Goal: Task Accomplishment & Management: Complete application form

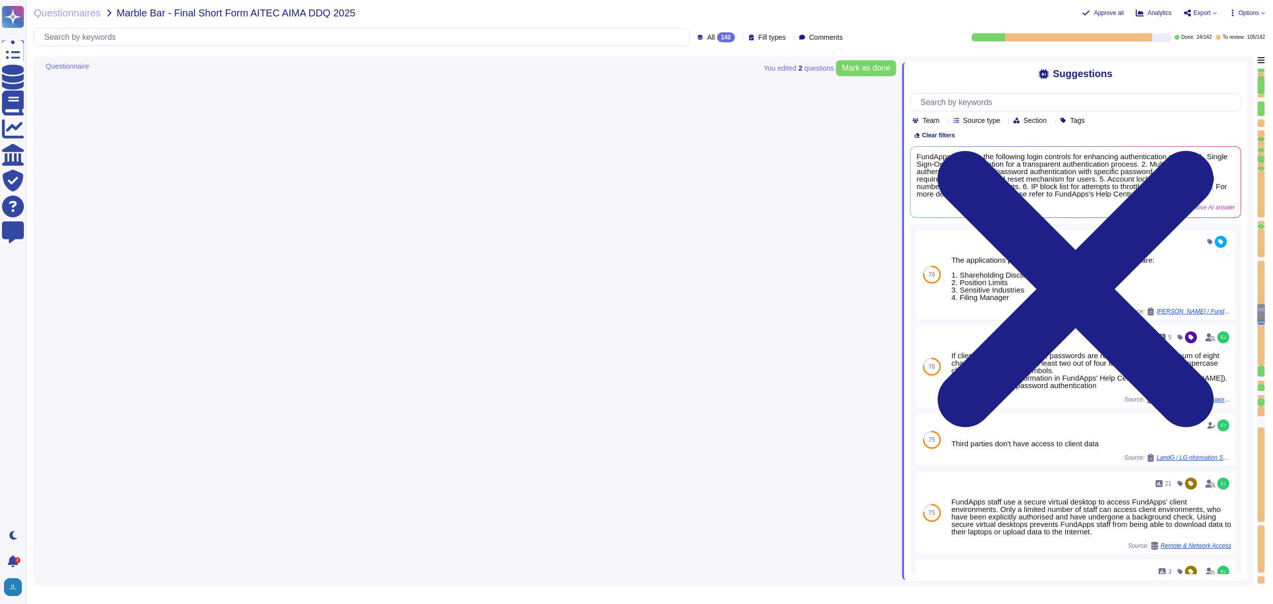
scroll to position [5795, 0]
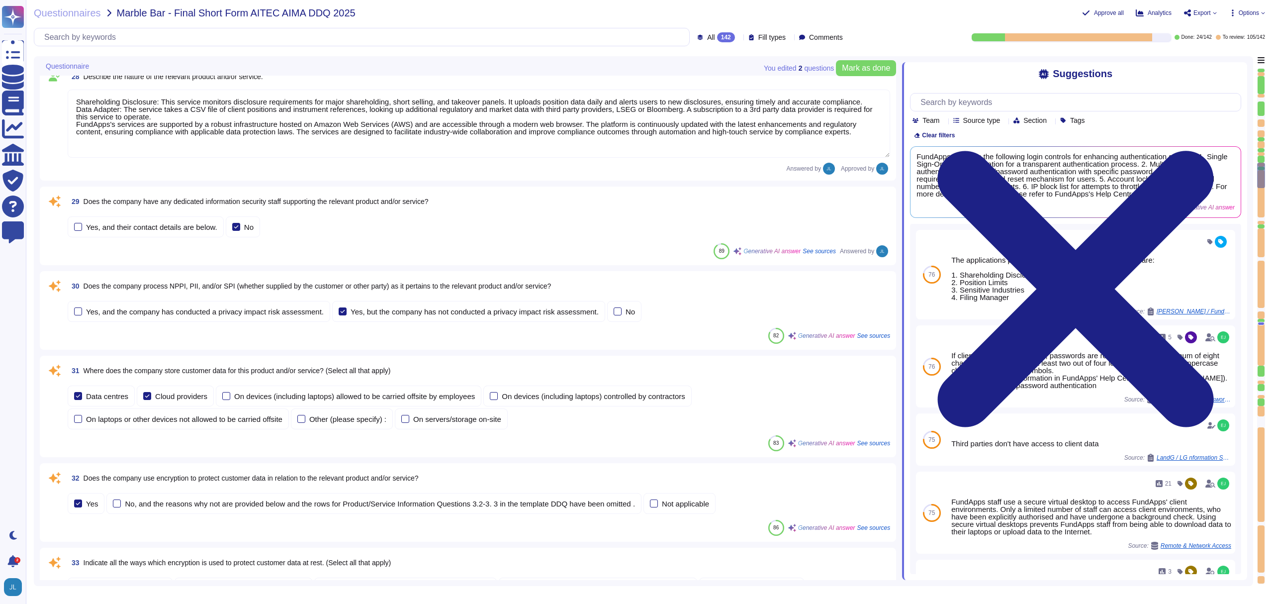
type textarea "The company refers to the relevant product and/or service as "FundApps Sharehol…"
type textarea "Shareholding Disclosure: This service monitors disclosure requirements for majo…"
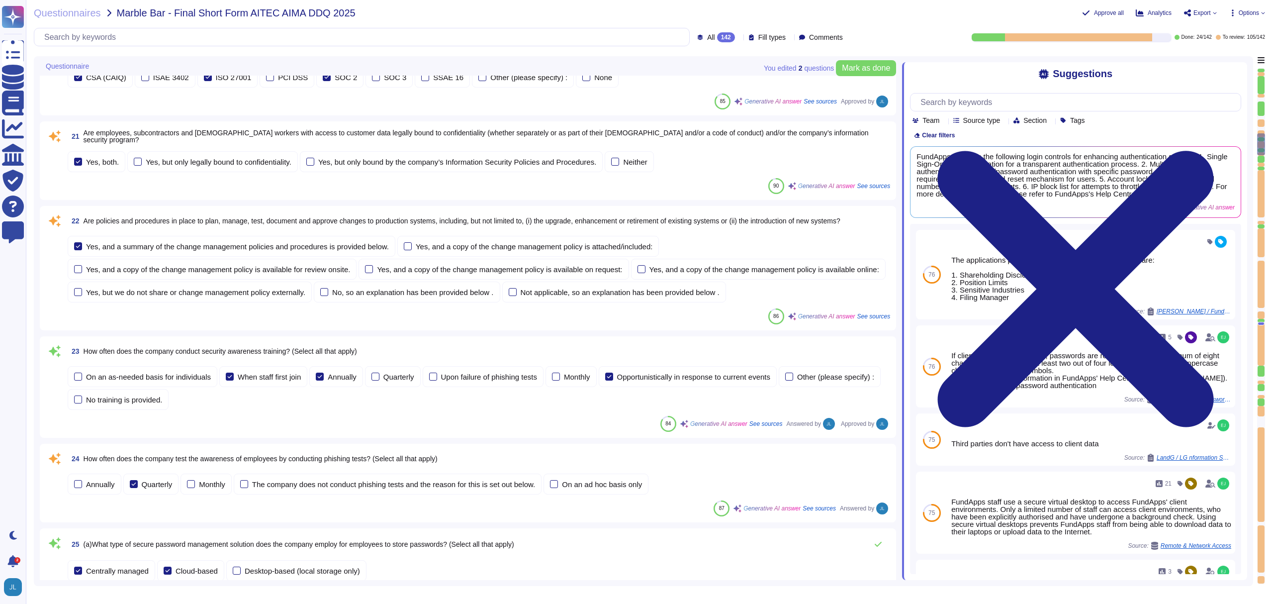
scroll to position [1578, 0]
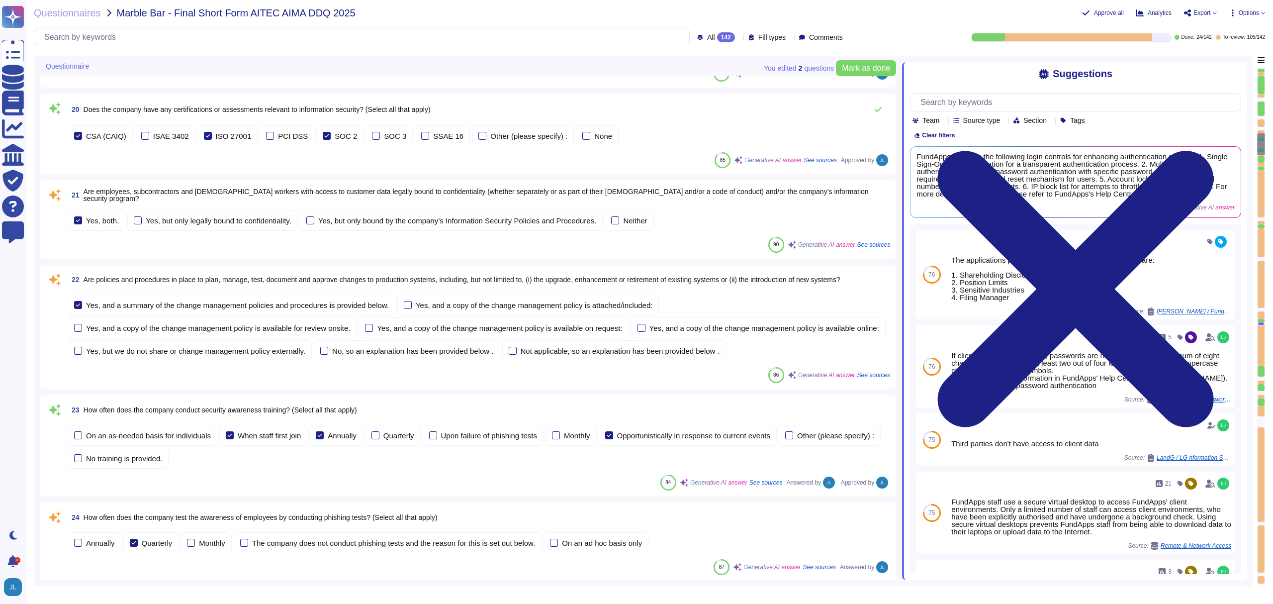
click at [395, 202] on span "Are employees, subcontractors and [DEMOGRAPHIC_DATA] workers with access to cus…" at bounding box center [487, 195] width 807 height 14
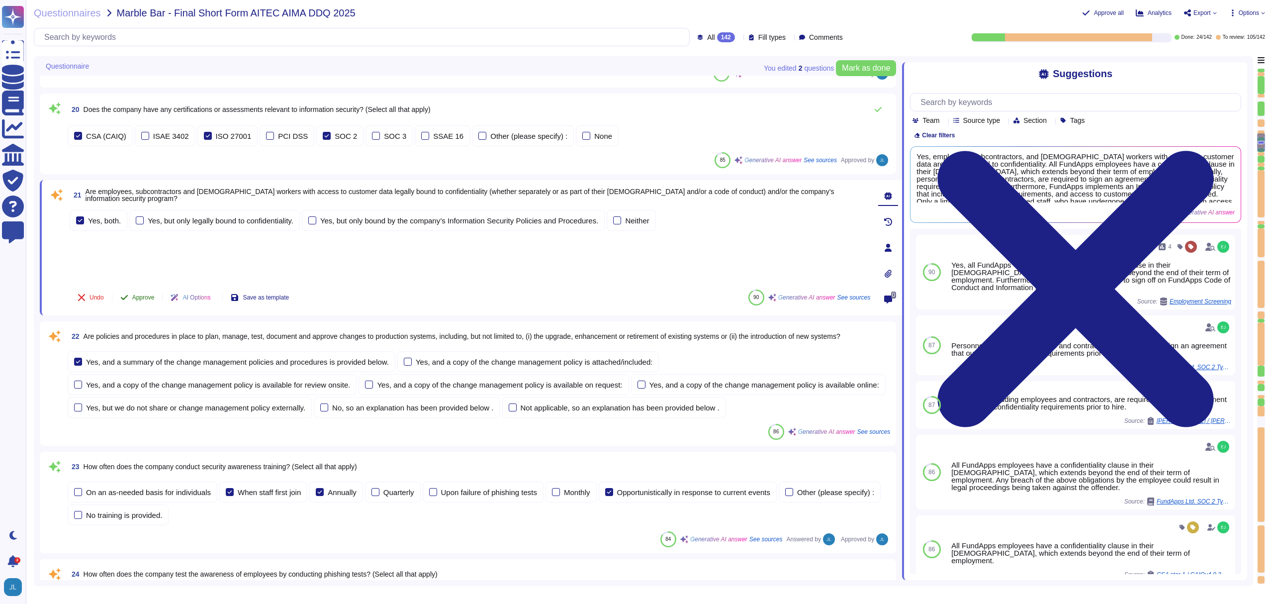
click at [137, 300] on span "Approve" at bounding box center [143, 297] width 22 height 6
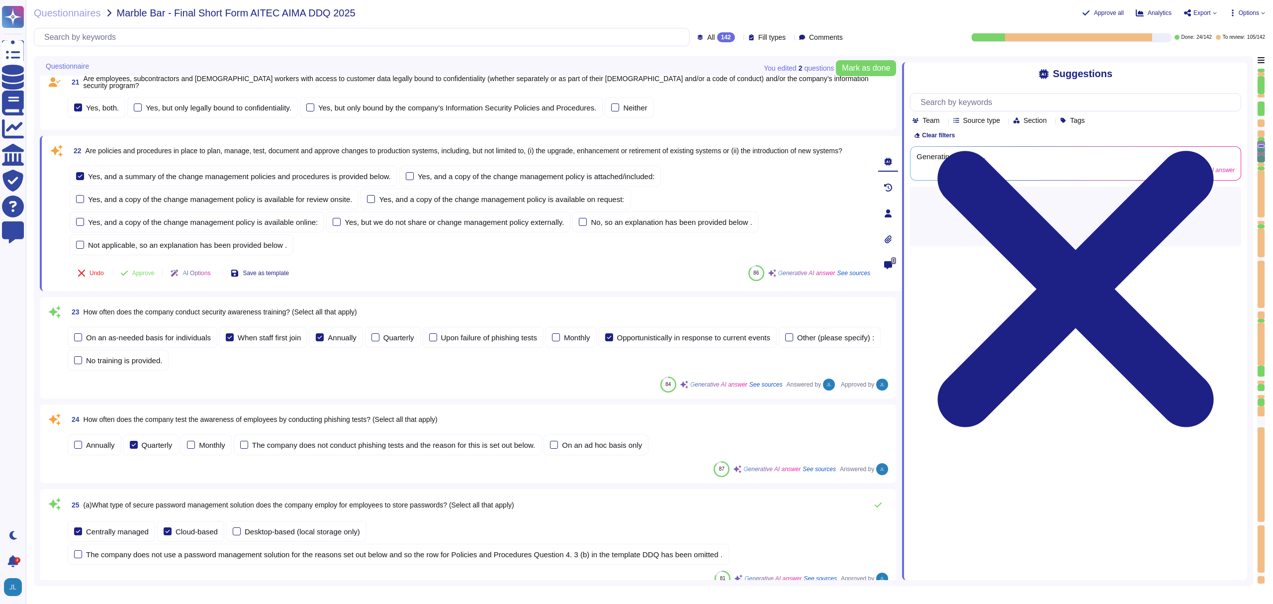
type textarea "Shareholding Disclosure: This service monitors disclosure requirements for majo…"
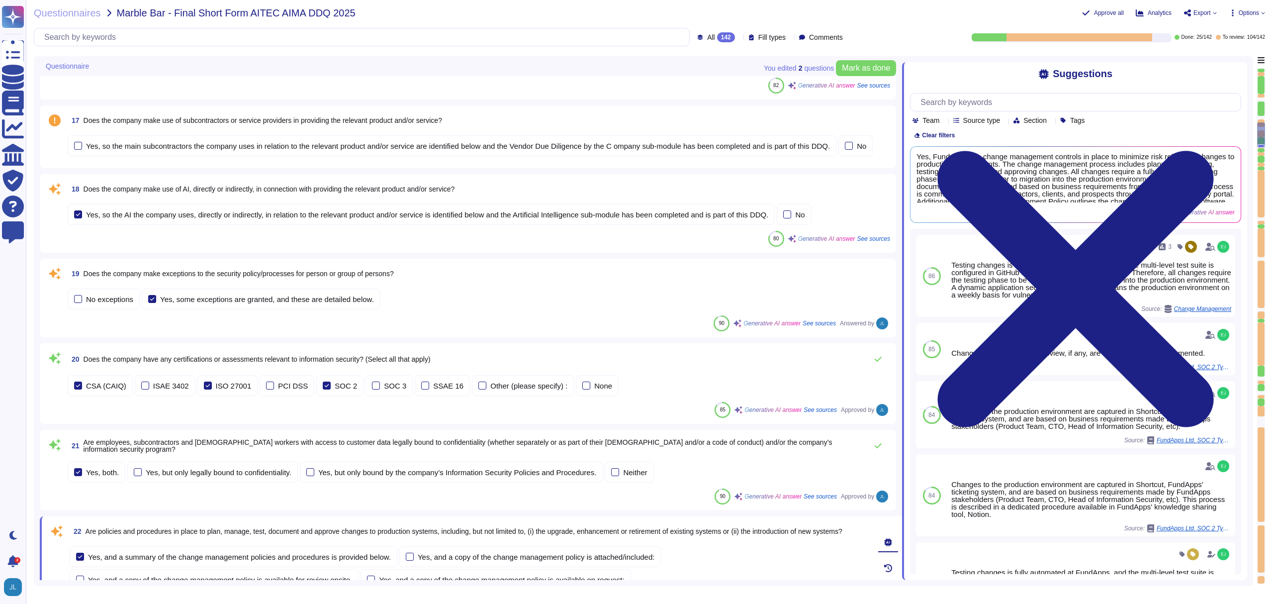
scroll to position [1354, 0]
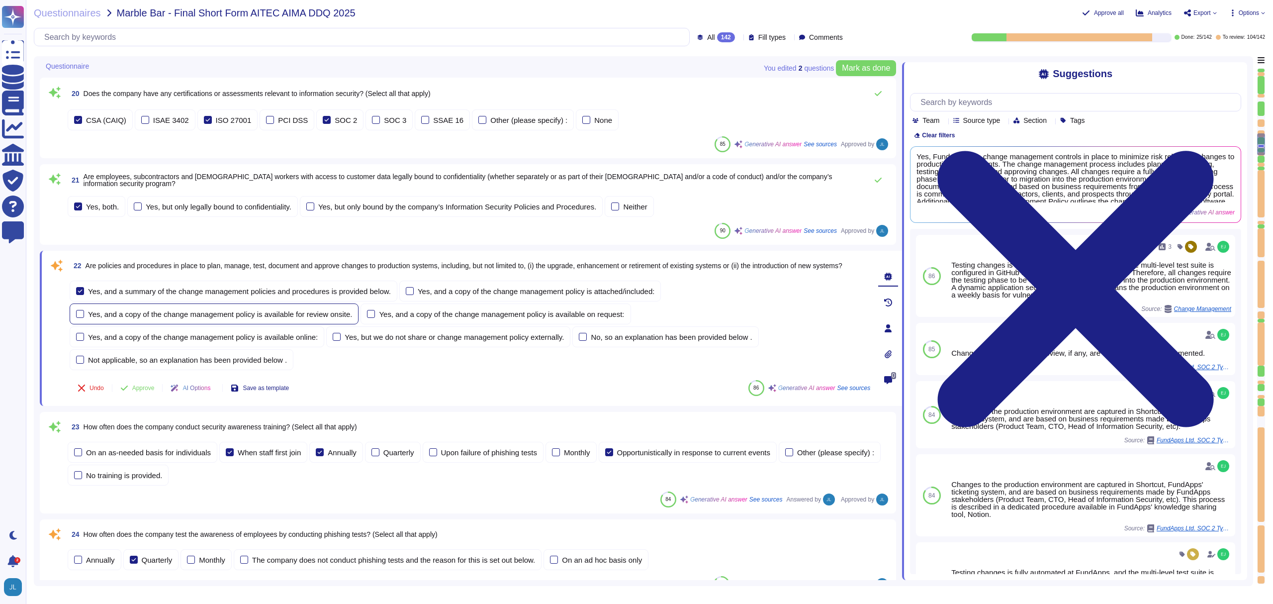
type textarea "The company refers to the relevant product and/or service as "FundApps Sharehol…"
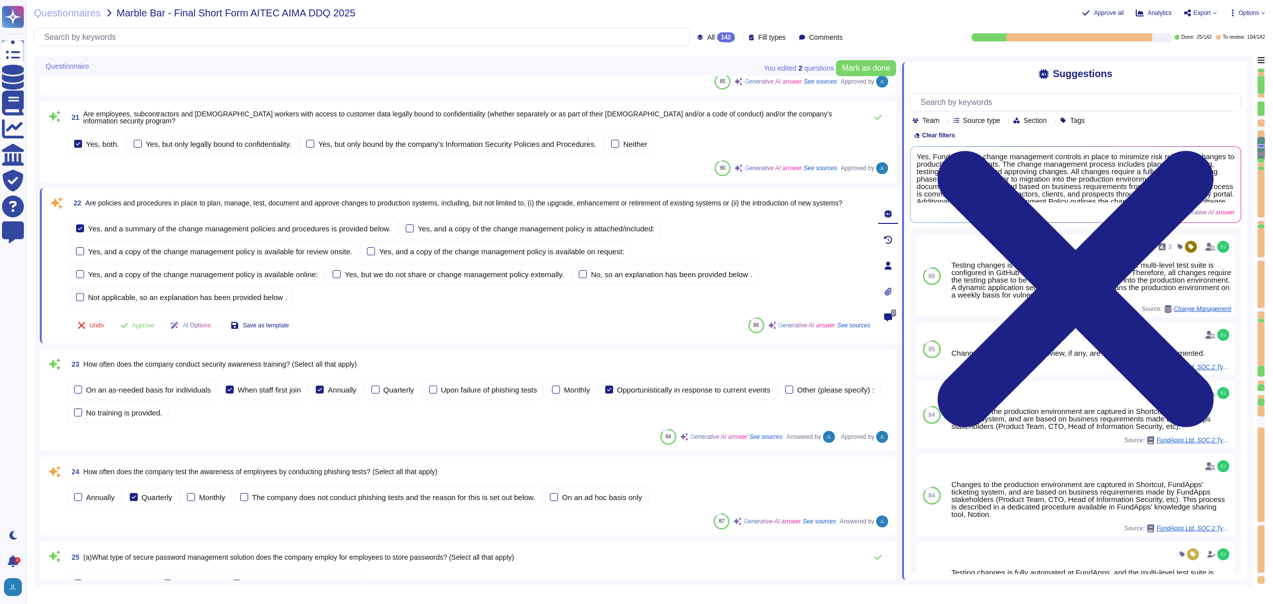
type textarea "Shareholding Disclosure: This service monitors disclosure requirements for majo…"
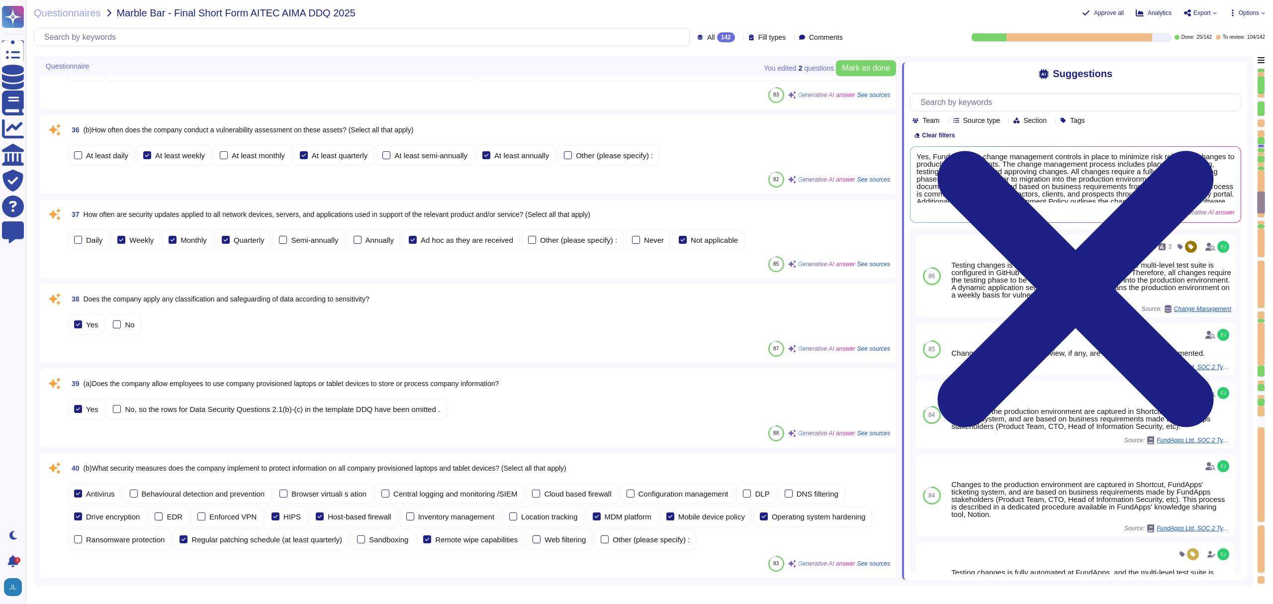
scroll to position [3091, 0]
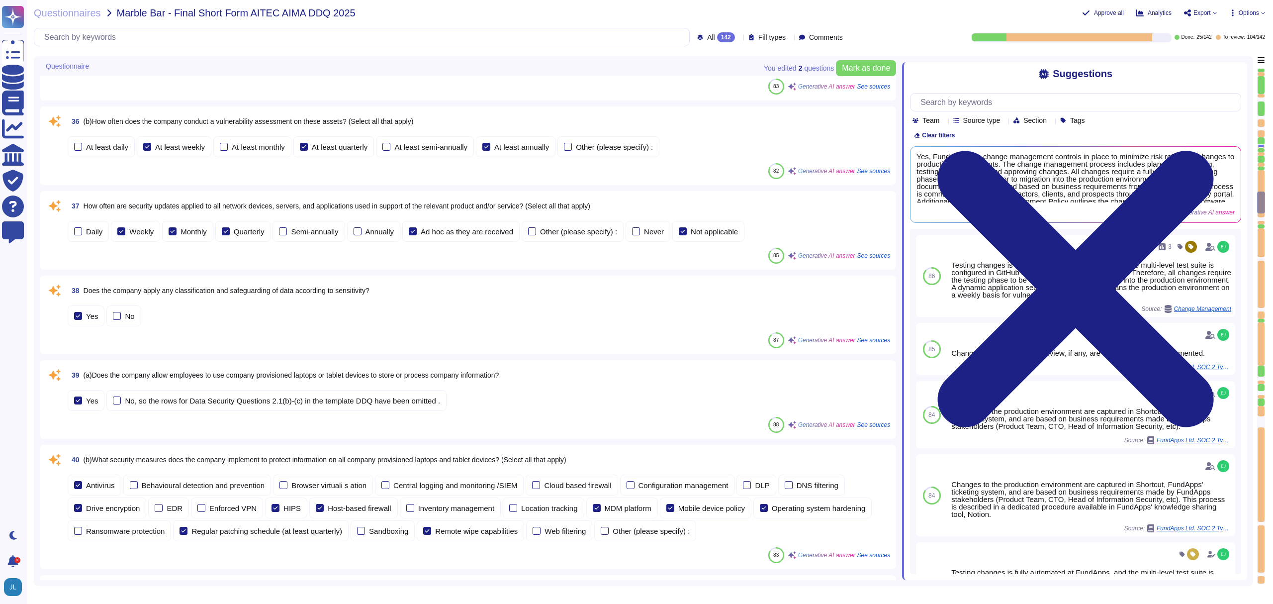
click at [346, 294] on span "Does the company apply any classification and safeguarding of data according to…" at bounding box center [227, 290] width 286 height 8
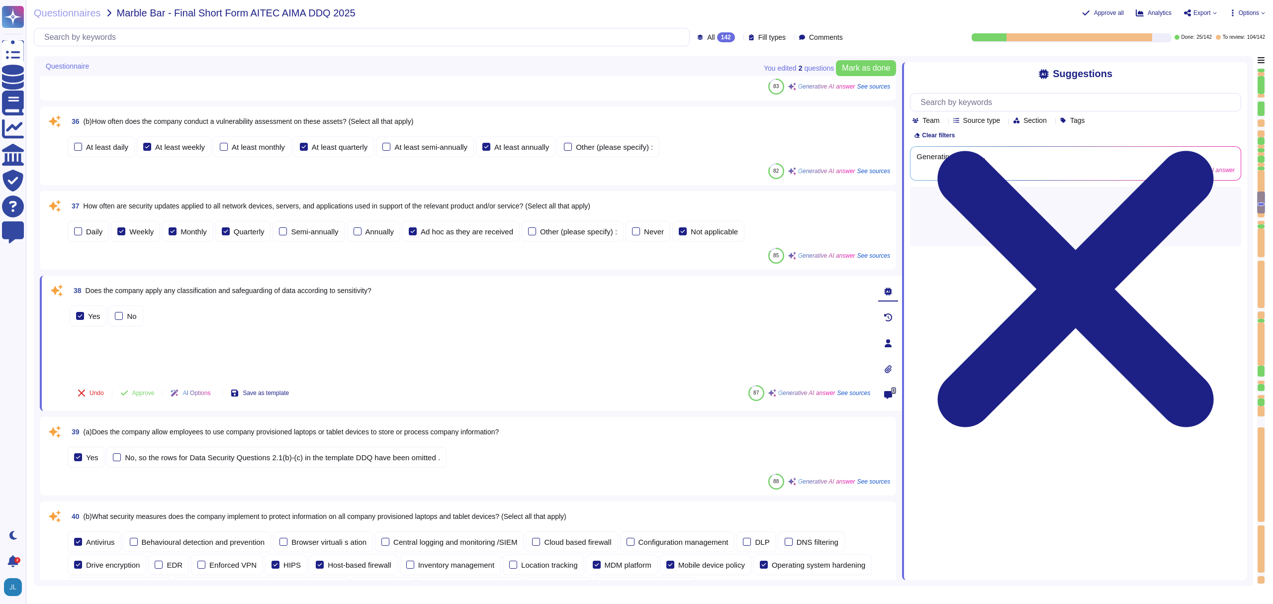
click at [137, 396] on span "Approve" at bounding box center [143, 393] width 22 height 6
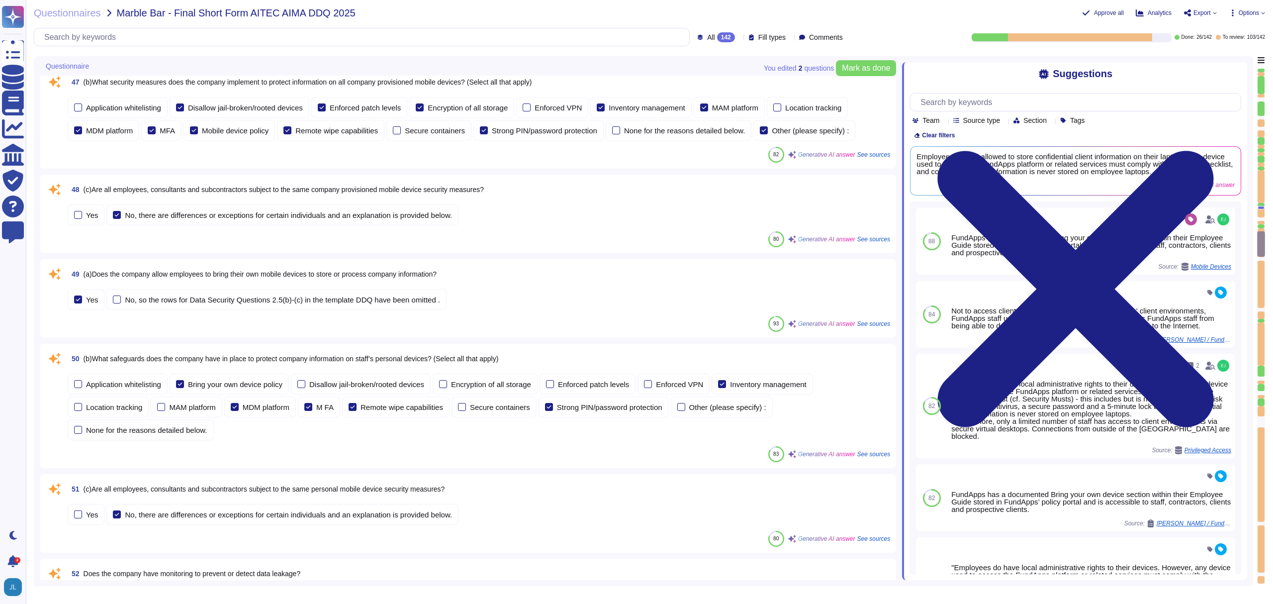
scroll to position [4130, 0]
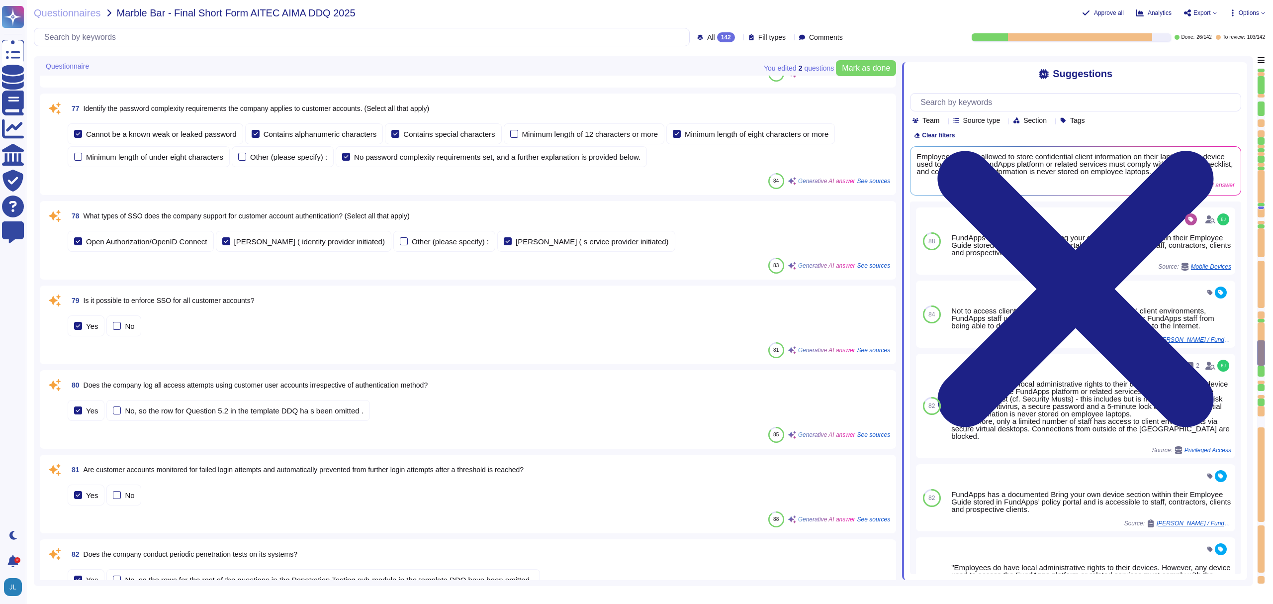
type textarea "Our latest penetration test report can be found on our trust portal here: [URL]…"
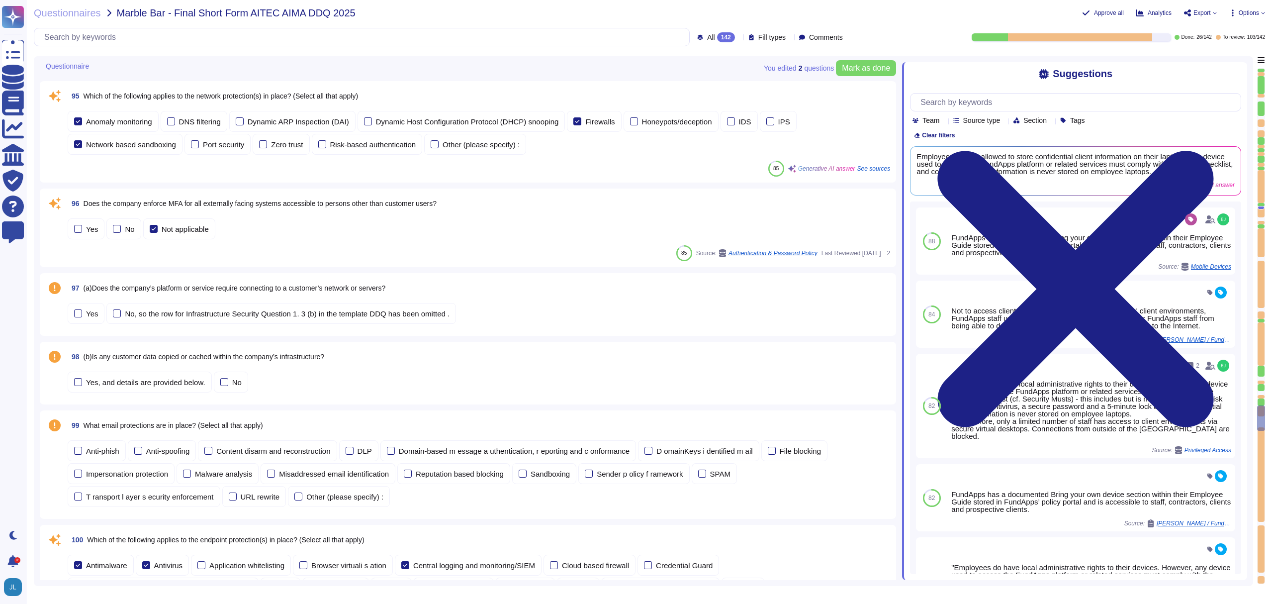
scroll to position [8336, 0]
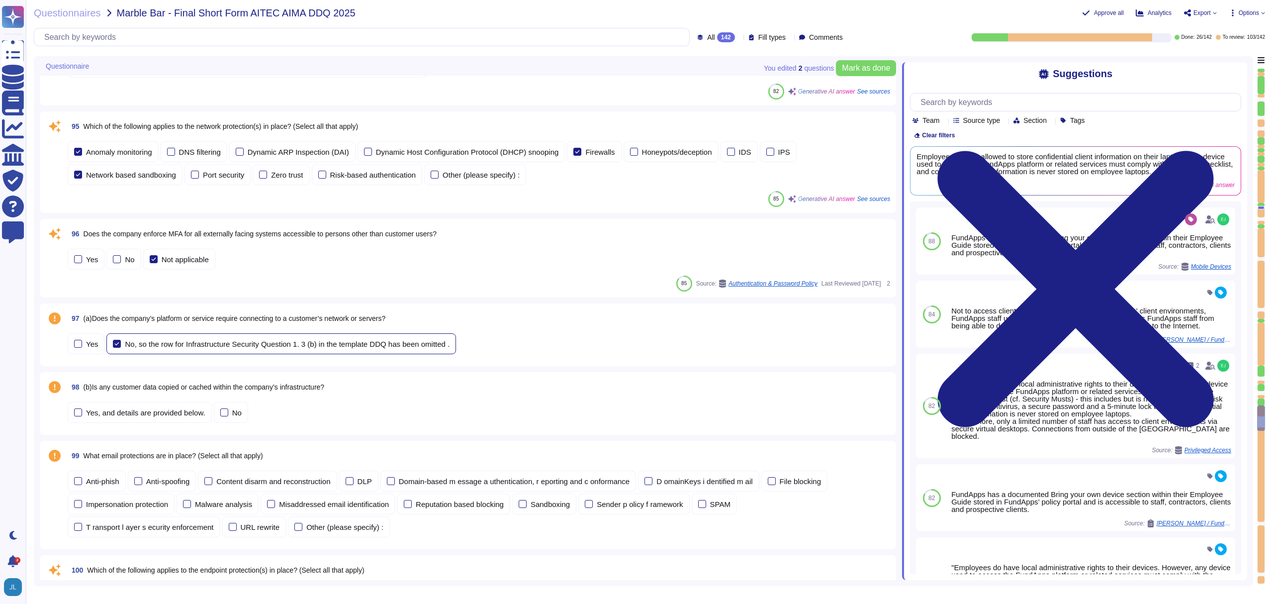
click at [236, 345] on div "No, so the row for Infrastructure Security Question 1. 3 (b) in the template DD…" at bounding box center [287, 343] width 325 height 7
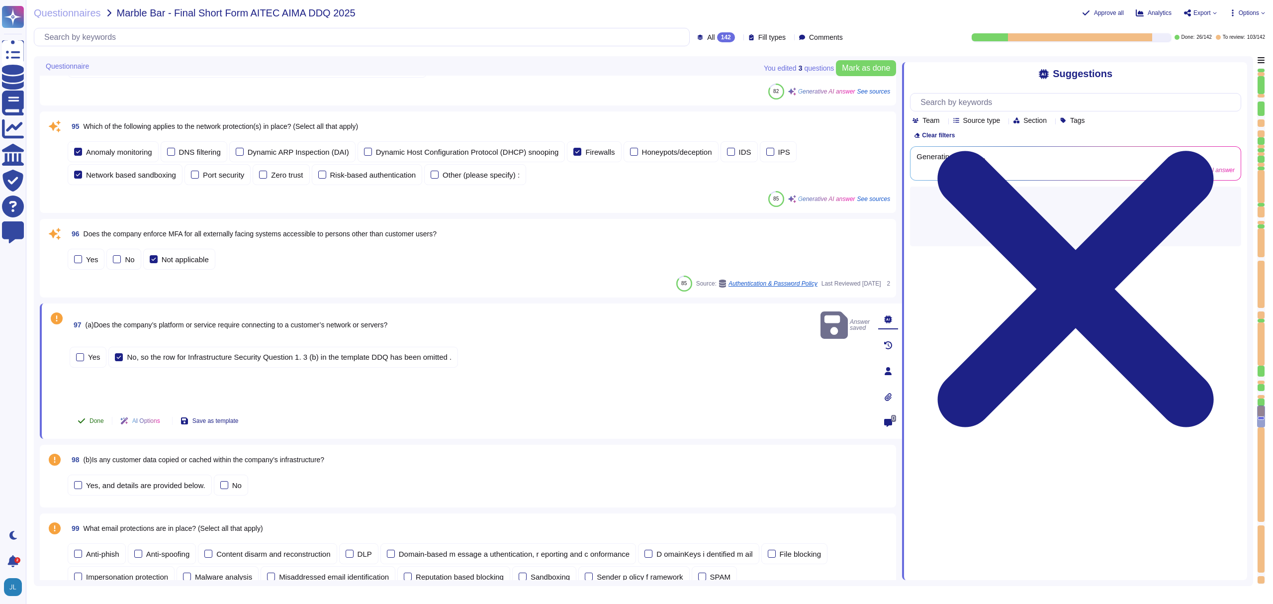
click at [94, 422] on span "Done" at bounding box center [96, 421] width 14 height 6
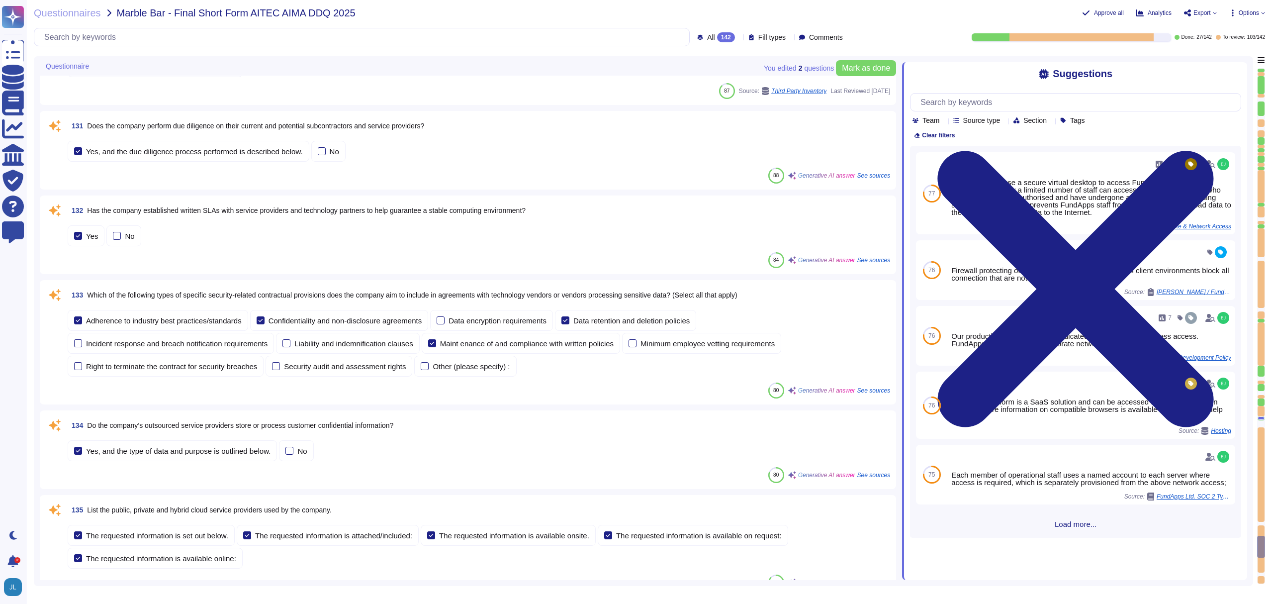
scroll to position [11735, 0]
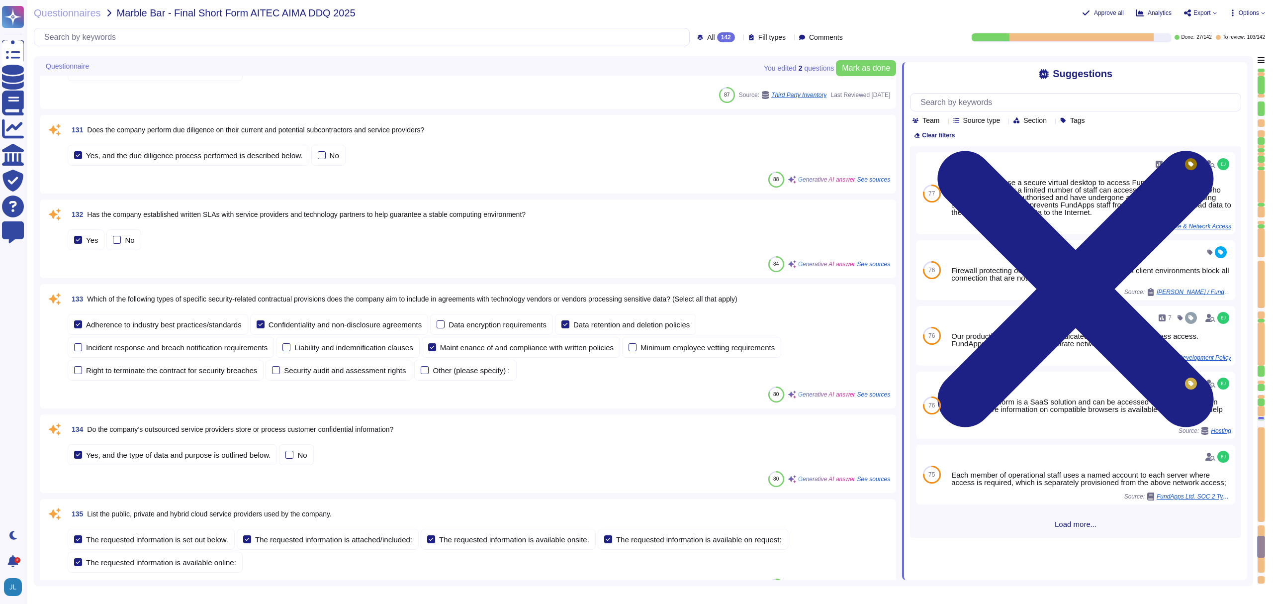
click at [270, 215] on span "Has the company established written SLAs with service providers and technology …" at bounding box center [306, 214] width 439 height 8
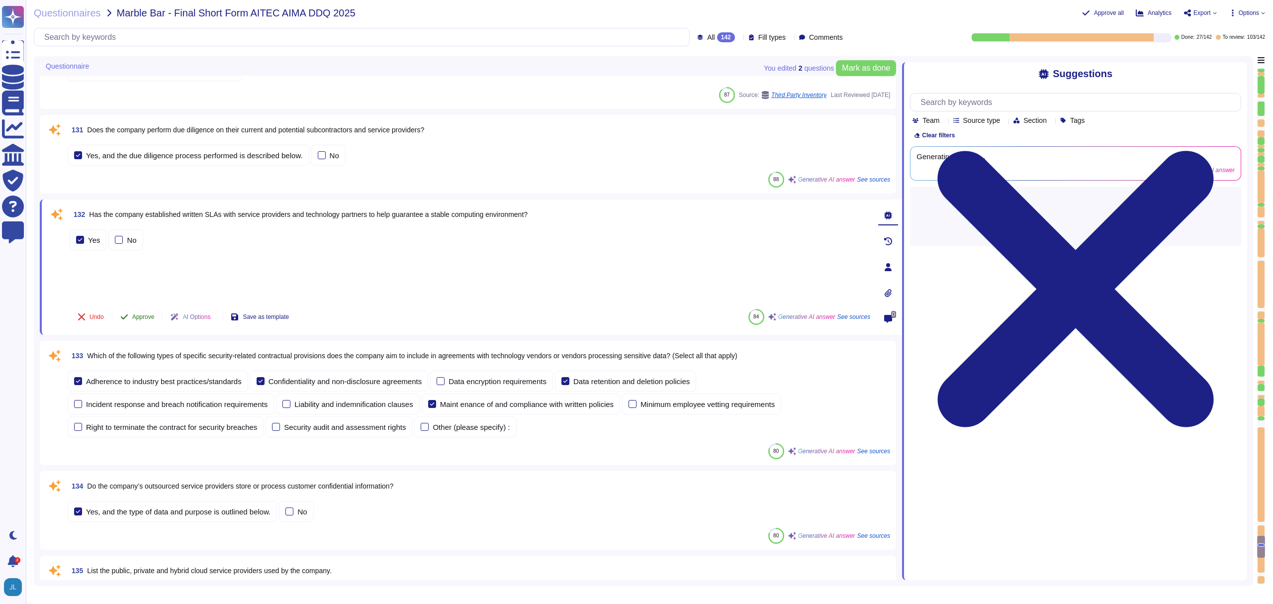
click at [149, 310] on button "Approve" at bounding box center [137, 317] width 50 height 20
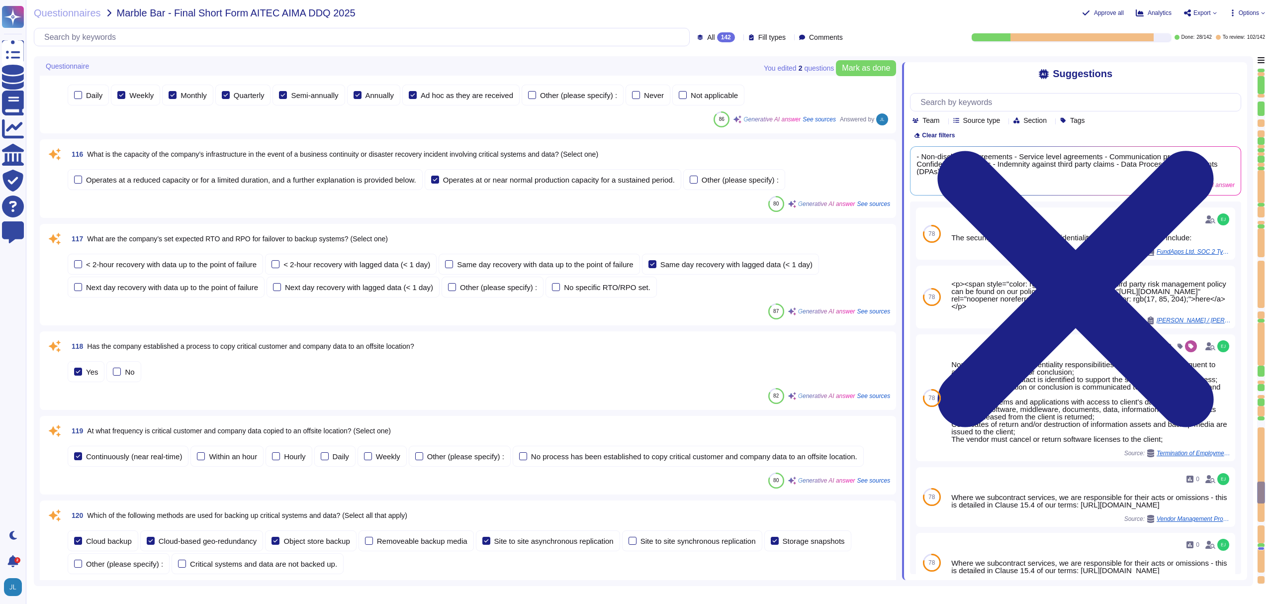
scroll to position [10322, 0]
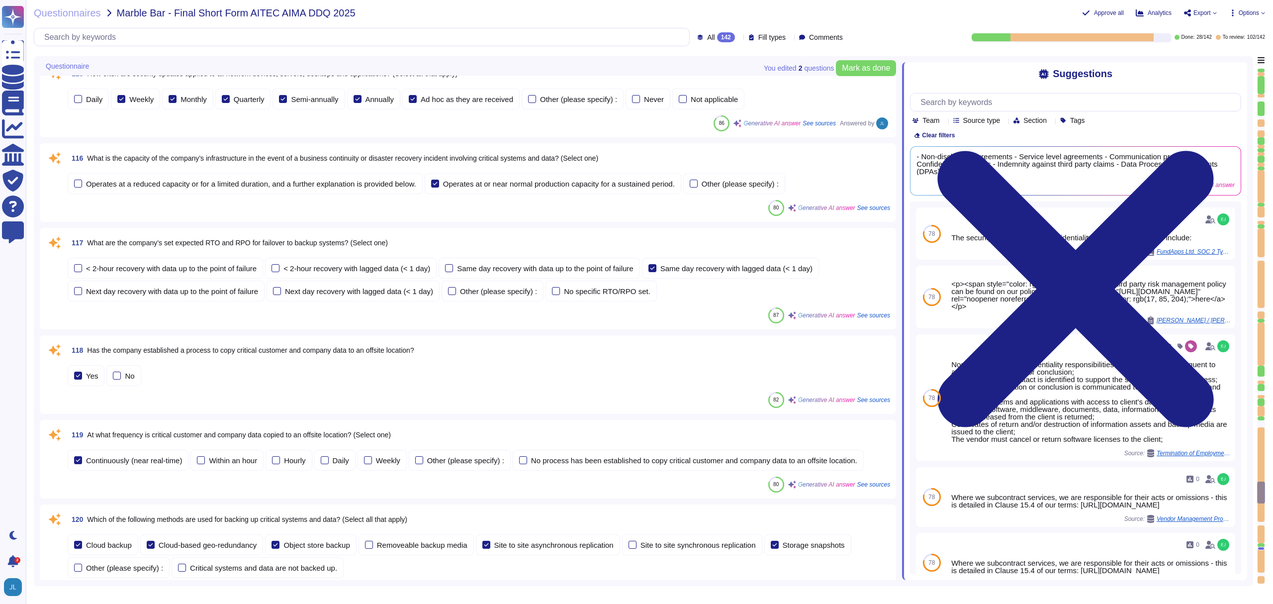
click at [262, 246] on span "What are the company’s set expected RTO and RPO for failover to backup systems?…" at bounding box center [237, 243] width 301 height 8
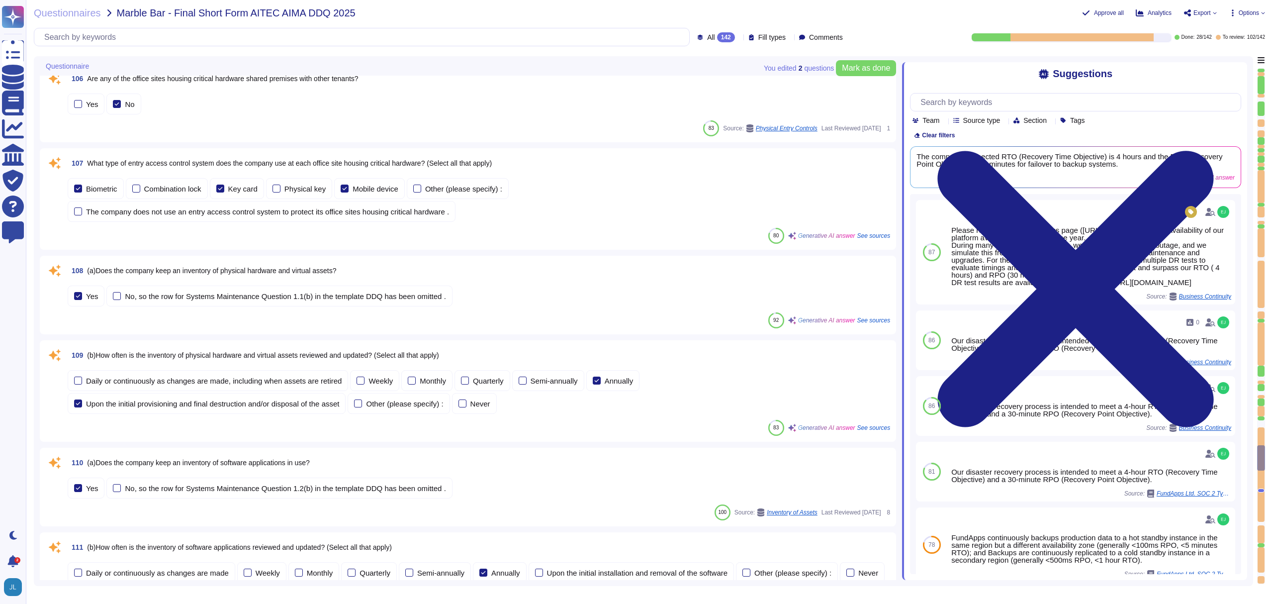
scroll to position [9445, 0]
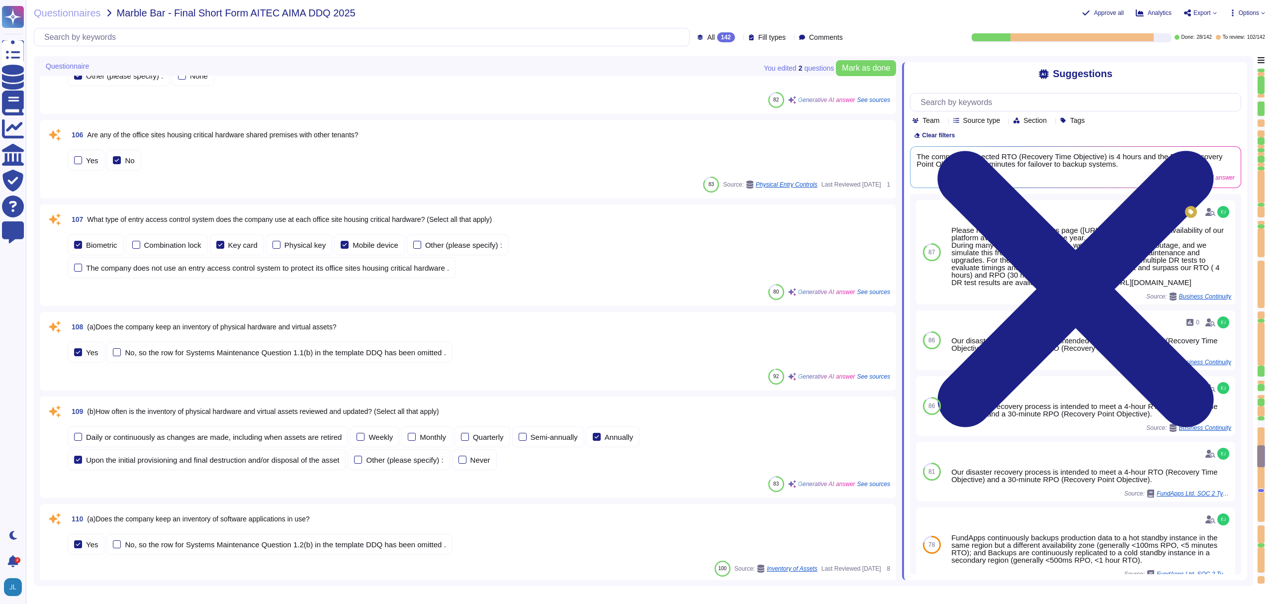
click at [370, 326] on div "108 (a)Does the company keep an inventory of physical hardware and virtual asse…" at bounding box center [479, 327] width 822 height 18
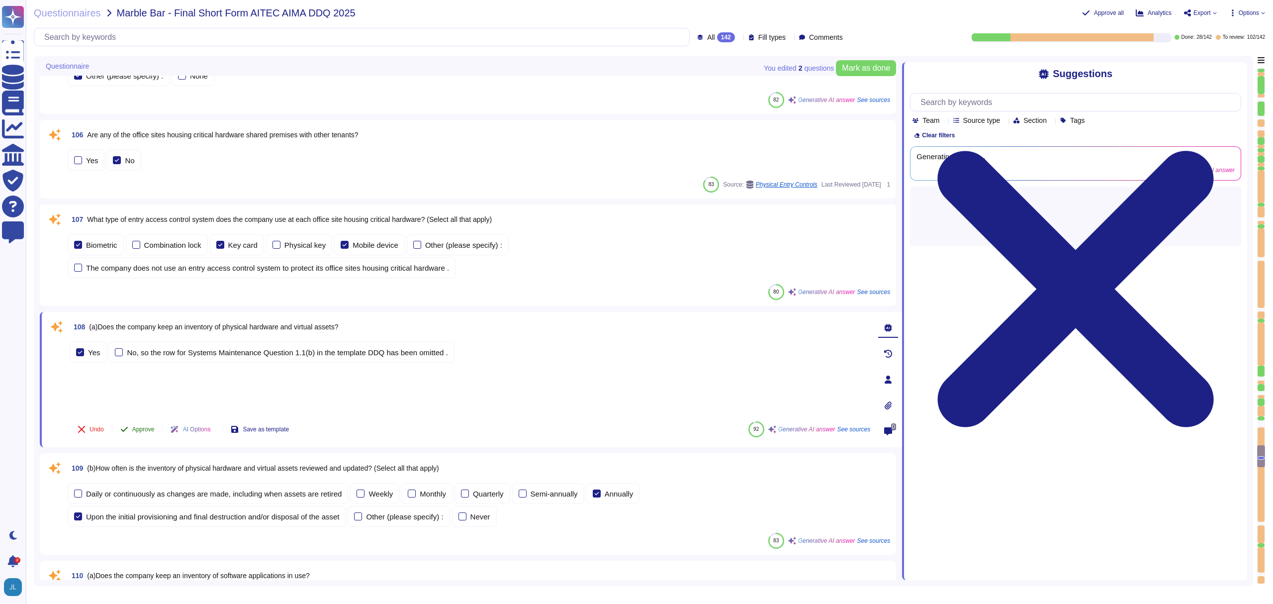
click at [139, 430] on span "Approve" at bounding box center [143, 429] width 22 height 6
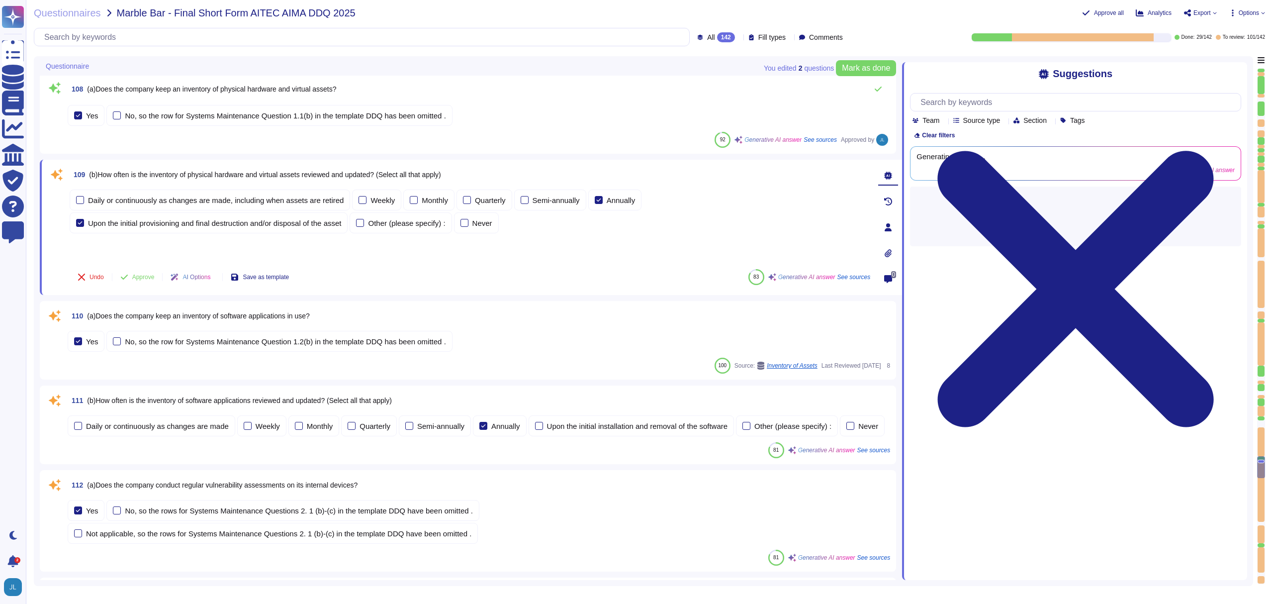
scroll to position [9641, 0]
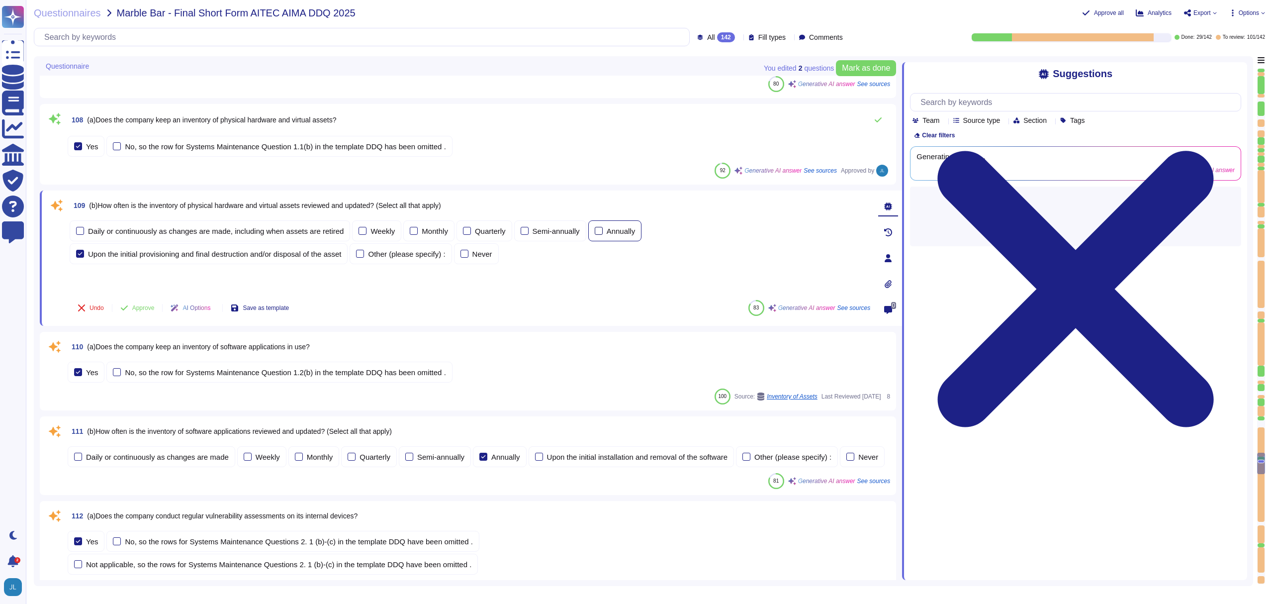
click at [635, 230] on div "Annually" at bounding box center [621, 230] width 29 height 7
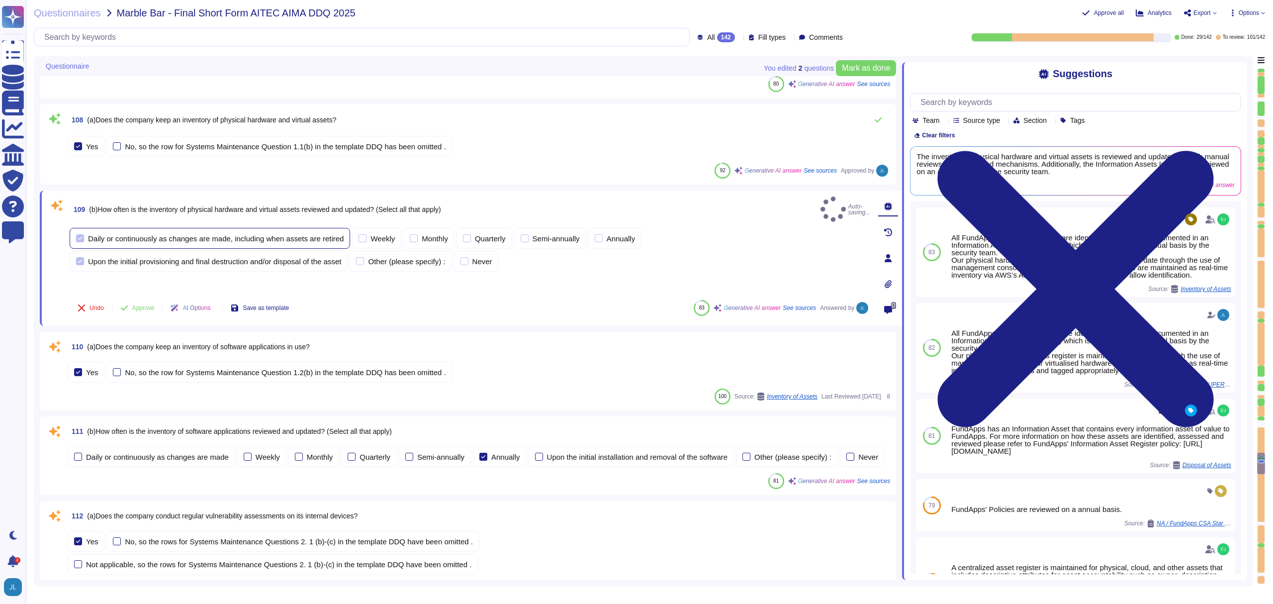
click at [229, 235] on div "Daily or continuously as changes are made, including when assets are retired" at bounding box center [216, 238] width 256 height 7
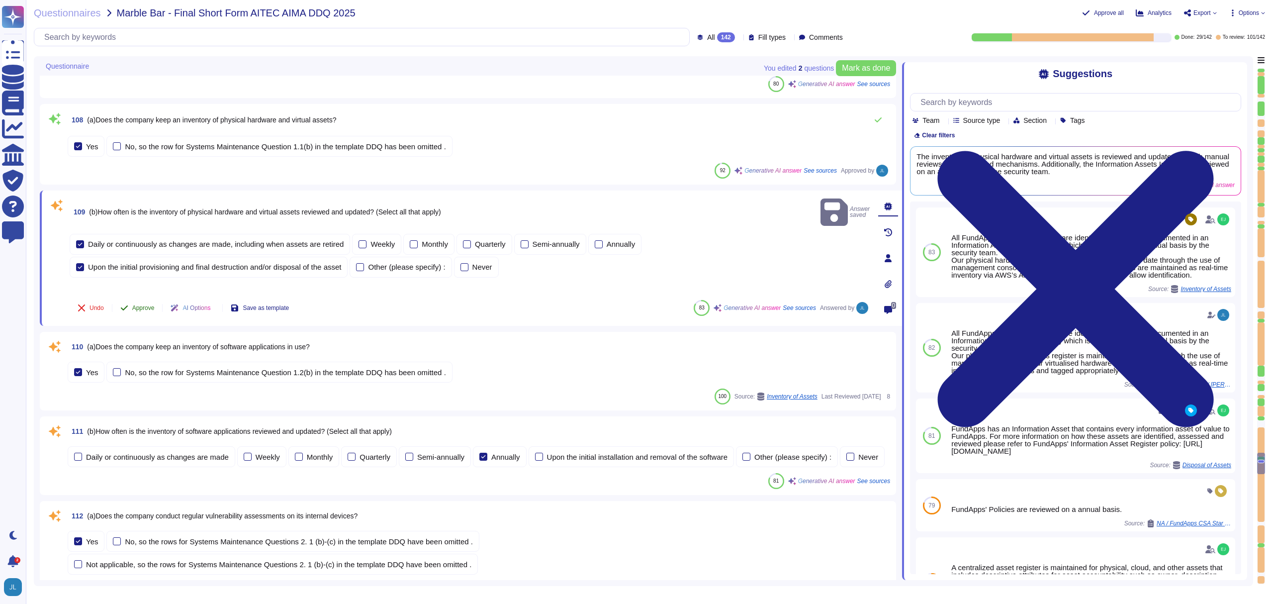
click at [155, 305] on span "Approve" at bounding box center [143, 308] width 22 height 6
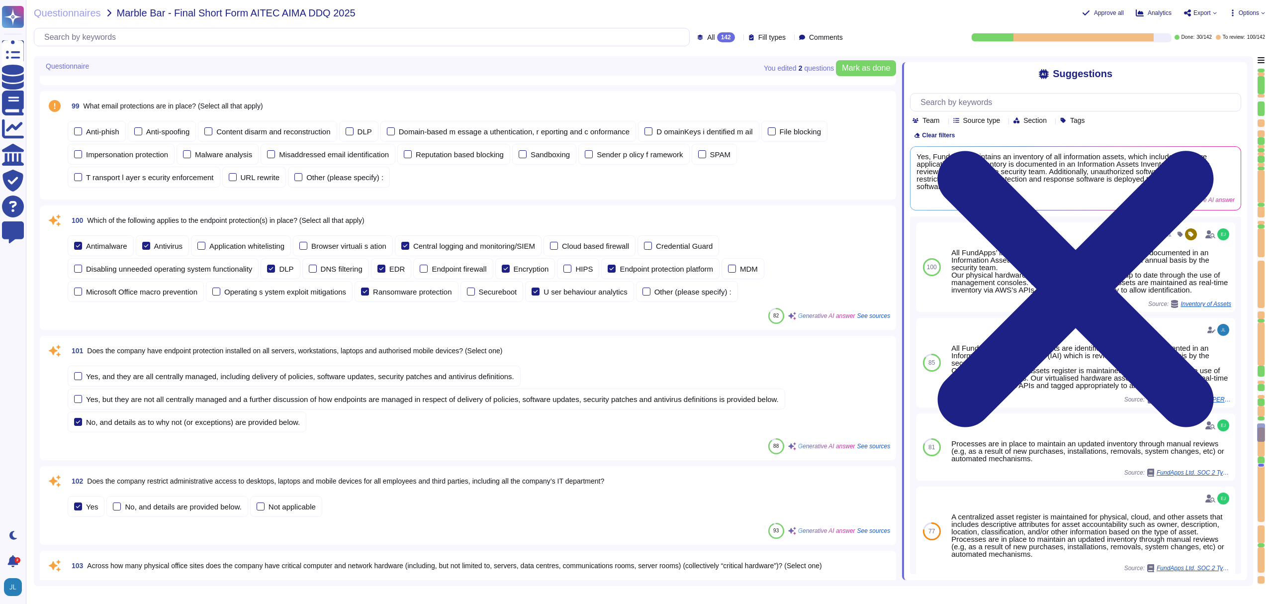
scroll to position [8664, 0]
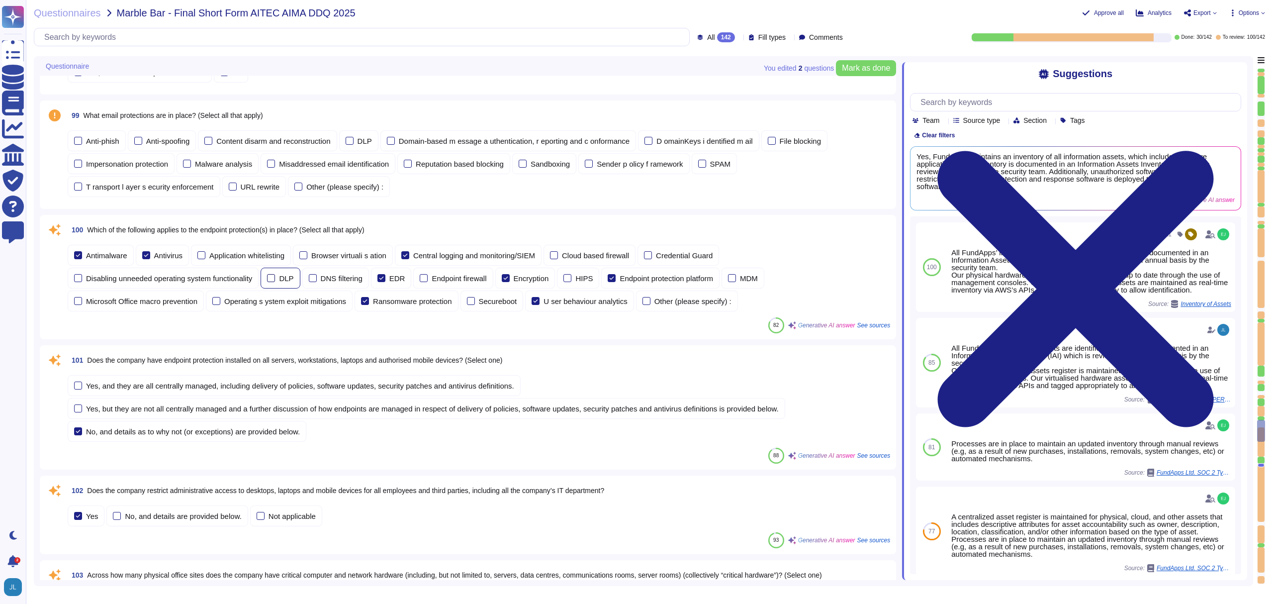
click at [293, 276] on div "DLP" at bounding box center [286, 277] width 14 height 7
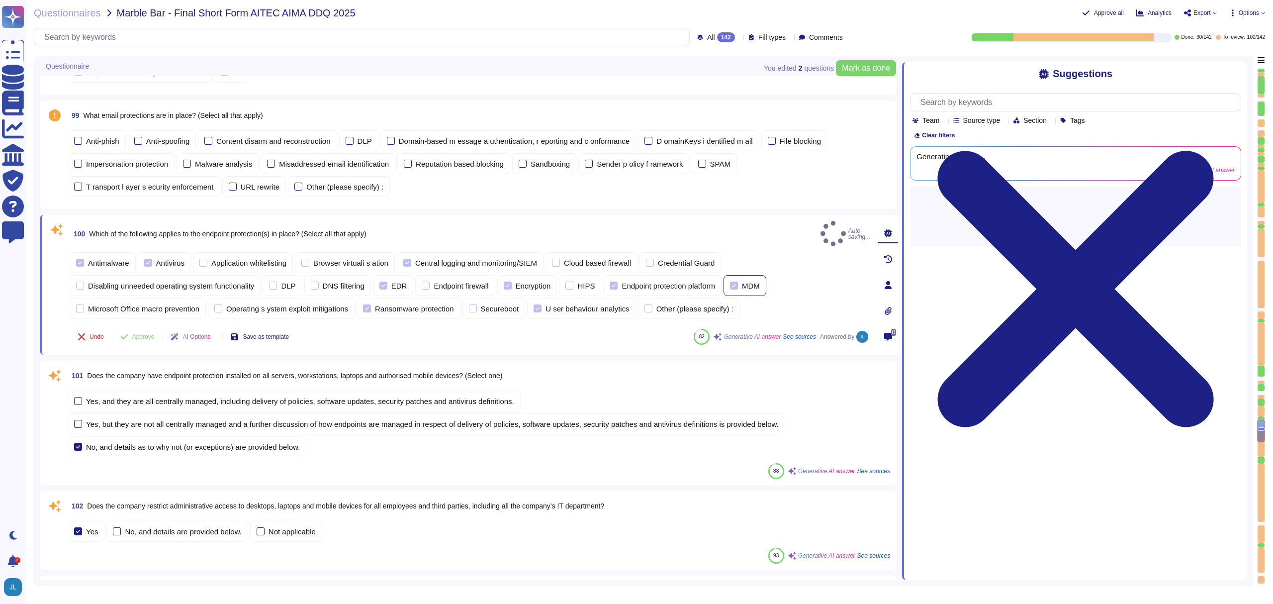
click at [738, 281] on div at bounding box center [734, 285] width 8 height 8
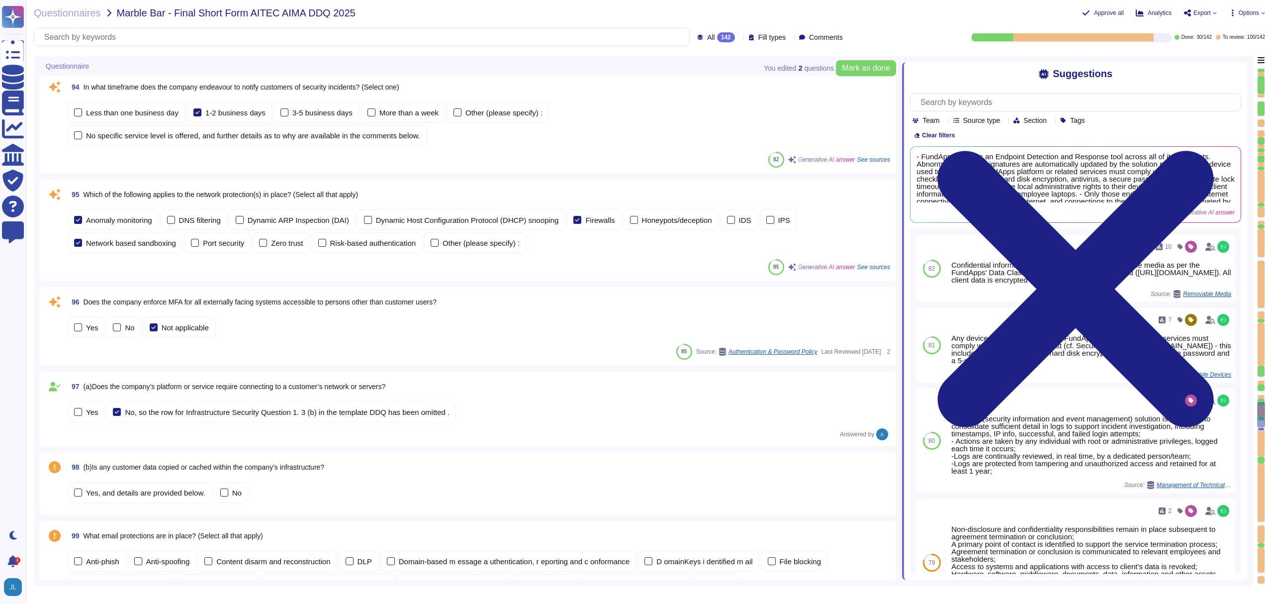
scroll to position [8266, 0]
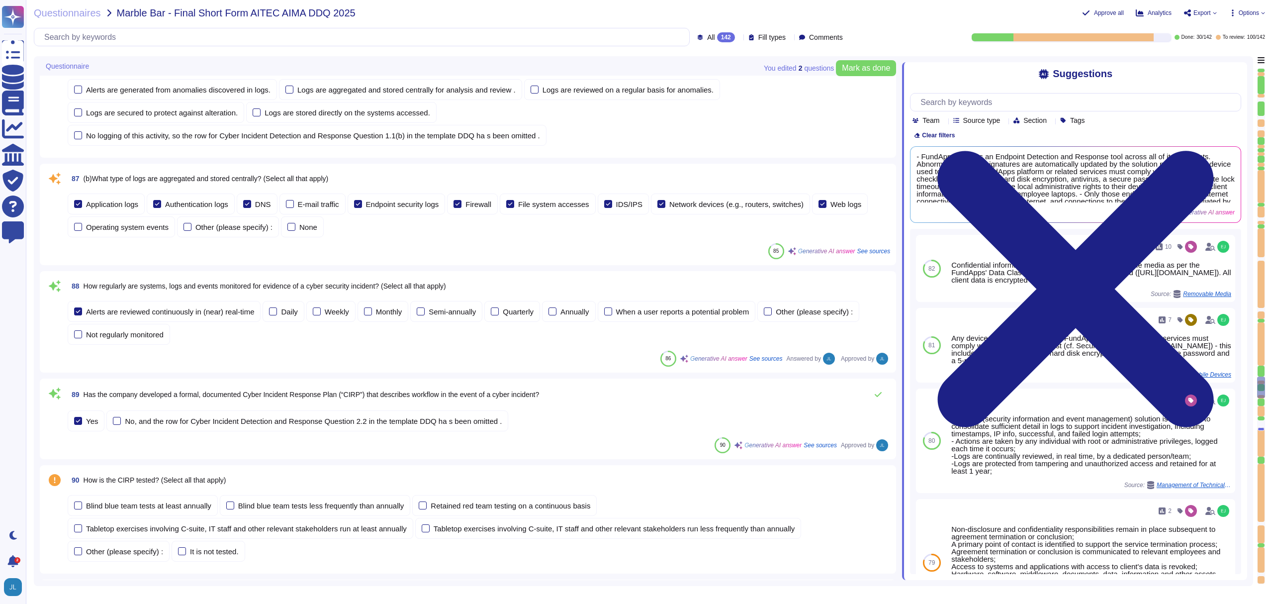
type textarea "Our latest penetration test report can be found on our trust portal here: [URL]…"
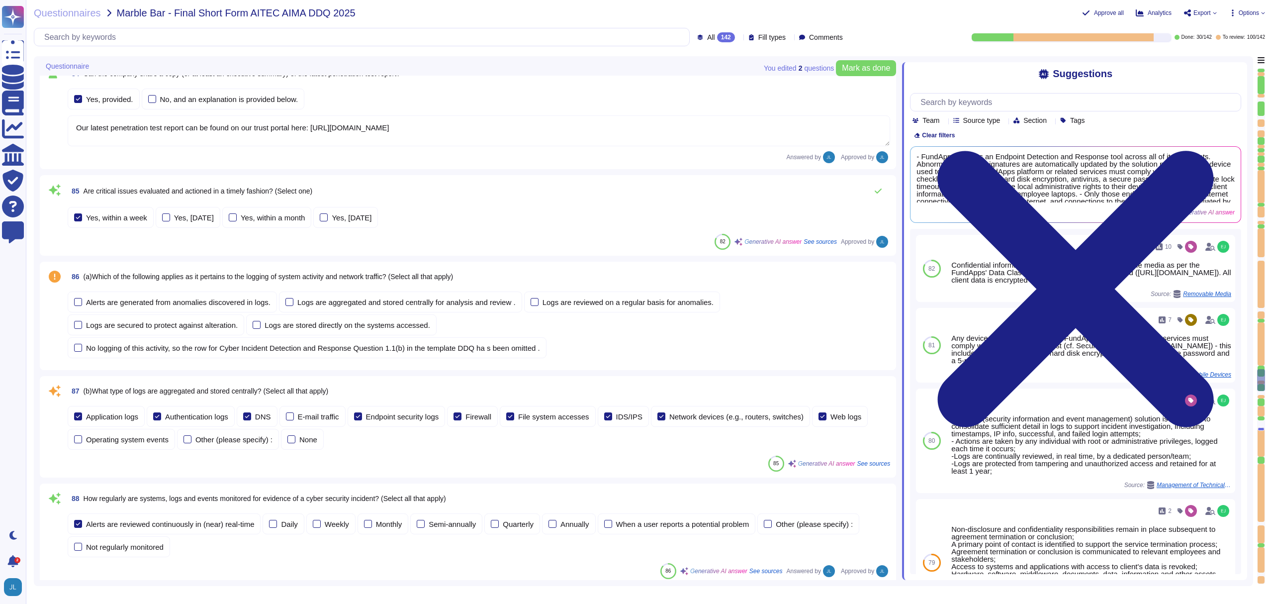
scroll to position [7082, 0]
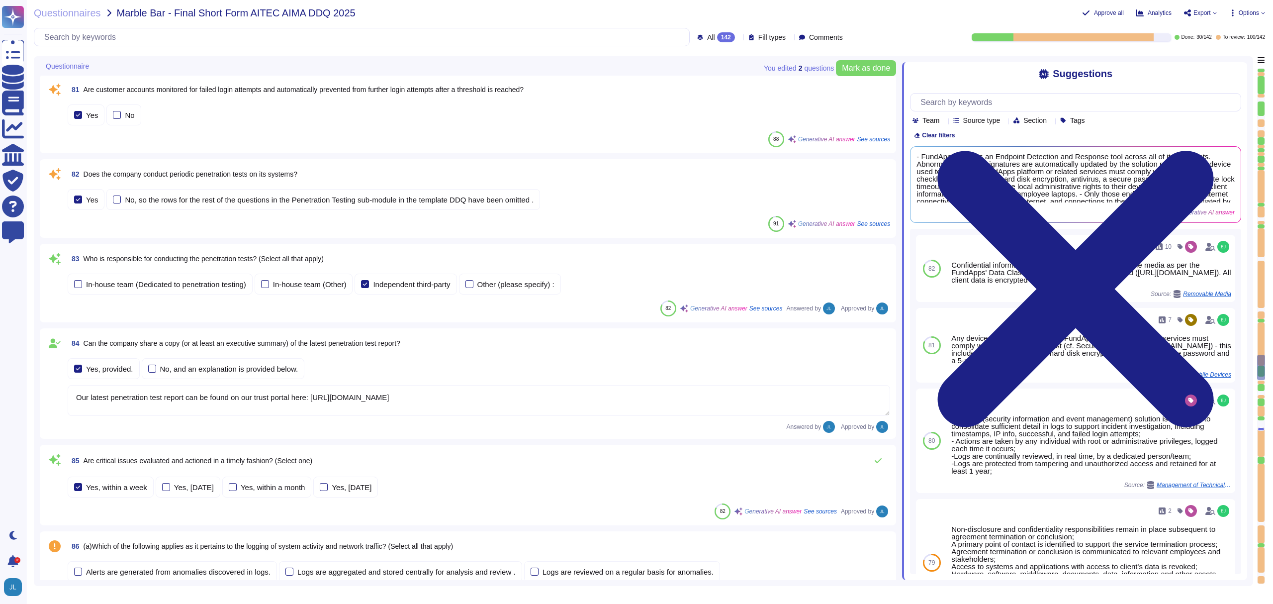
click at [330, 178] on div "82 Does the company conduct periodic penetration tests on its systems?" at bounding box center [479, 174] width 822 height 18
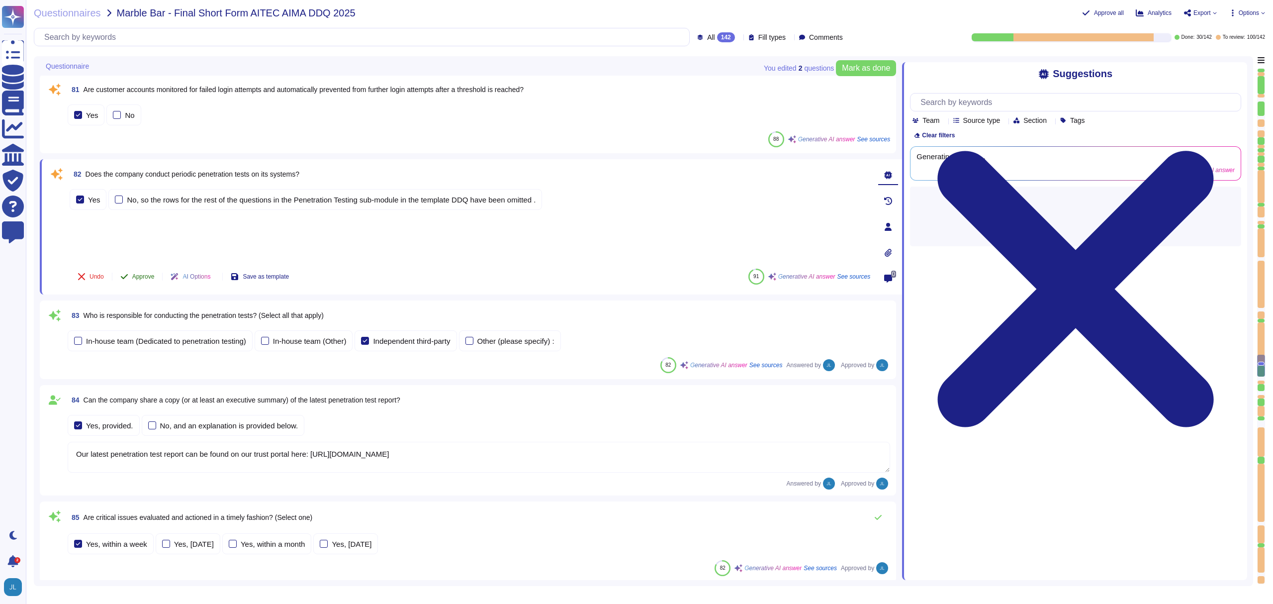
click at [147, 274] on span "Approve" at bounding box center [143, 276] width 22 height 6
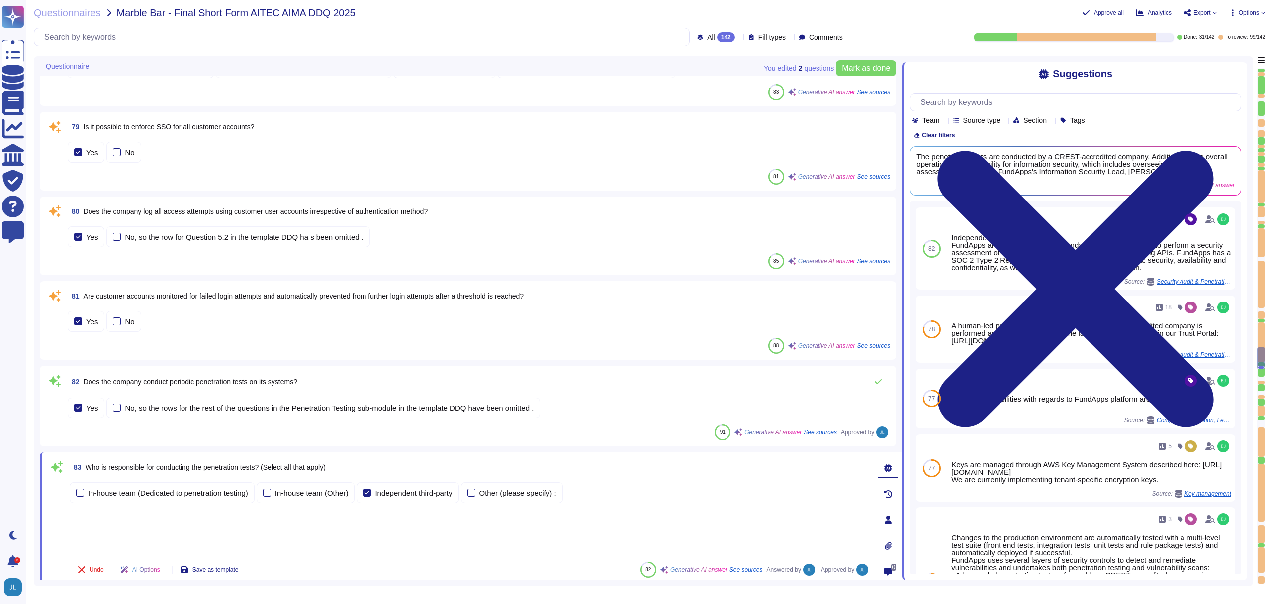
scroll to position [6873, 0]
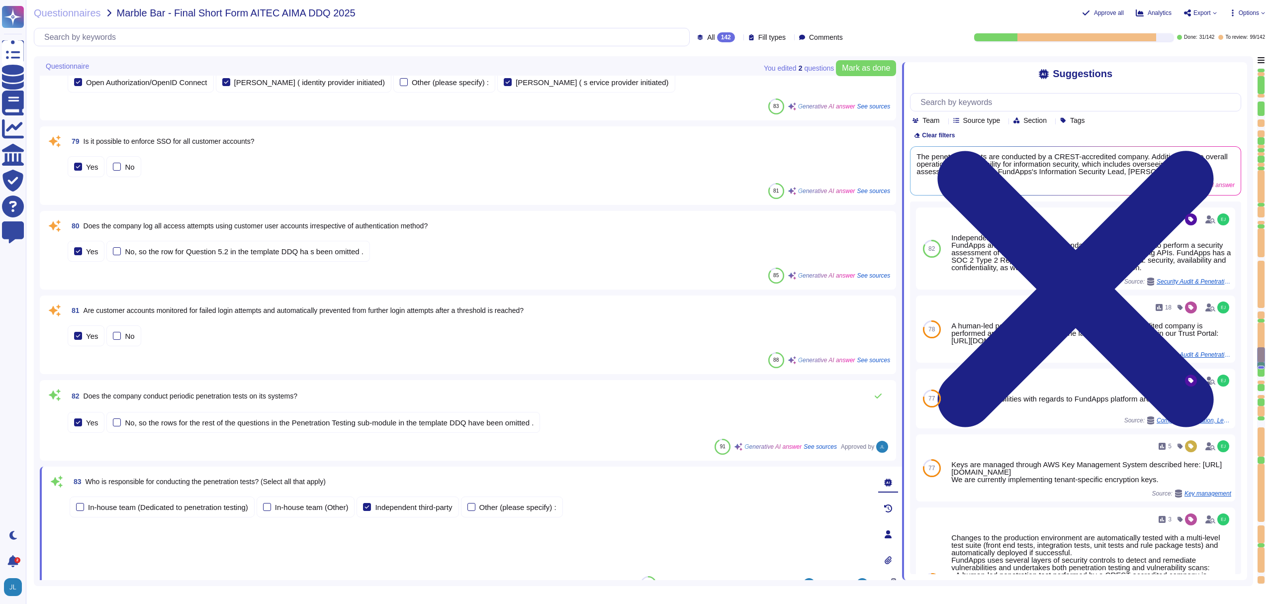
click at [275, 313] on span "Are customer accounts monitored for failed login attempts and automatically pre…" at bounding box center [304, 310] width 441 height 8
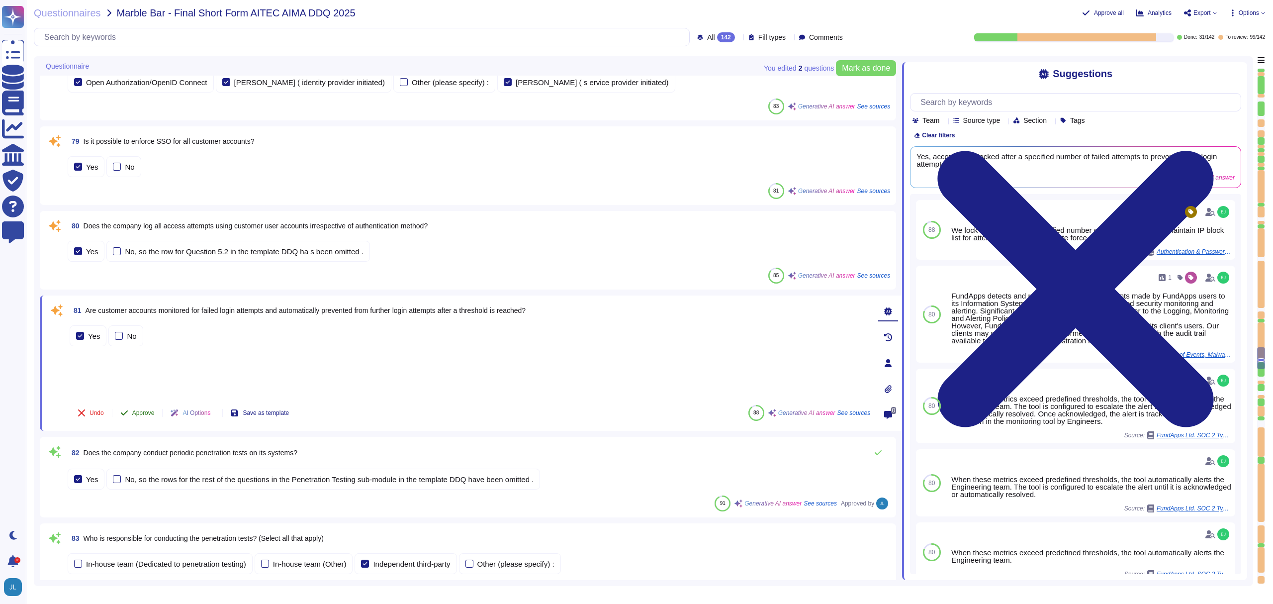
click at [143, 413] on span "Approve" at bounding box center [143, 413] width 22 height 6
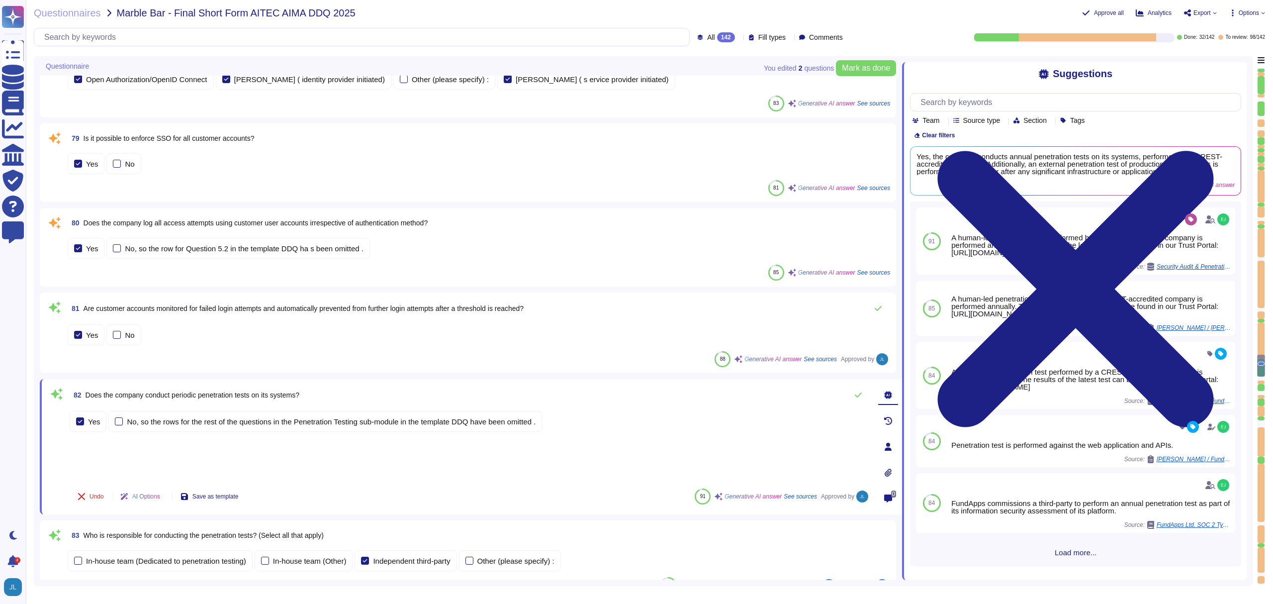
scroll to position [6857, 0]
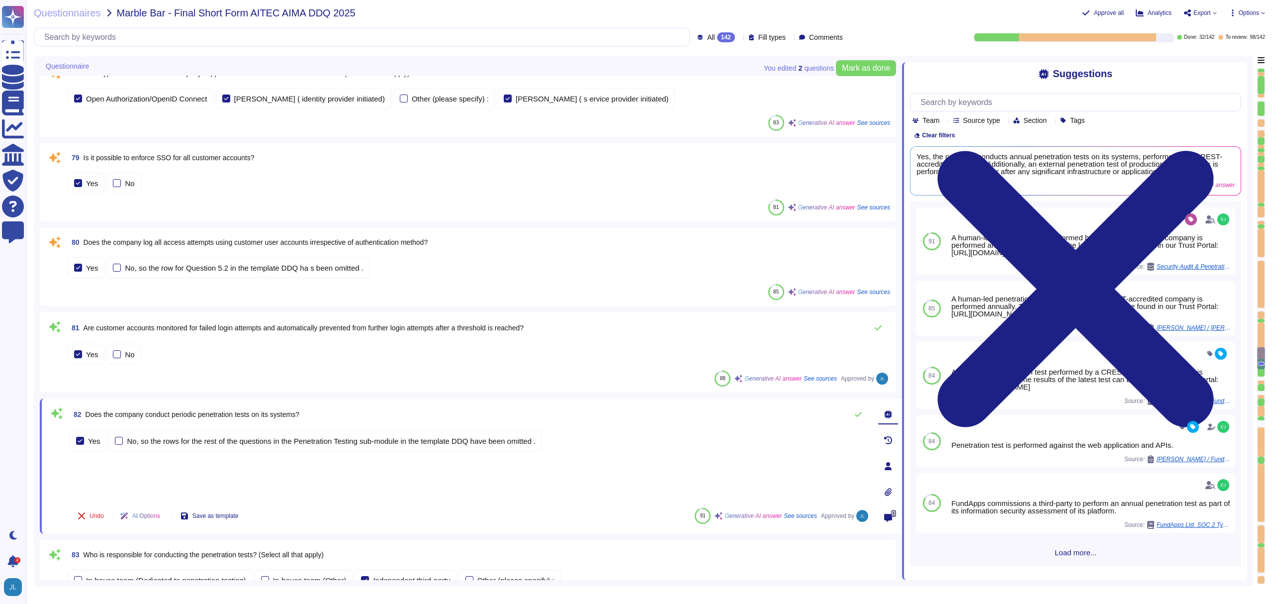
click at [246, 242] on span "Does the company log all access attempts using customer user accounts irrespect…" at bounding box center [256, 242] width 345 height 8
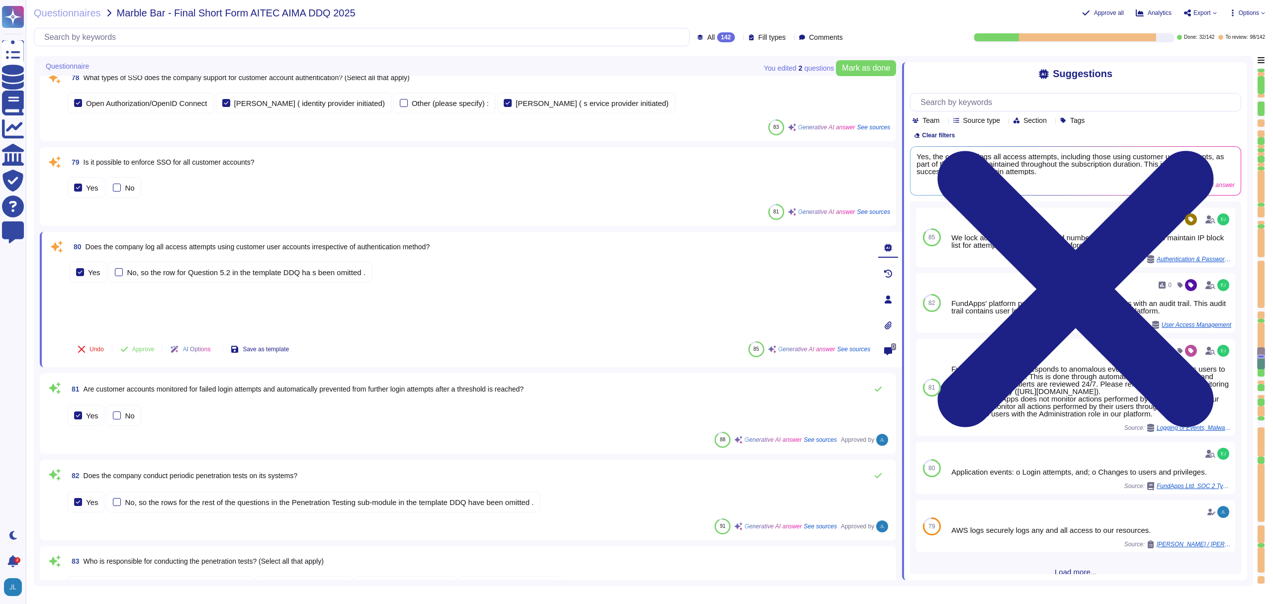
scroll to position [6839, 0]
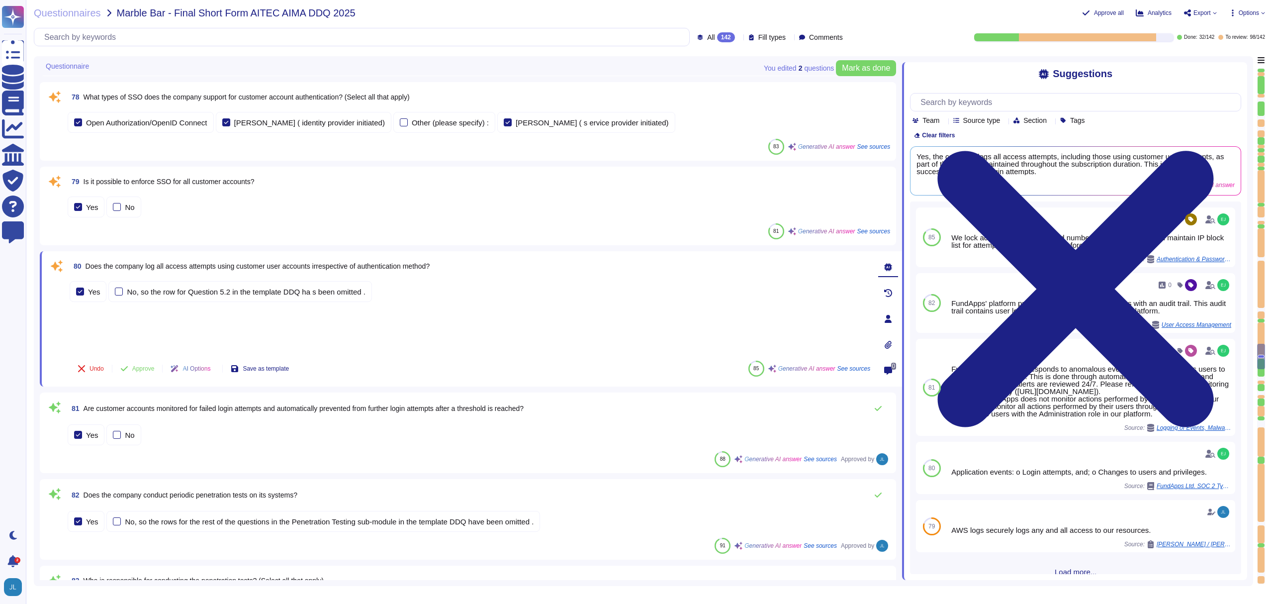
click at [246, 208] on div "Yes No" at bounding box center [479, 206] width 822 height 21
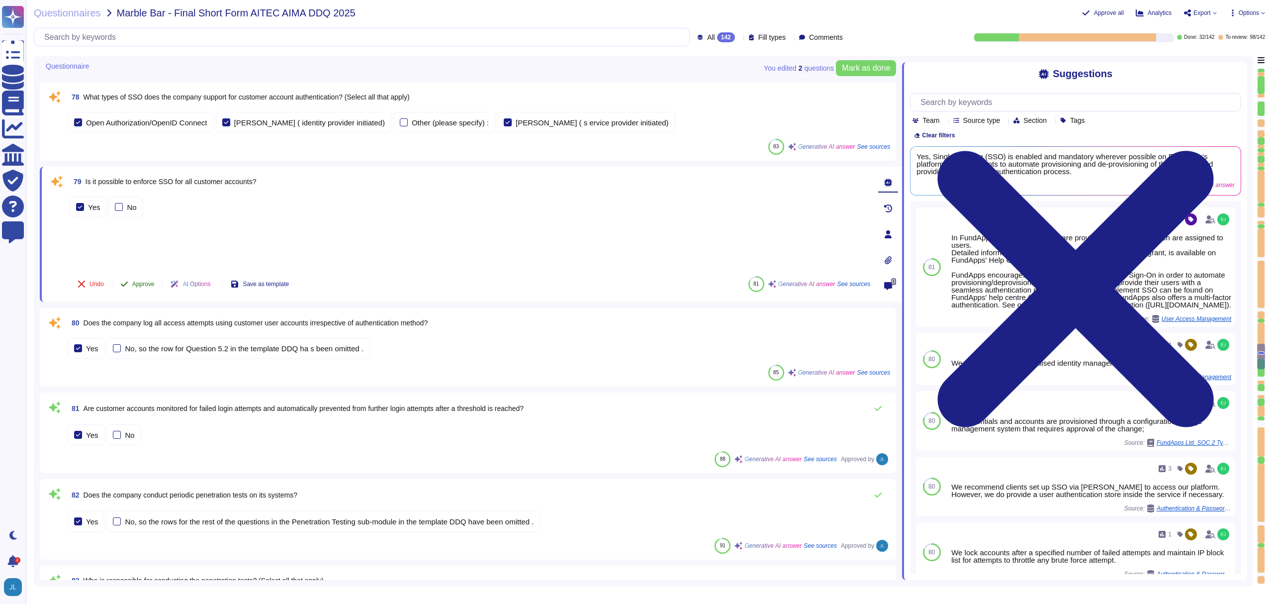
click at [151, 283] on span "Approve" at bounding box center [143, 284] width 22 height 6
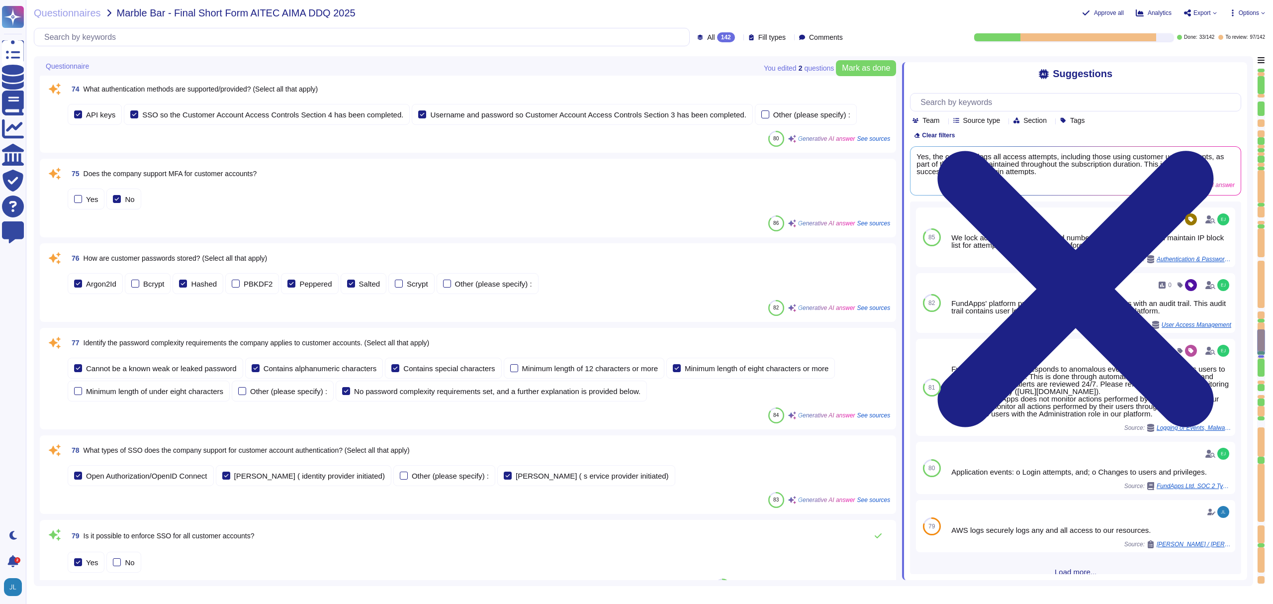
scroll to position [6503, 0]
click at [243, 258] on span "How are customer passwords stored? (Select all that apply)" at bounding box center [176, 259] width 184 height 8
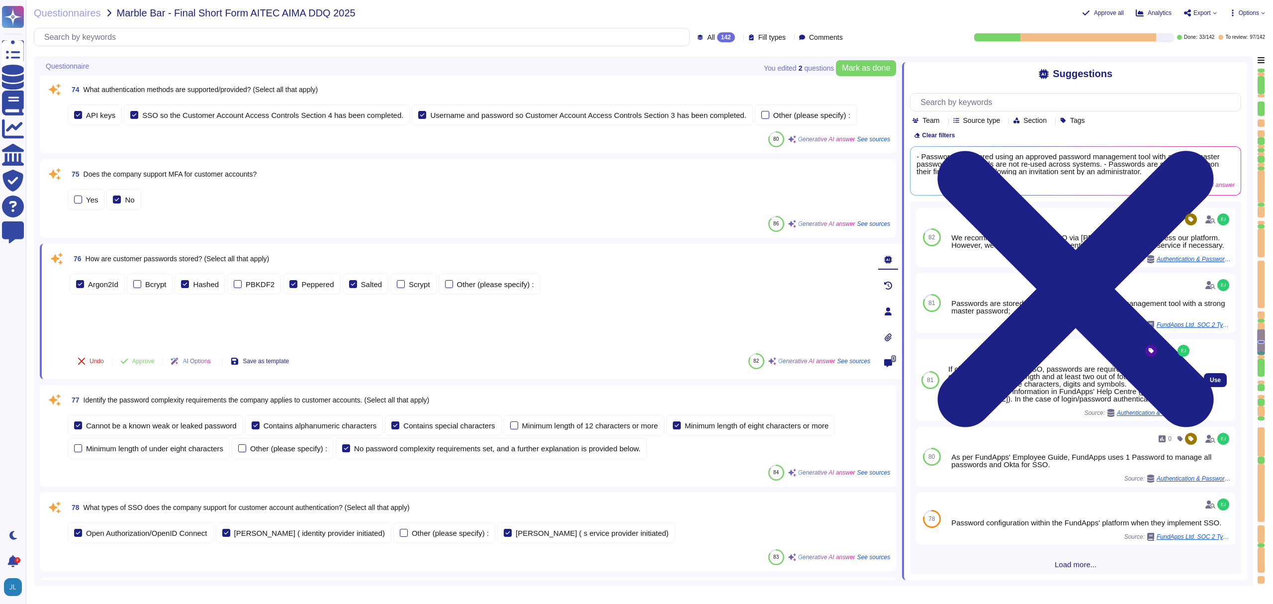
drag, startPoint x: 952, startPoint y: 397, endPoint x: 1015, endPoint y: 408, distance: 64.1
click at [1015, 402] on div "If clients do not choose SSO, passwords are required to have a minimum of eight…" at bounding box center [1069, 383] width 243 height 37
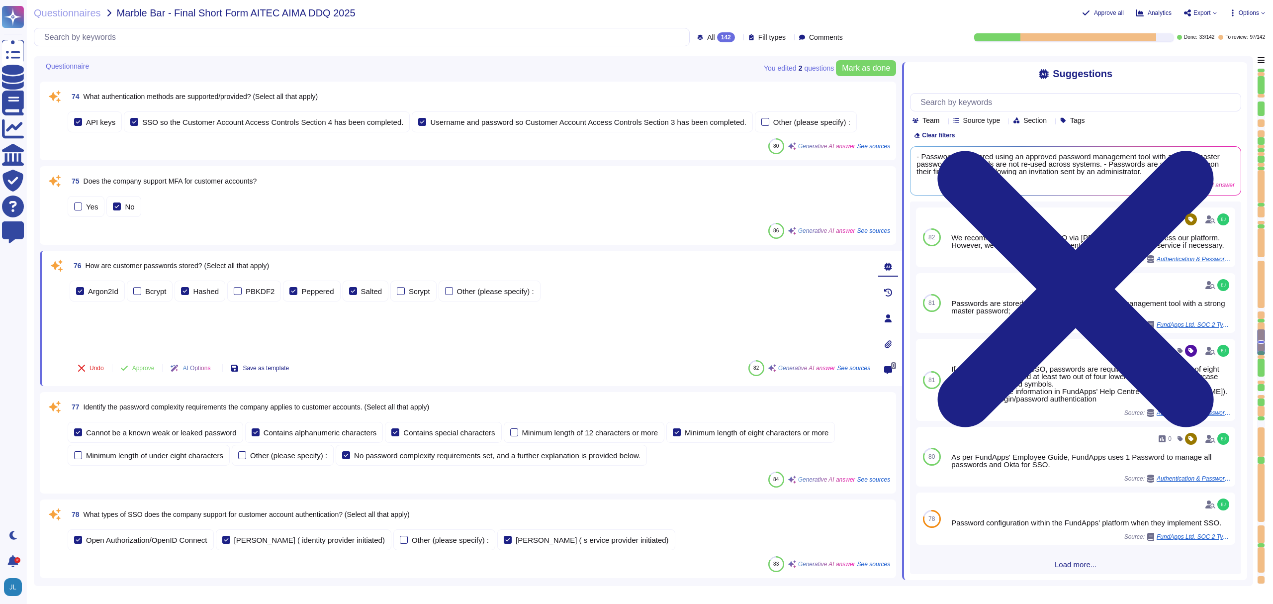
scroll to position [6485, 0]
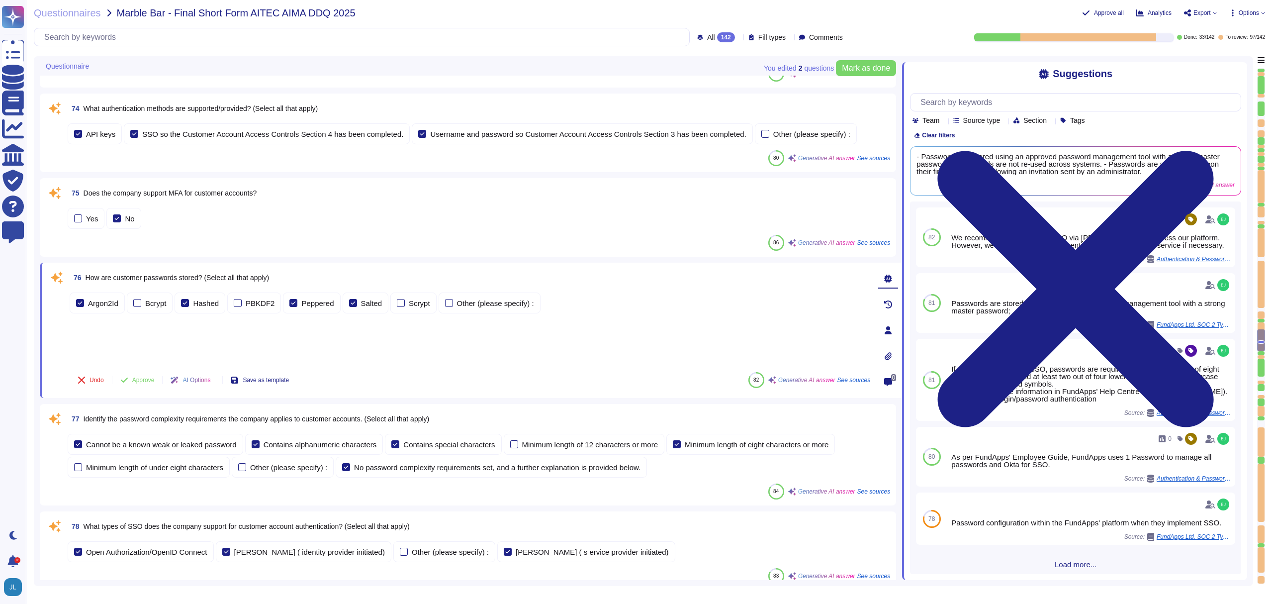
click at [358, 214] on div "Yes No" at bounding box center [479, 218] width 822 height 21
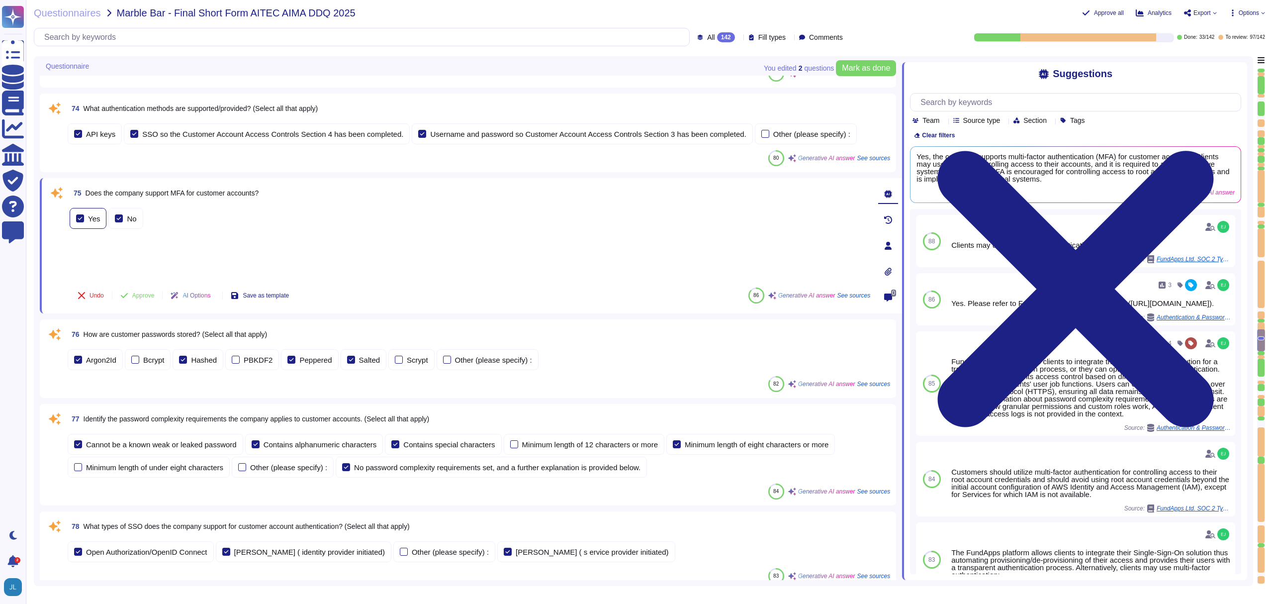
click at [82, 218] on div at bounding box center [80, 218] width 8 height 8
click at [125, 222] on label "No" at bounding box center [125, 226] width 21 height 8
click at [146, 293] on span "Approve" at bounding box center [143, 295] width 22 height 6
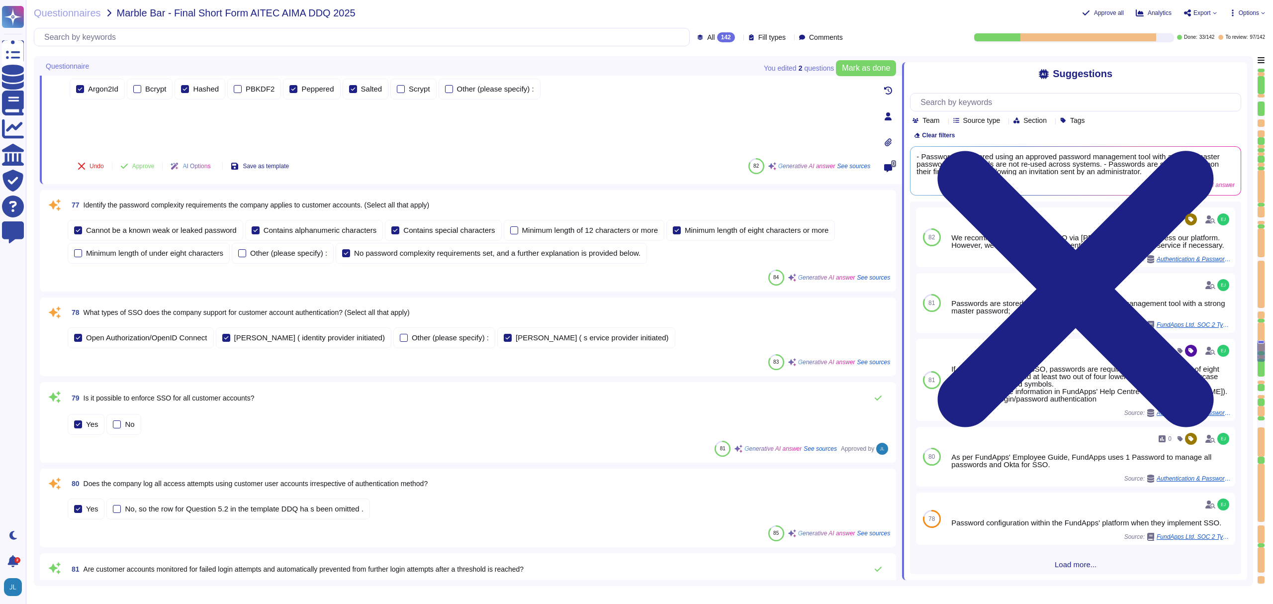
type textarea "Our latest penetration test report can be found on our trust portal here: [URL]…"
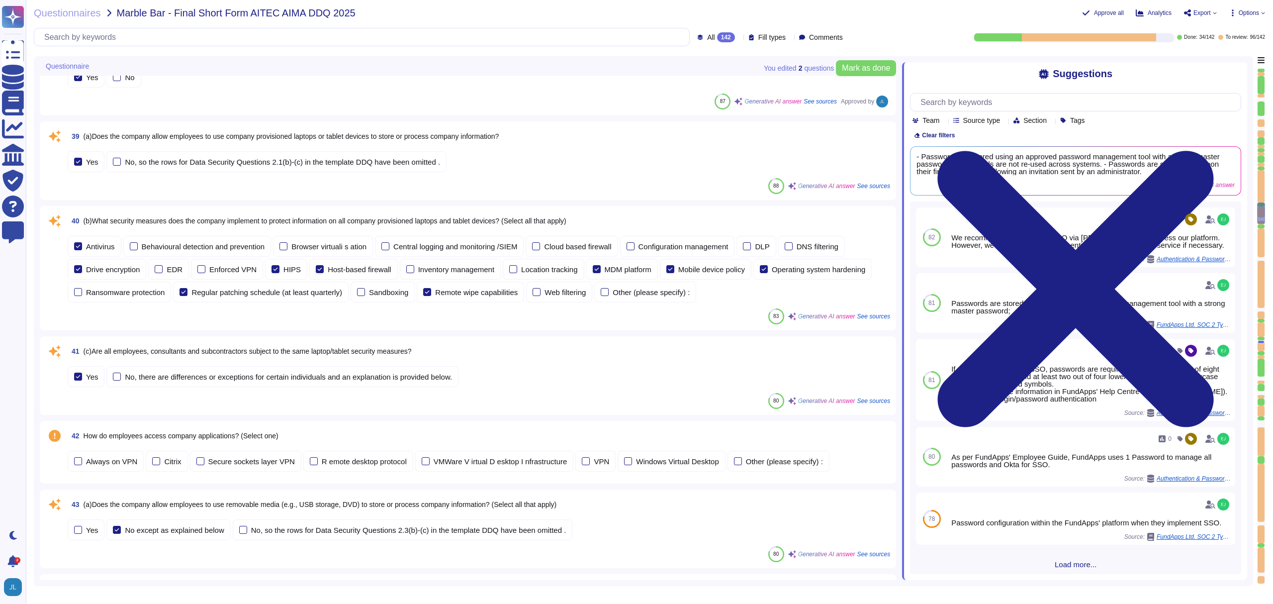
scroll to position [3319, 0]
click at [437, 141] on span "(a)Does the company allow employees to use company provisioned laptops or table…" at bounding box center [292, 137] width 416 height 8
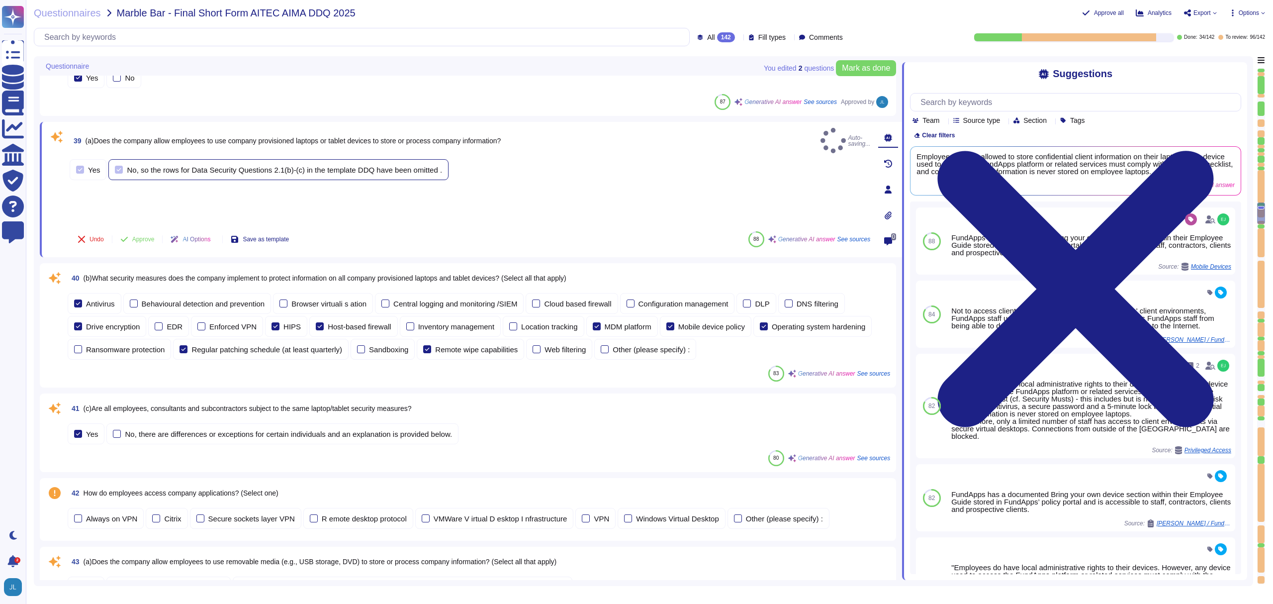
click at [340, 174] on div "No, so the rows for Data Security Questions 2.1(b)-(c) in the template DDQ have…" at bounding box center [284, 169] width 315 height 7
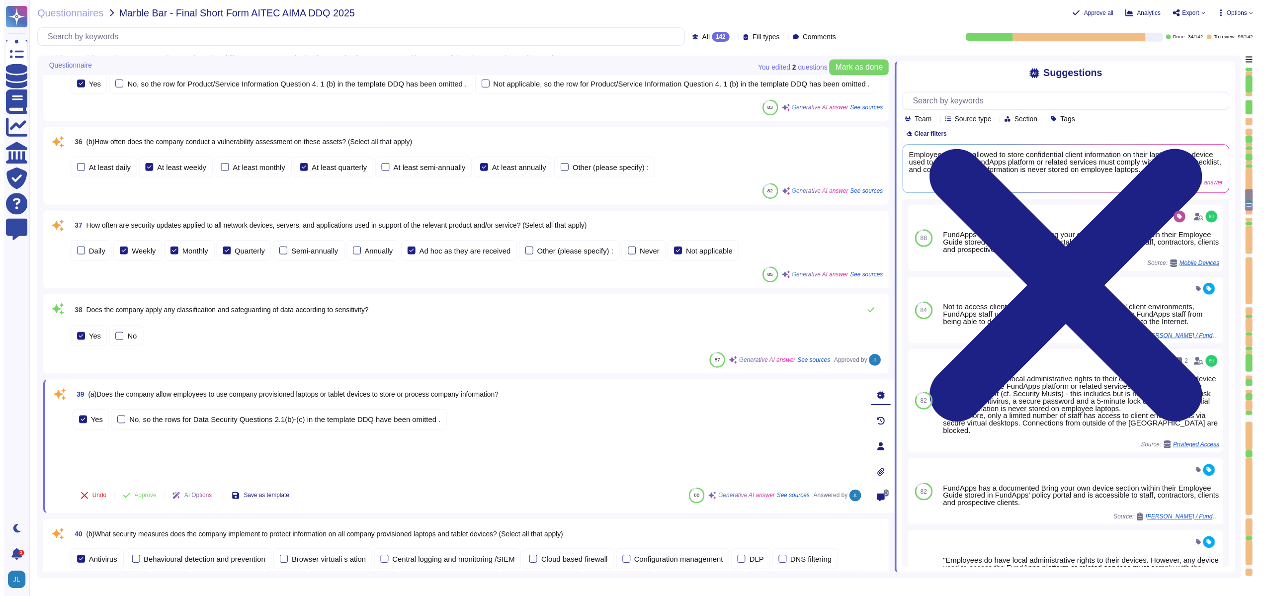
scroll to position [3066, 0]
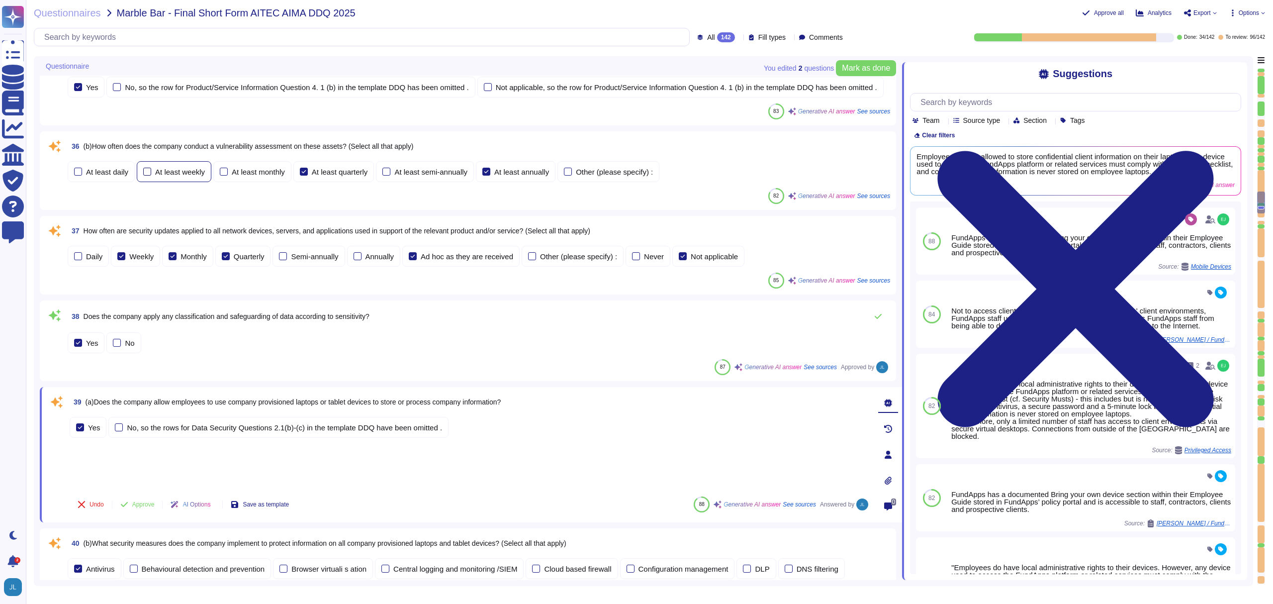
click at [187, 176] on div "At least weekly" at bounding box center [180, 171] width 50 height 7
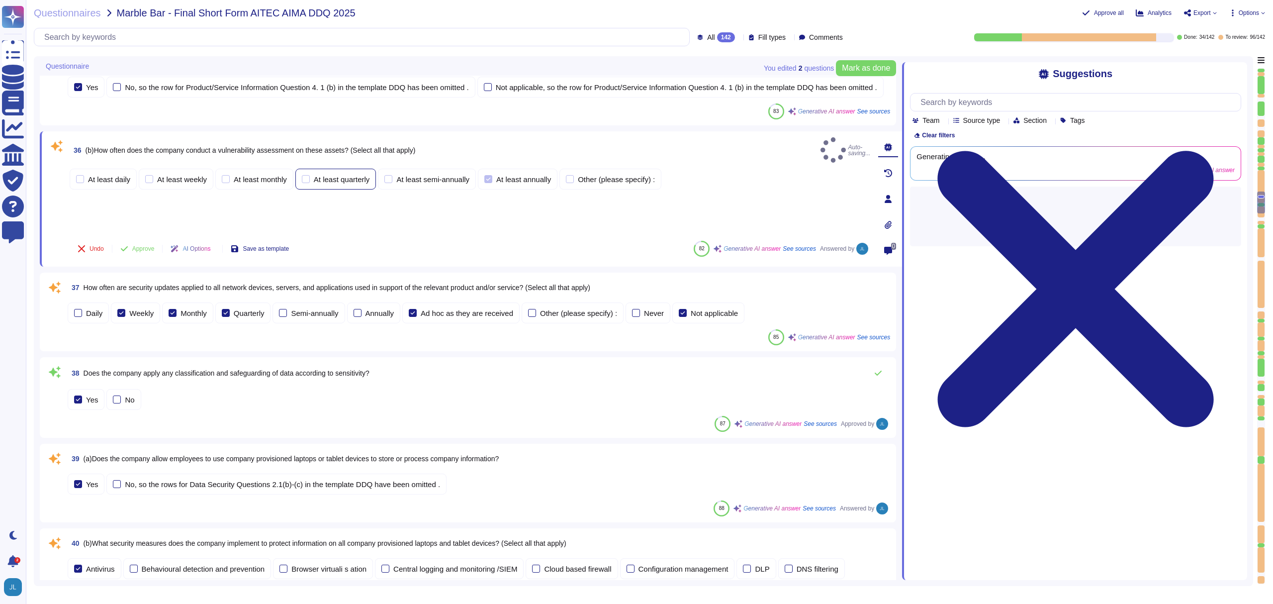
click at [322, 183] on div "At least quarterly" at bounding box center [342, 179] width 56 height 7
click at [202, 162] on span "36 (b)How often does the company conduct a vulnerability assessment on these as…" at bounding box center [243, 153] width 346 height 18
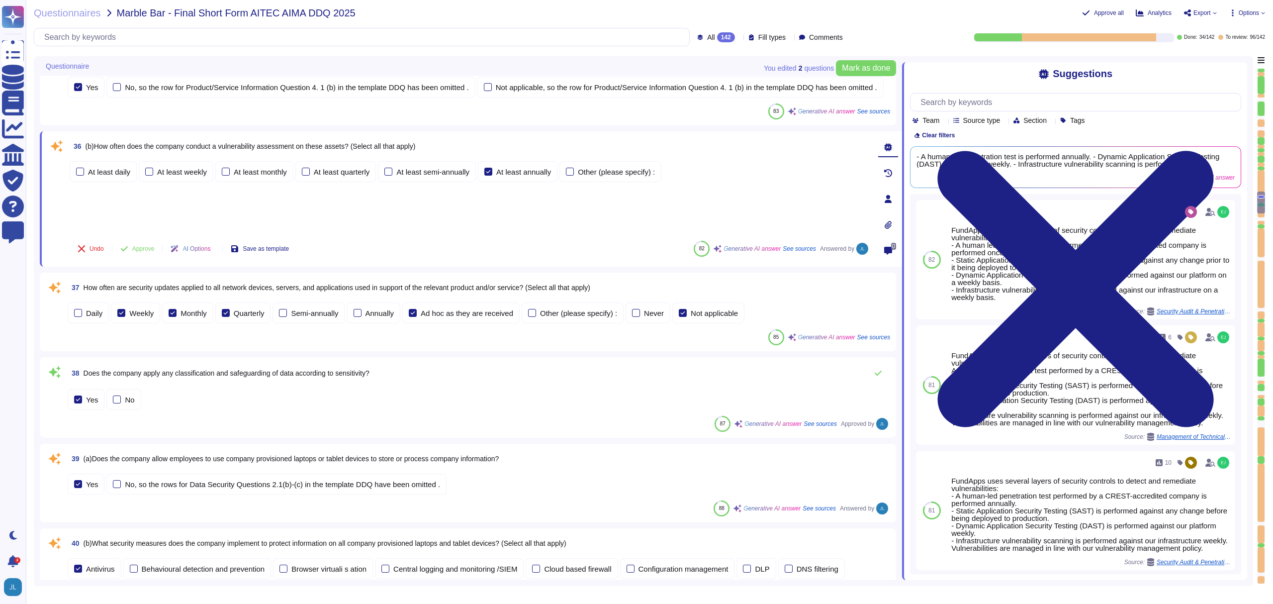
click at [693, 182] on div "At least daily At least weekly At least monthly At least quarterly At least sem…" at bounding box center [470, 171] width 801 height 21
click at [1257, 6] on div "Questionnaires Marble Bar - Final Short Form AITEC AIMA DDQ 2025 Approve all An…" at bounding box center [649, 302] width 1247 height 604
click at [1256, 8] on div "Approve all Analytics Export Options" at bounding box center [1039, 13] width 451 height 10
click at [1254, 10] on span "Options" at bounding box center [1249, 13] width 20 height 6
click at [1226, 61] on p "Set Format" at bounding box center [1236, 70] width 39 height 18
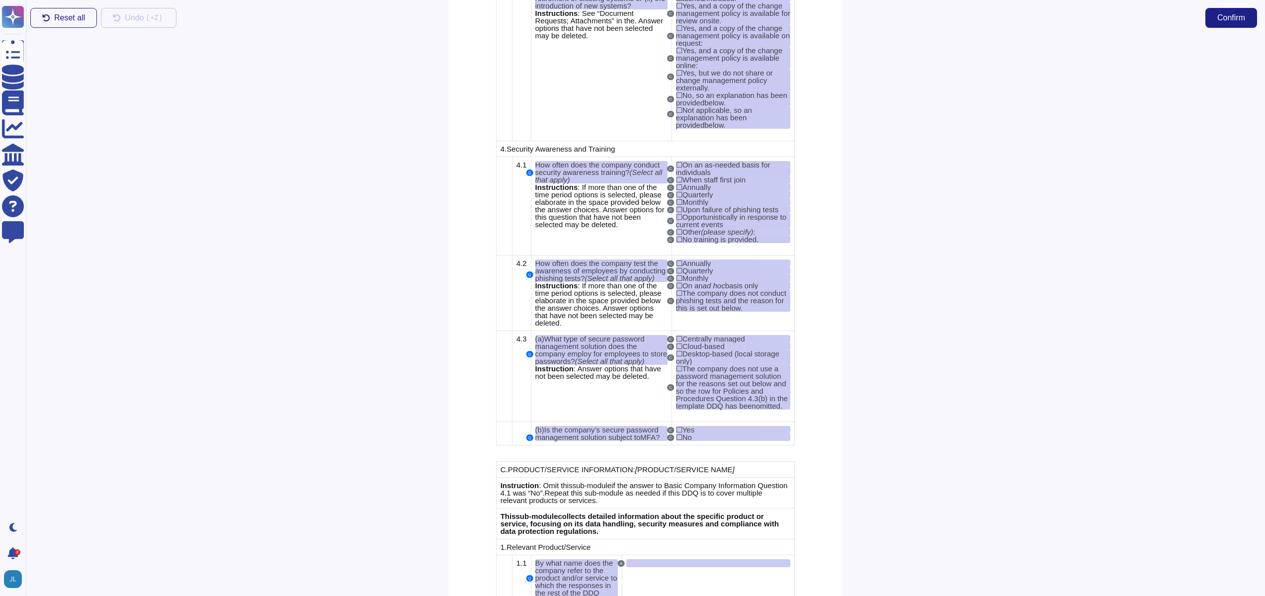
scroll to position [3965, 0]
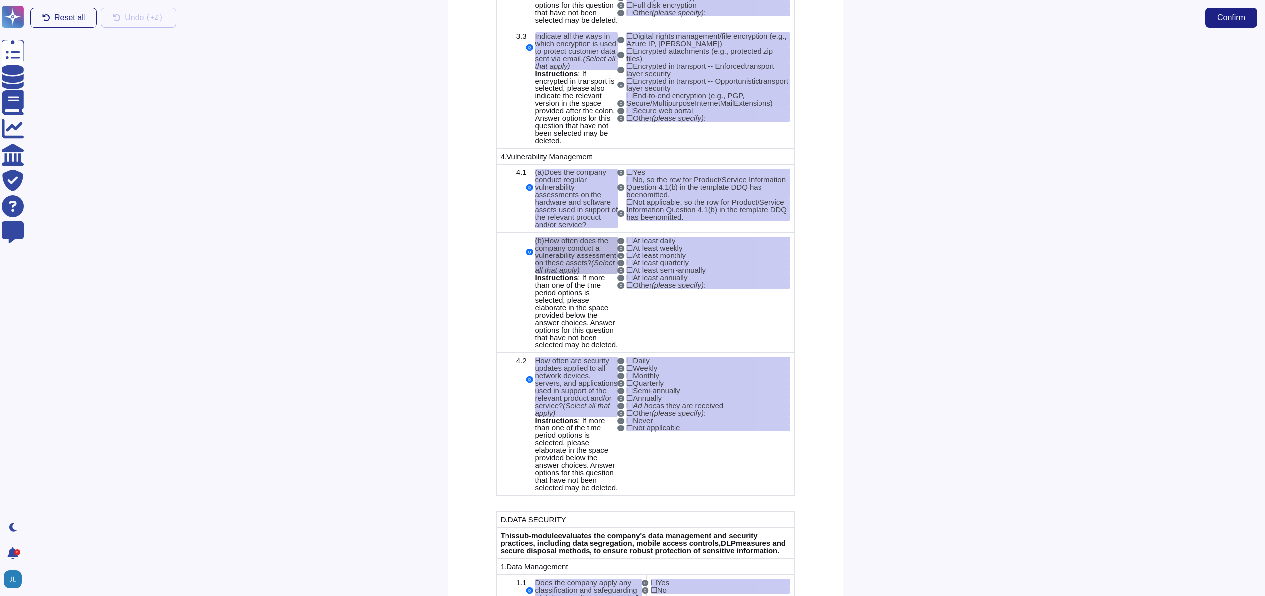
click at [616, 267] on span "How often does the company conduct a vulnerability assessment on these assets?" at bounding box center [575, 251] width 81 height 31
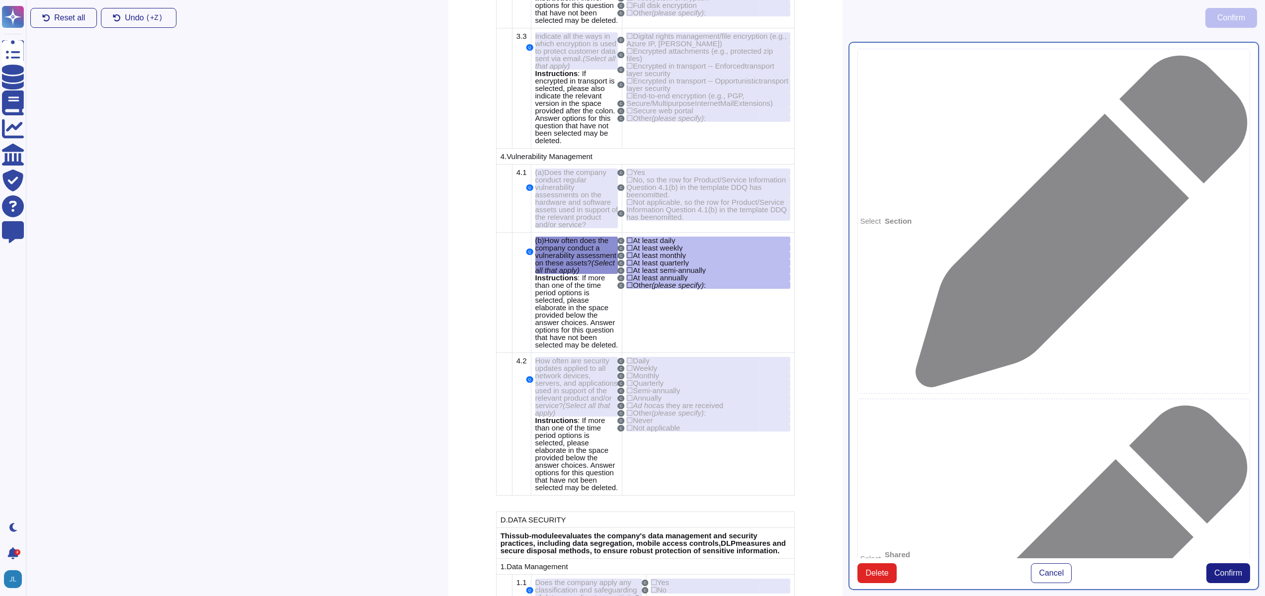
type textarea "(b)How often does the company conduct a vulnerability assessment on these asset…"
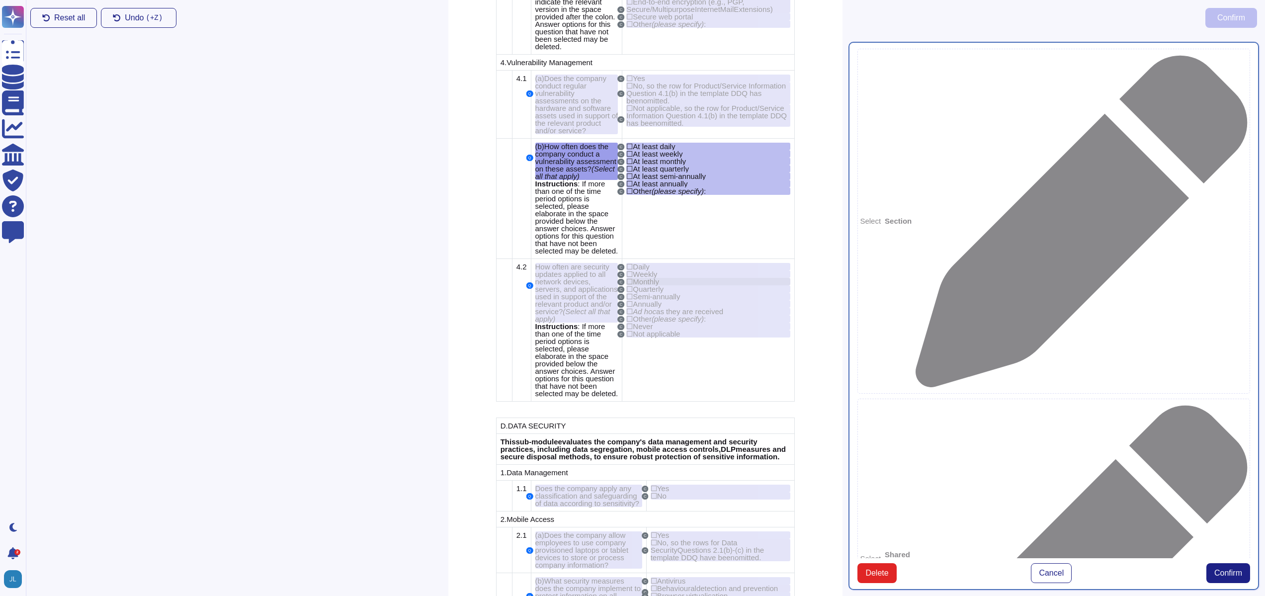
scroll to position [4061, 0]
drag, startPoint x: 1079, startPoint y: 251, endPoint x: 1037, endPoint y: 273, distance: 47.8
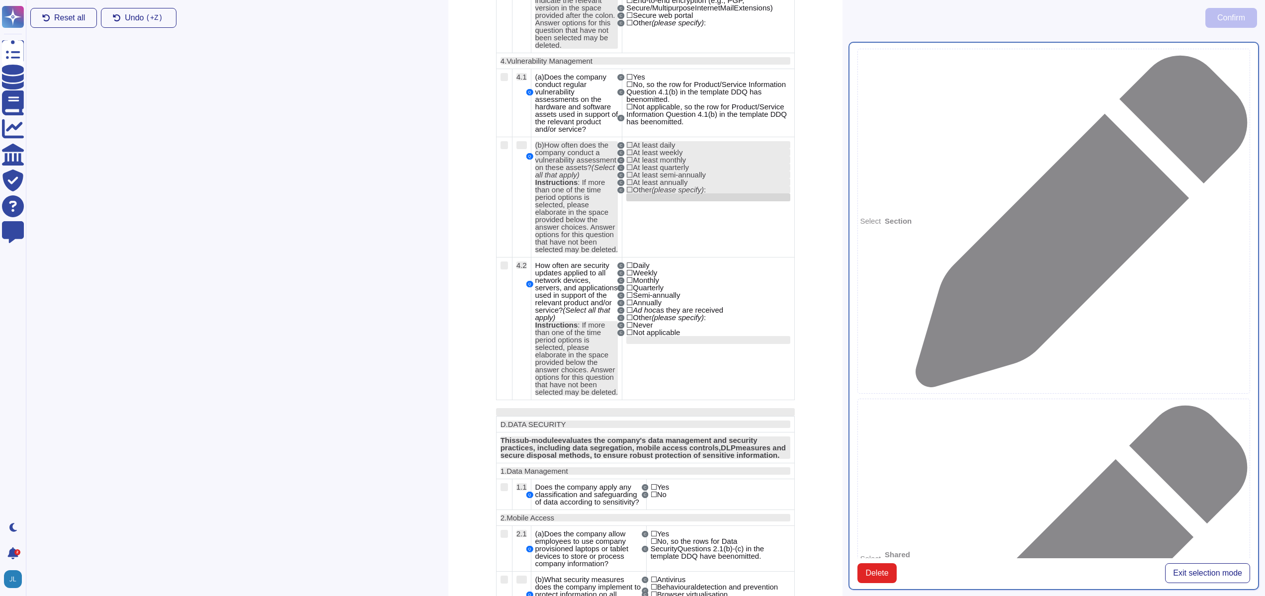
click at [690, 201] on div at bounding box center [708, 197] width 164 height 8
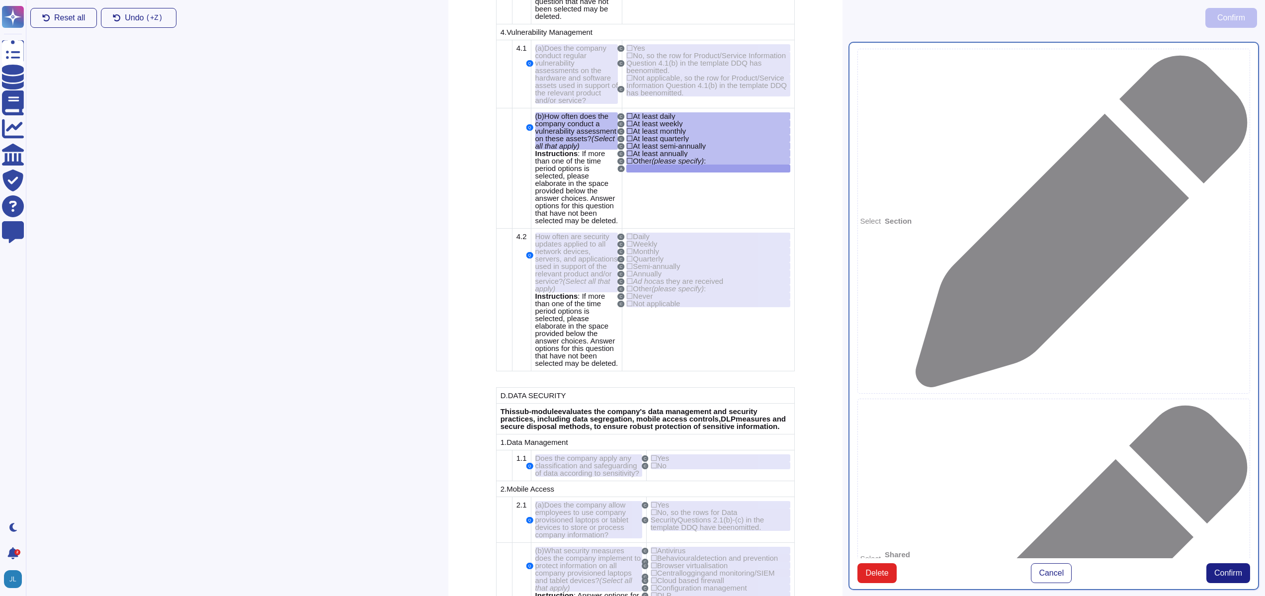
scroll to position [4102, 0]
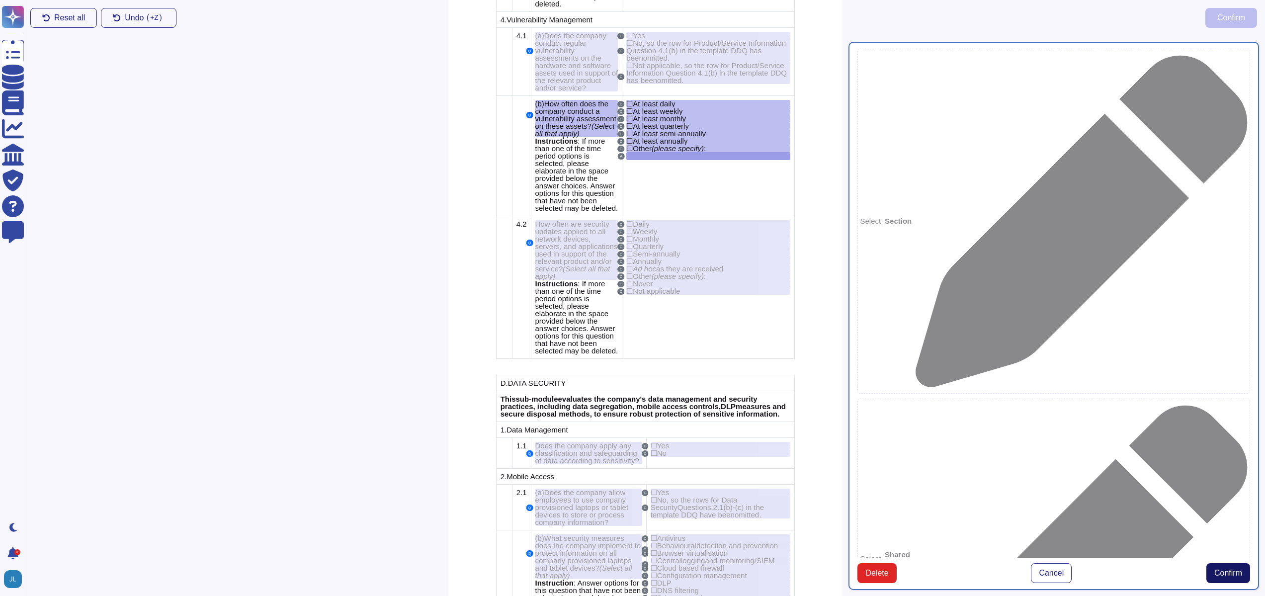
click at [1229, 571] on span "Confirm" at bounding box center [1229, 573] width 28 height 8
click at [1219, 575] on span "Confirm" at bounding box center [1229, 573] width 28 height 8
click at [1220, 574] on span "Confirm" at bounding box center [1229, 573] width 28 height 8
click at [1220, 573] on span "Confirm" at bounding box center [1229, 573] width 28 height 8
click at [1219, 573] on span "Confirm" at bounding box center [1229, 573] width 28 height 8
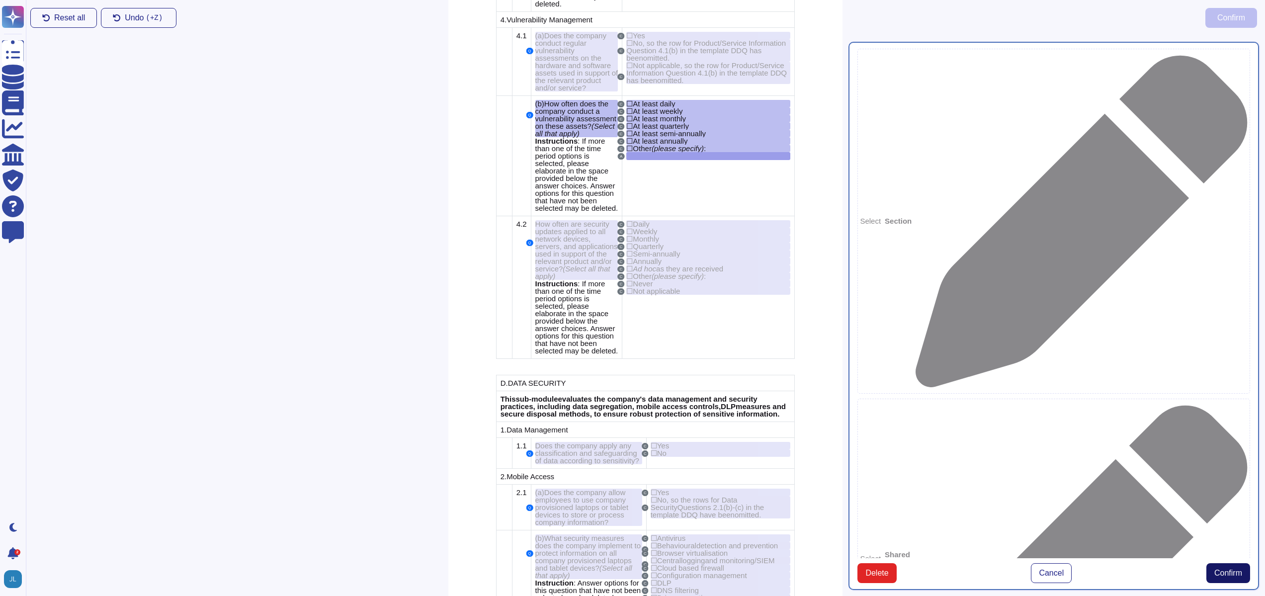
click at [1219, 573] on span "Confirm" at bounding box center [1229, 573] width 28 height 8
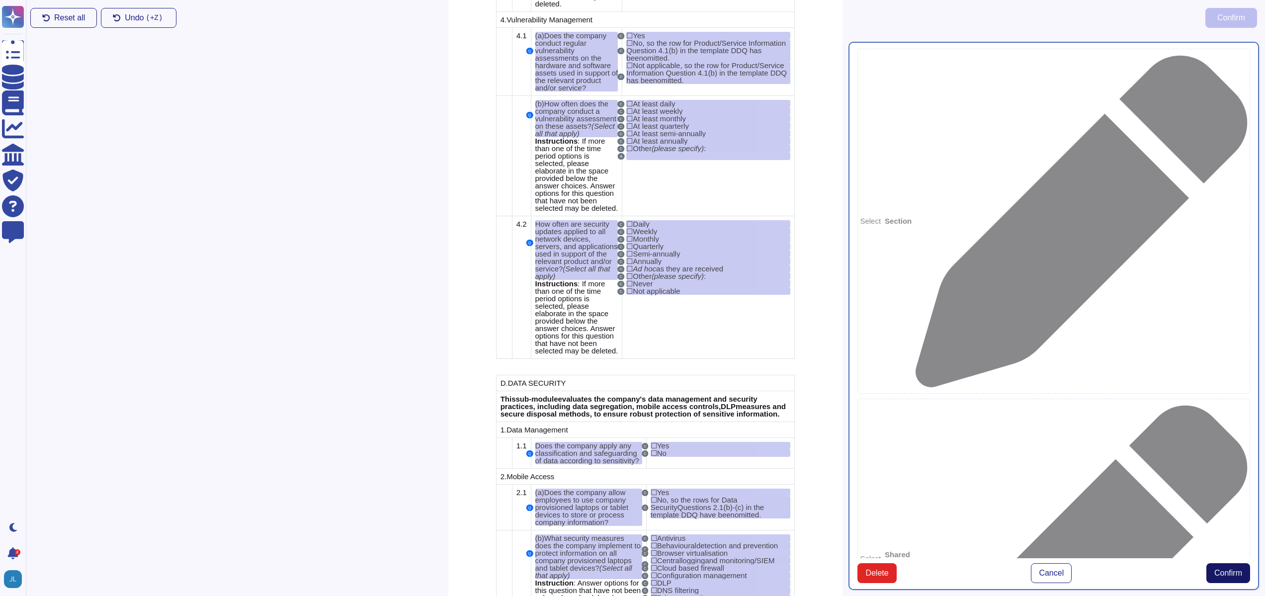
click at [1213, 563] on button "Confirm" at bounding box center [1229, 573] width 44 height 20
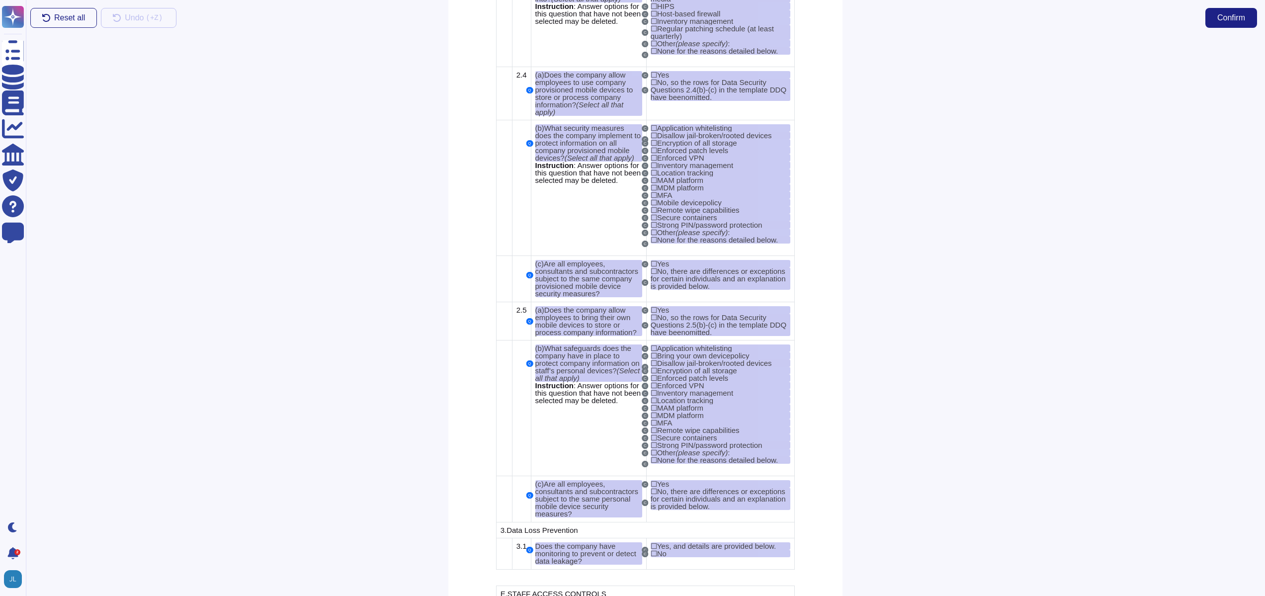
scroll to position [3965, 0]
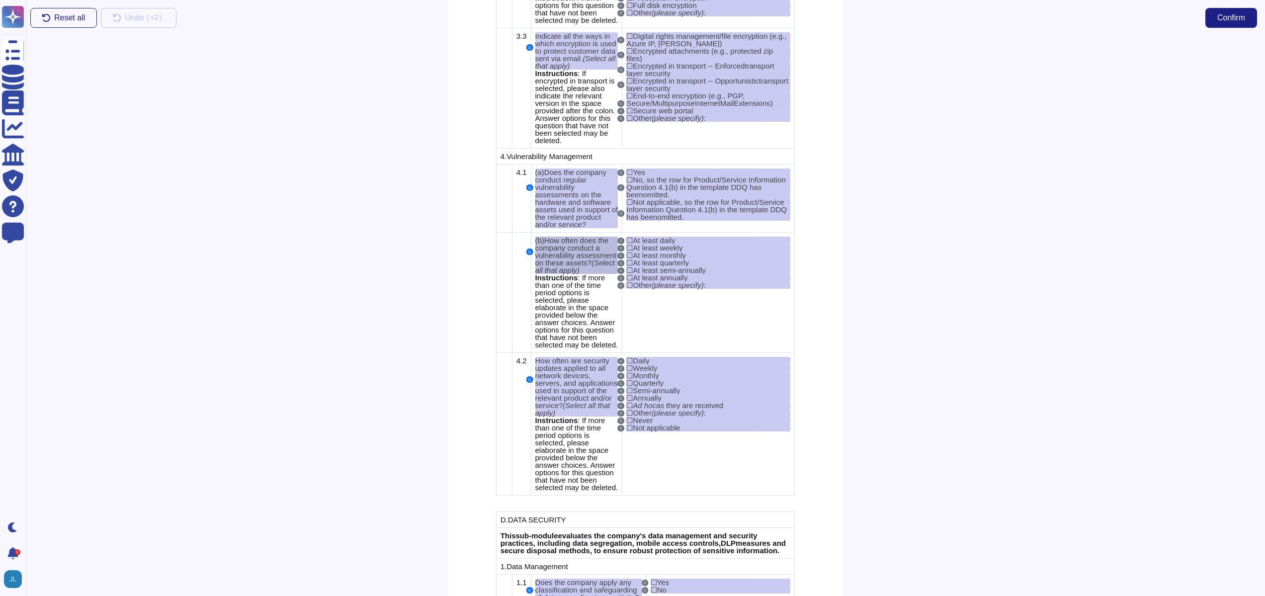
click at [617, 267] on span "How often does the company conduct a vulnerability assessment on these assets?" at bounding box center [575, 251] width 81 height 31
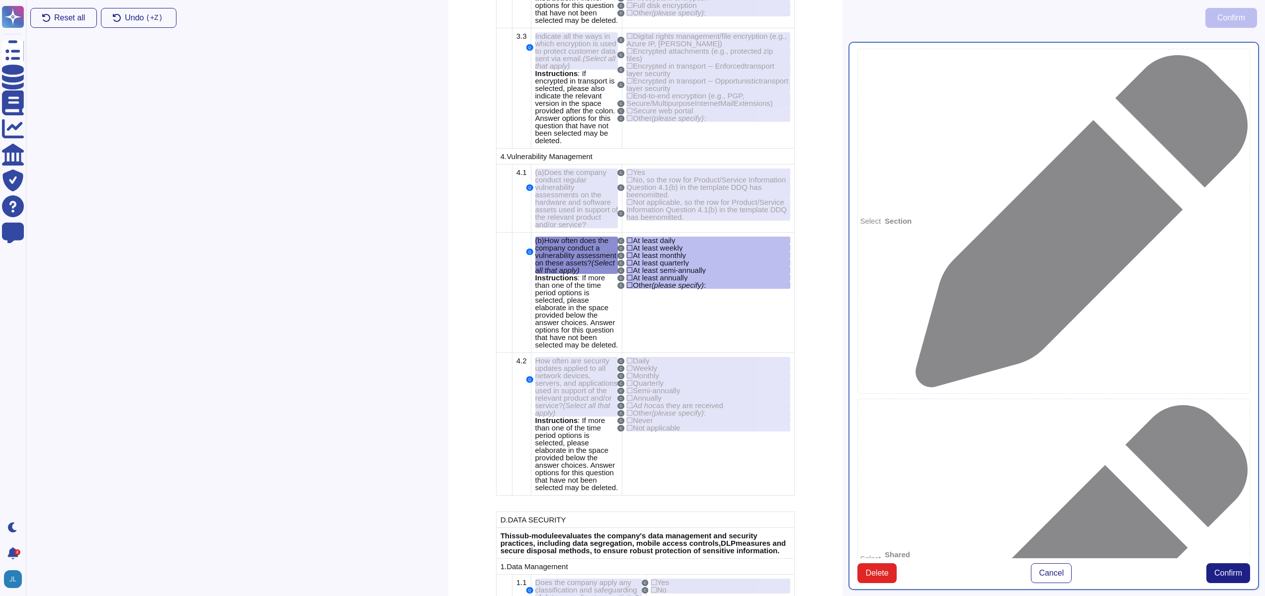
type textarea "(b)How often does the company conduct a vulnerability assessment on these asset…"
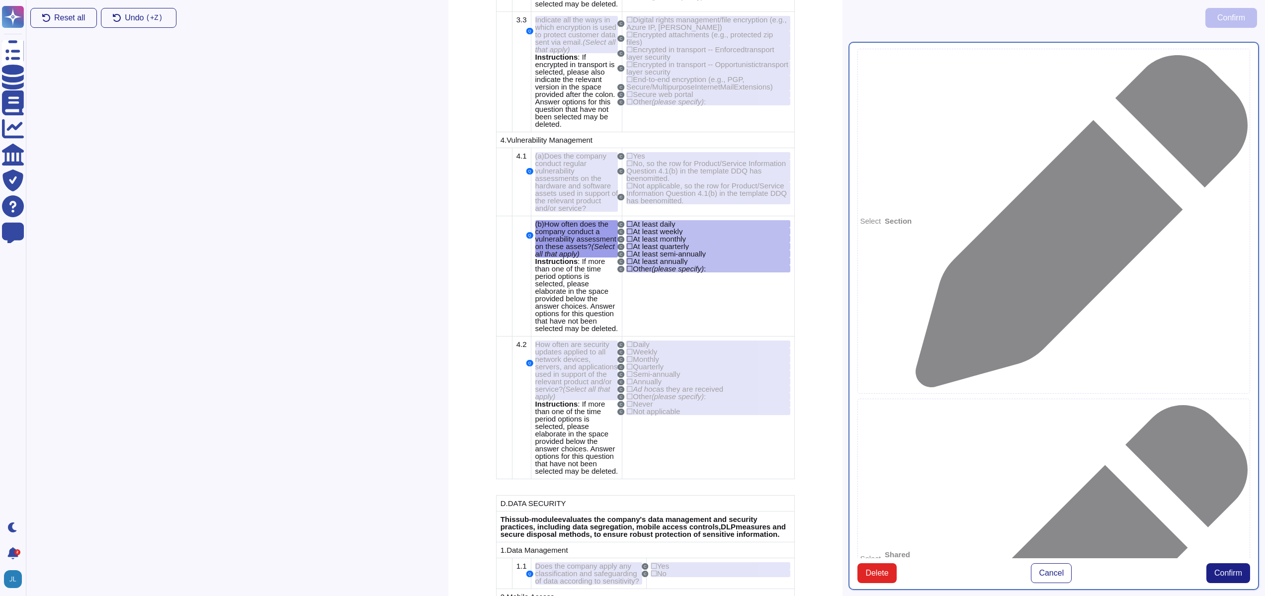
scroll to position [4061, 0]
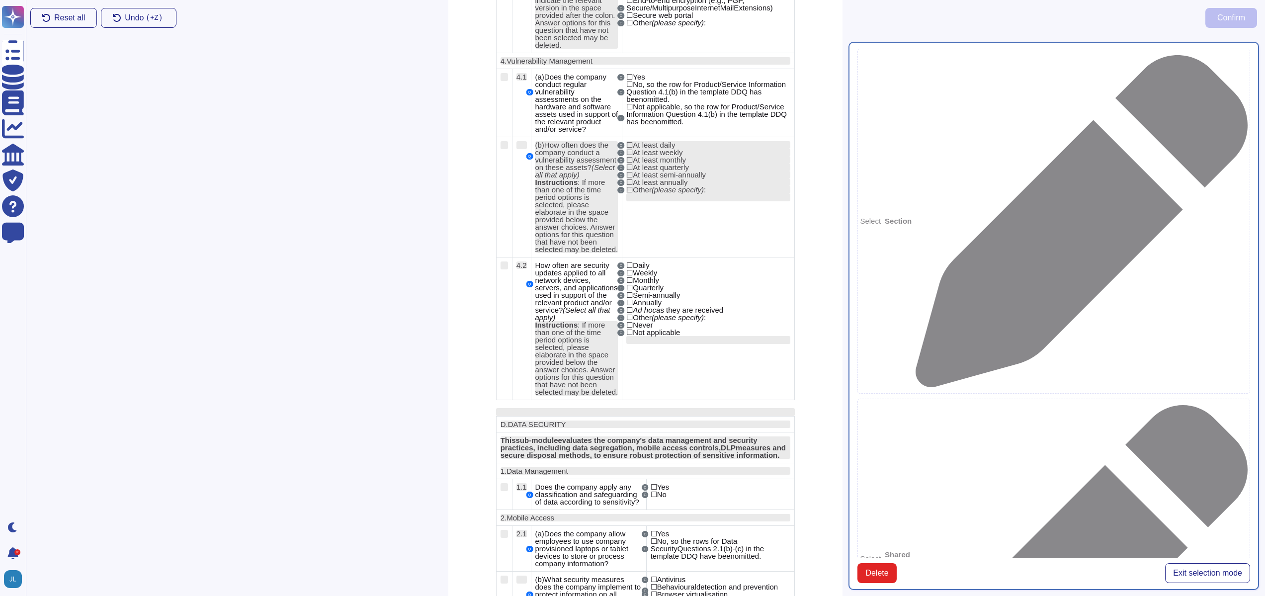
drag, startPoint x: 681, startPoint y: 342, endPoint x: 681, endPoint y: 368, distance: 26.4
click at [681, 258] on td "C ☐ At least daily C ☐ At least weekly C ☐ At least monthly C ☐ At least quarte…" at bounding box center [709, 197] width 173 height 120
click at [675, 201] on div at bounding box center [708, 197] width 164 height 8
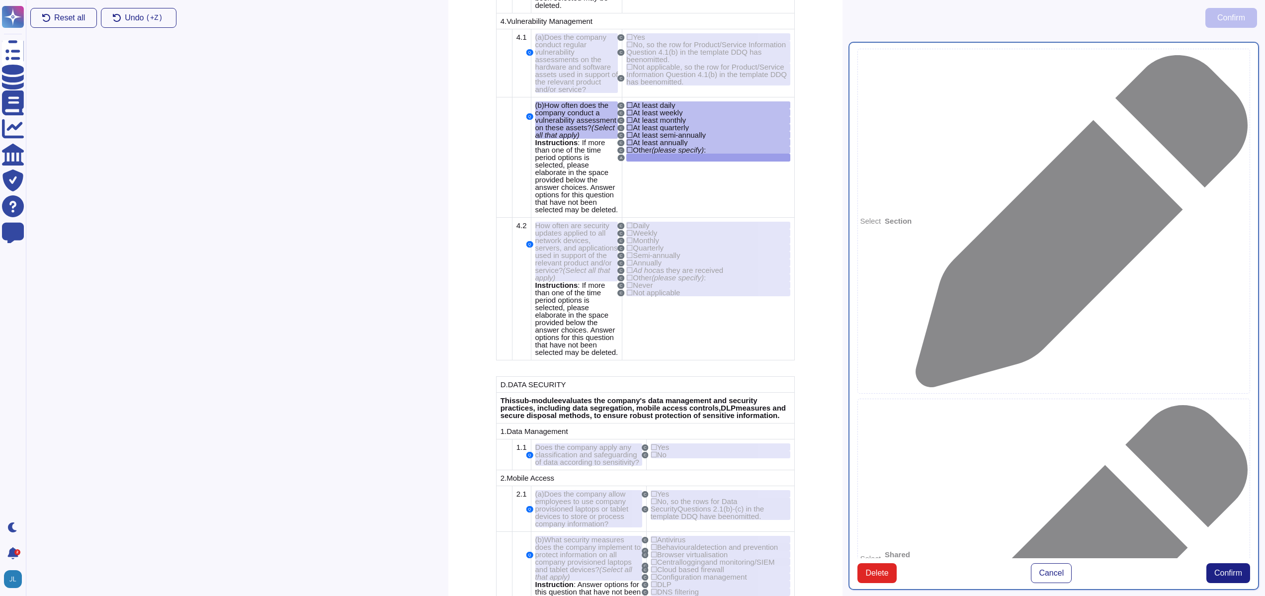
scroll to position [4102, 0]
click at [1234, 575] on span "Confirm" at bounding box center [1229, 573] width 28 height 8
type textarea "teanudjsaiudn"
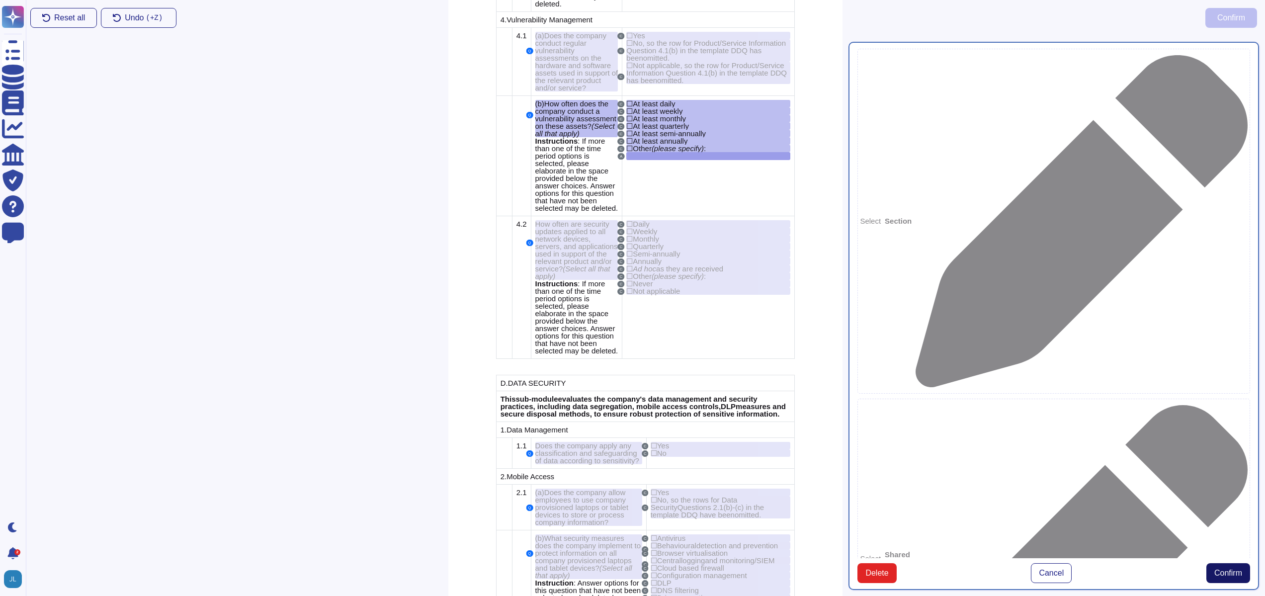
click at [1222, 568] on button "Confirm" at bounding box center [1229, 573] width 44 height 20
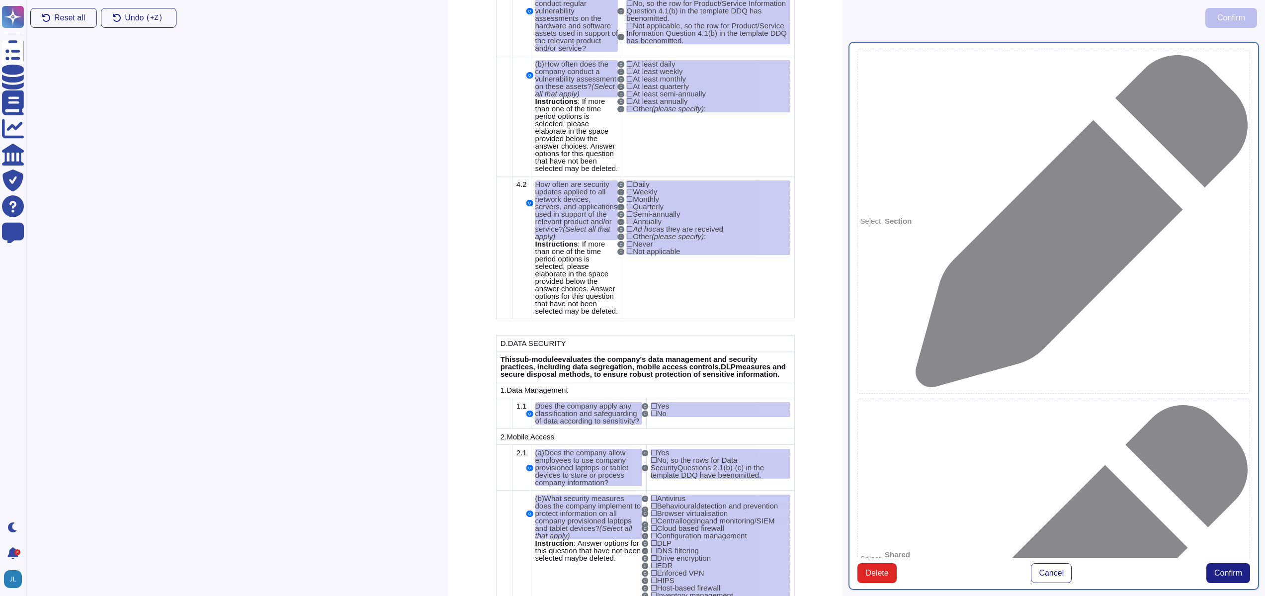
scroll to position [4126, 0]
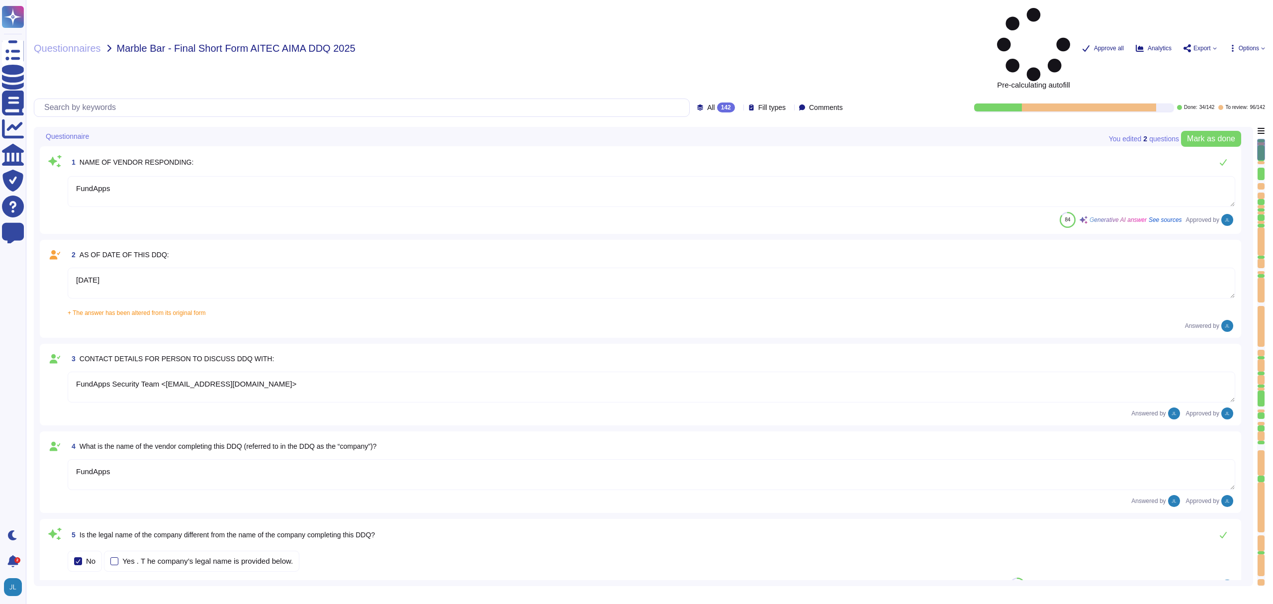
type textarea "FundApps"
type textarea "[DATE]"
type textarea "FundApps Security Team <[EMAIL_ADDRESS][DOMAIN_NAME]>"
type textarea "FundApps"
type textarea "[DOMAIN_NAME]"
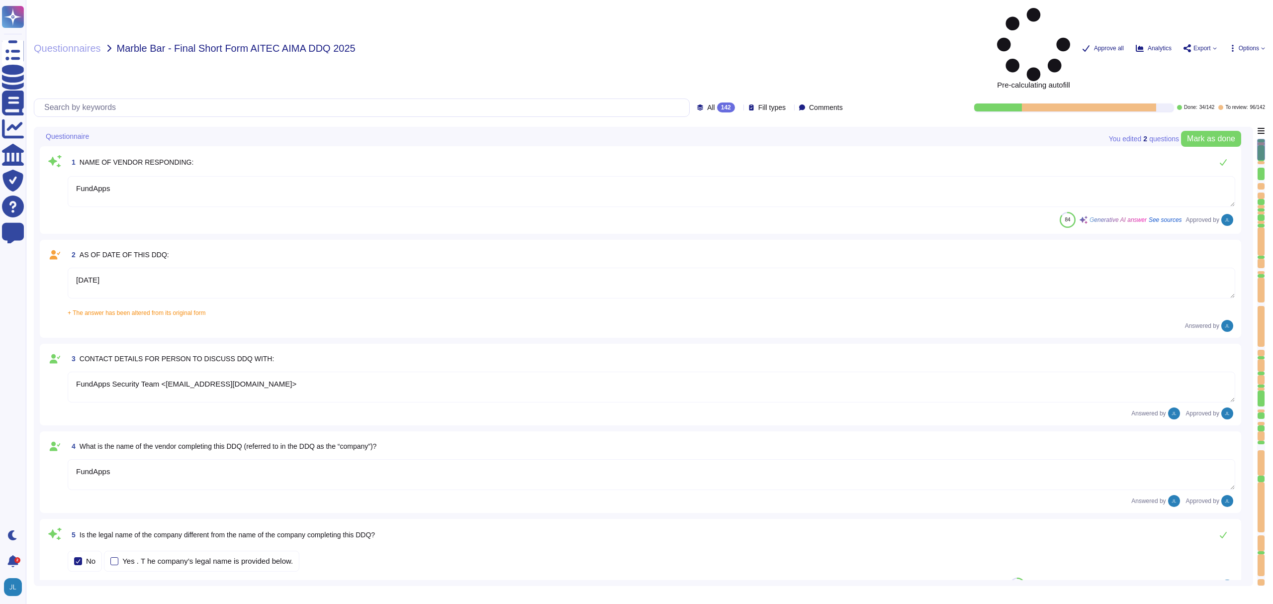
scroll to position [203, 0]
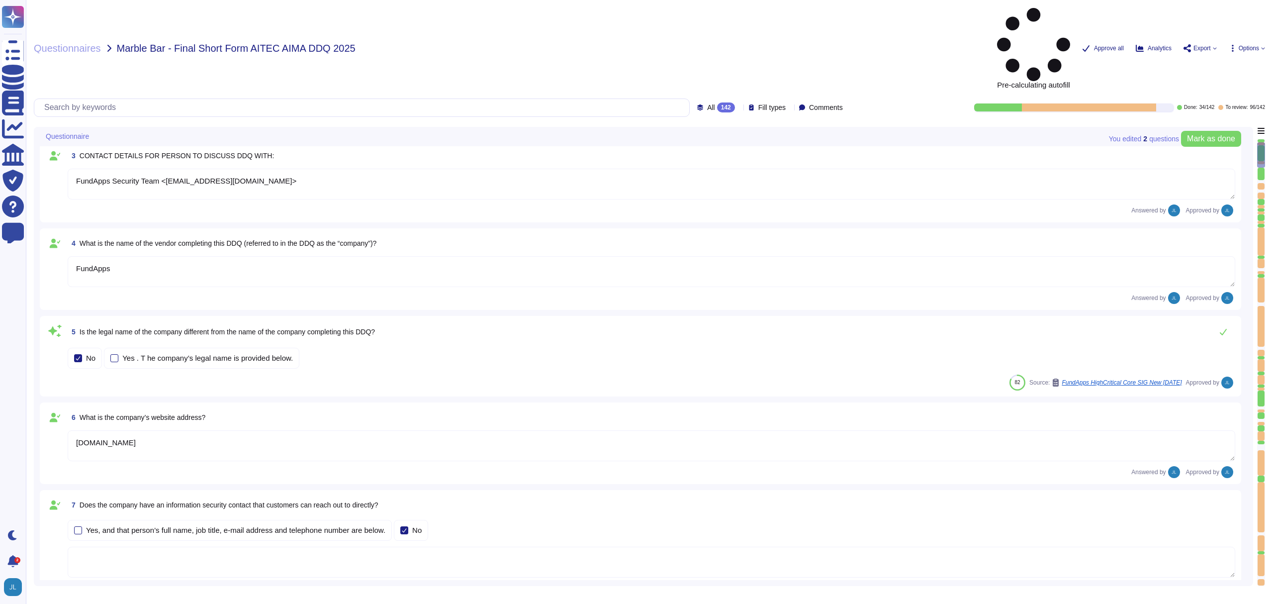
click at [1058, 103] on div at bounding box center [1089, 107] width 134 height 8
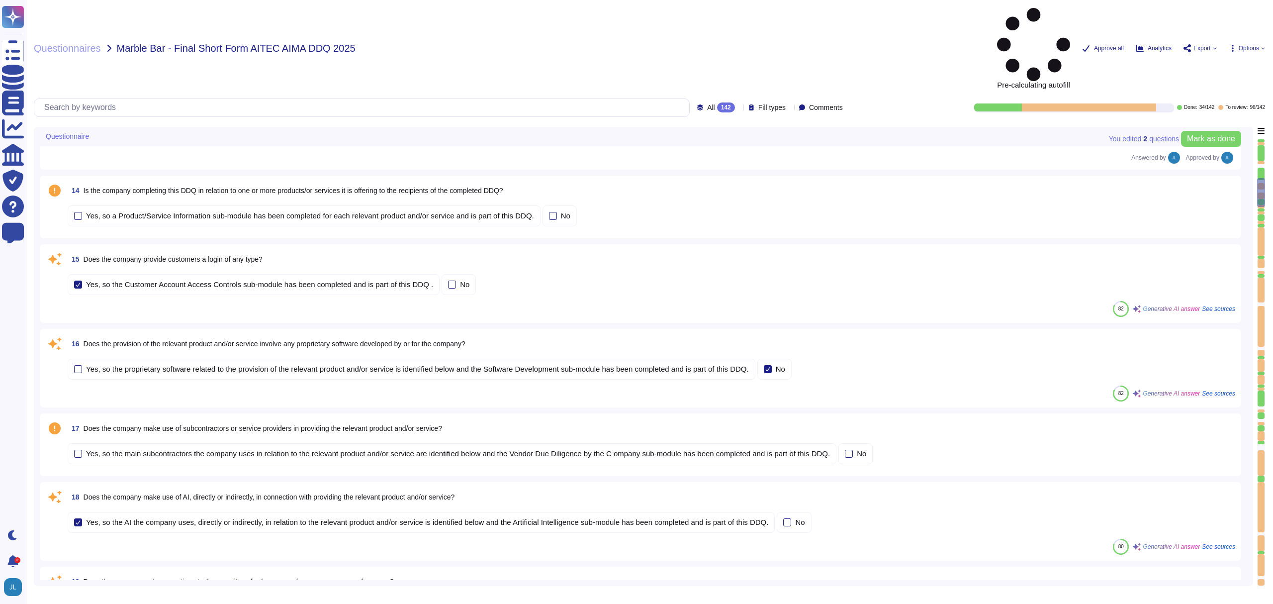
scroll to position [1235, 0]
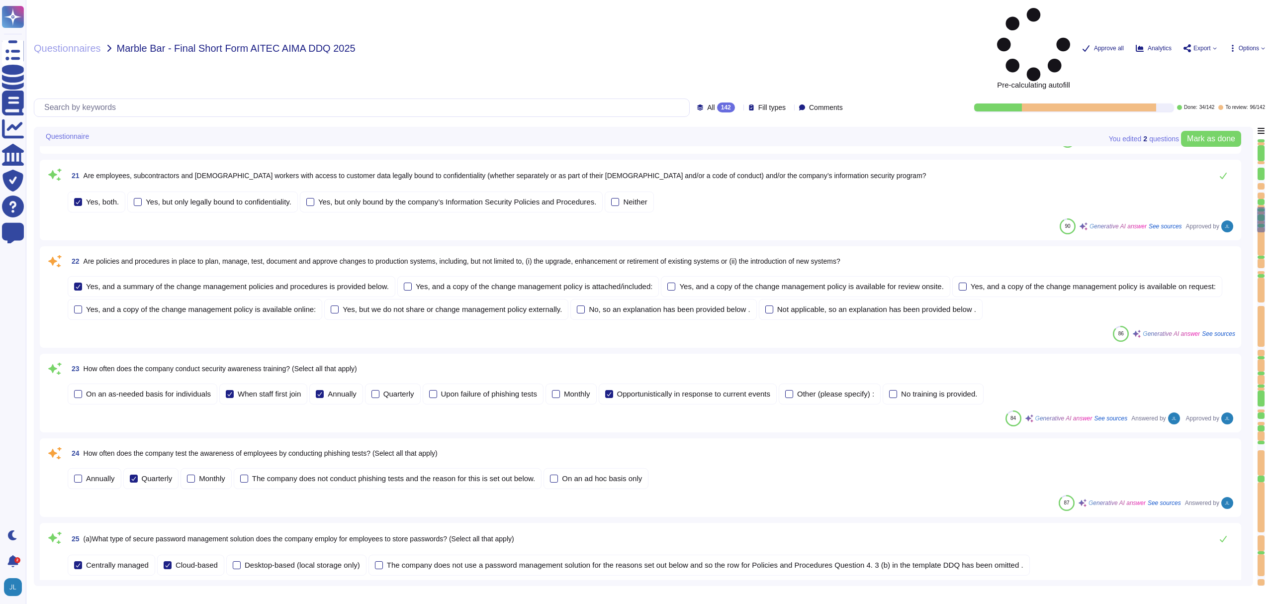
type textarea "The company refers to the relevant product and/or service as "FundApps Sharehol…"
type textarea "Shareholding Disclosure: This service monitors disclosure requirements for majo…"
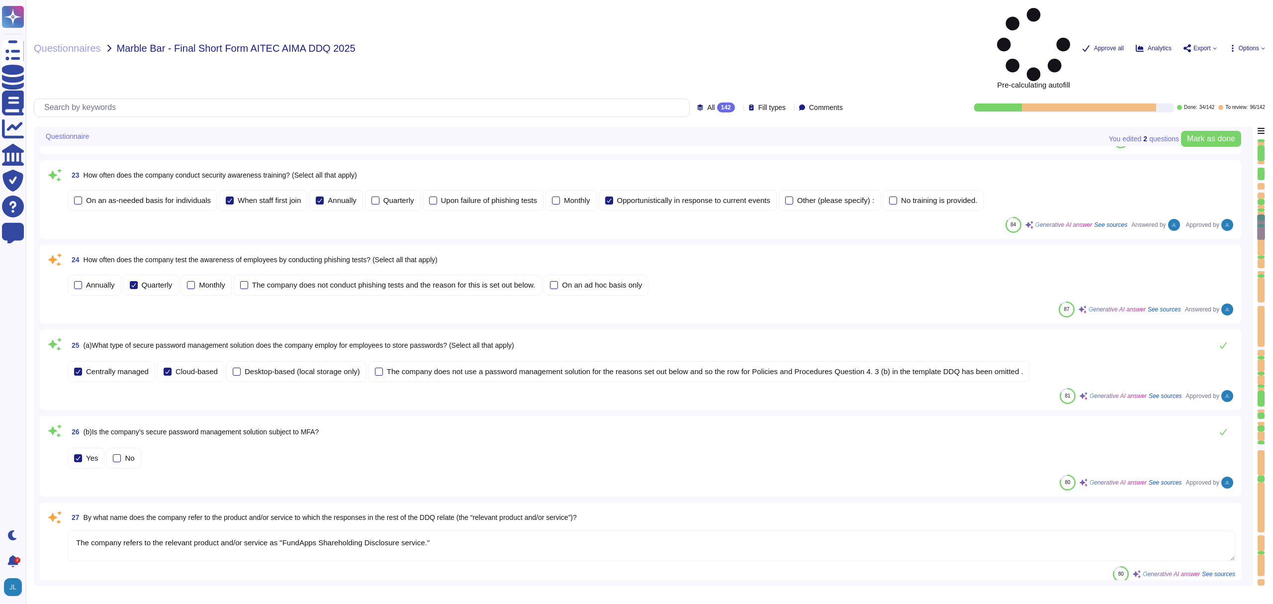
scroll to position [1834, 0]
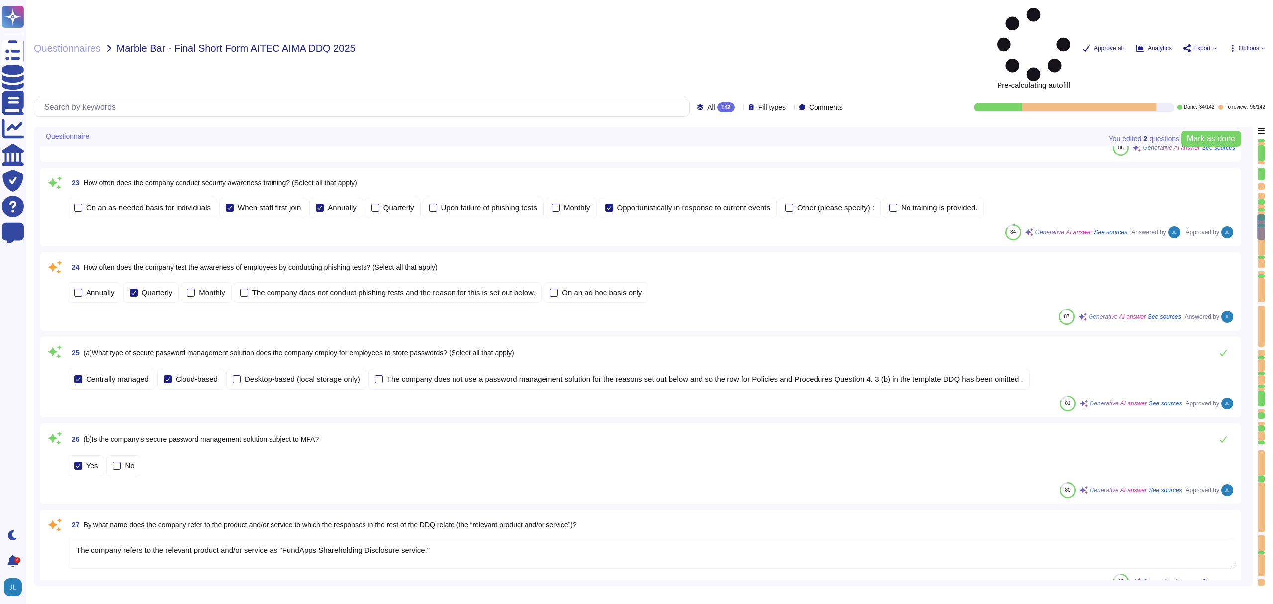
click at [337, 263] on span "How often does the company test the awareness of employees by conducting phishi…" at bounding box center [261, 267] width 354 height 8
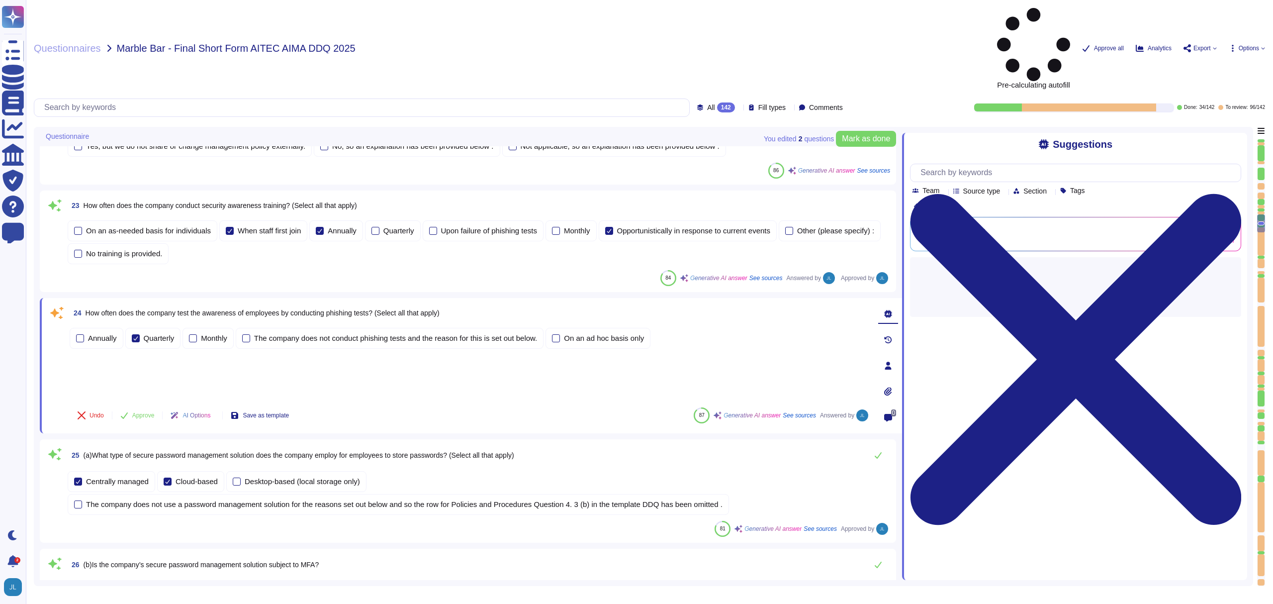
click at [1232, 133] on div "Suggestions Team Source type Section Tags Clear filters Generating answer... Ge…" at bounding box center [1074, 356] width 345 height 447
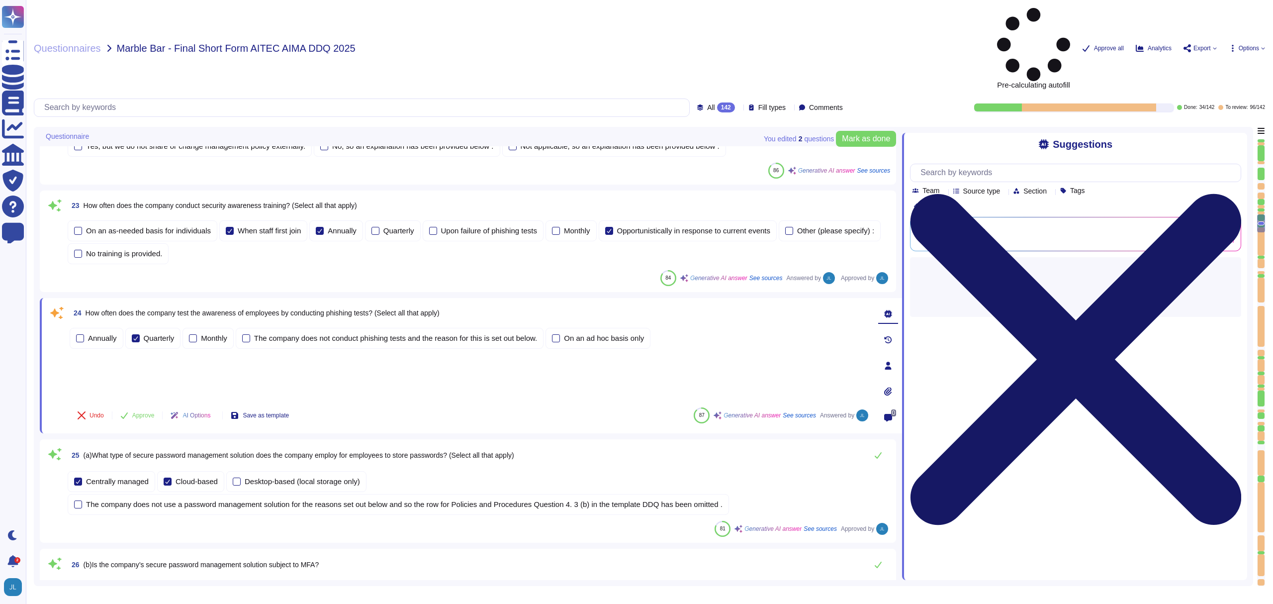
click at [1232, 139] on icon at bounding box center [1075, 360] width 331 height 442
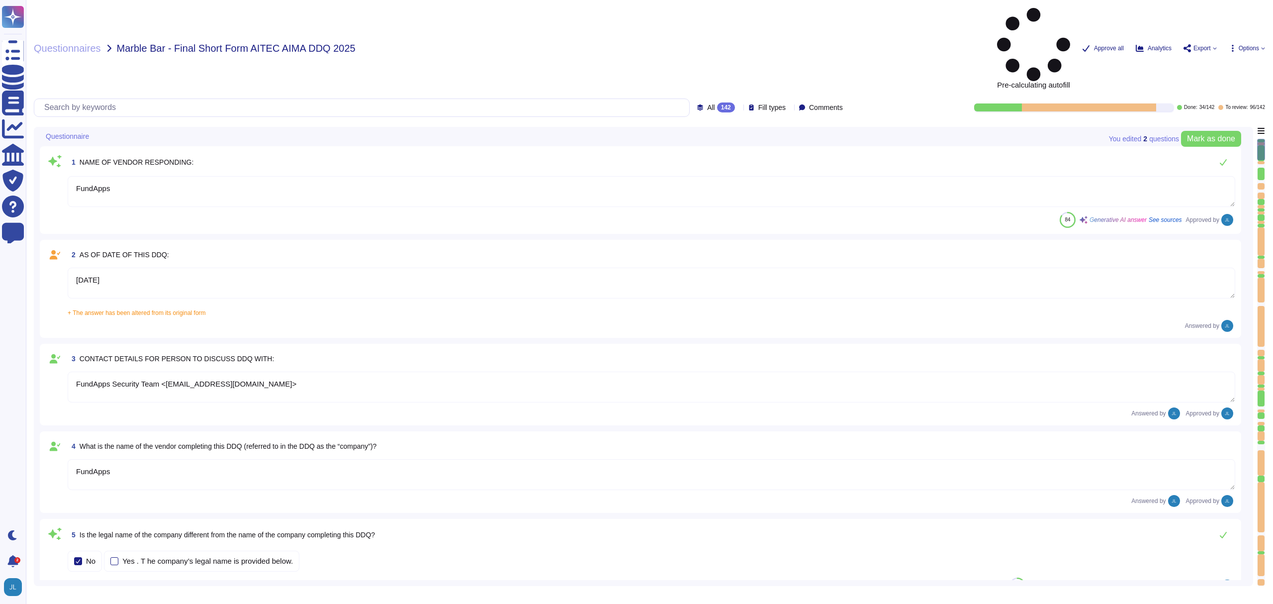
type textarea "FundApps"
type textarea "[DATE]"
type textarea "FundApps Security Team <[EMAIL_ADDRESS][DOMAIN_NAME]>"
type textarea "FundApps"
type textarea "[DOMAIN_NAME]"
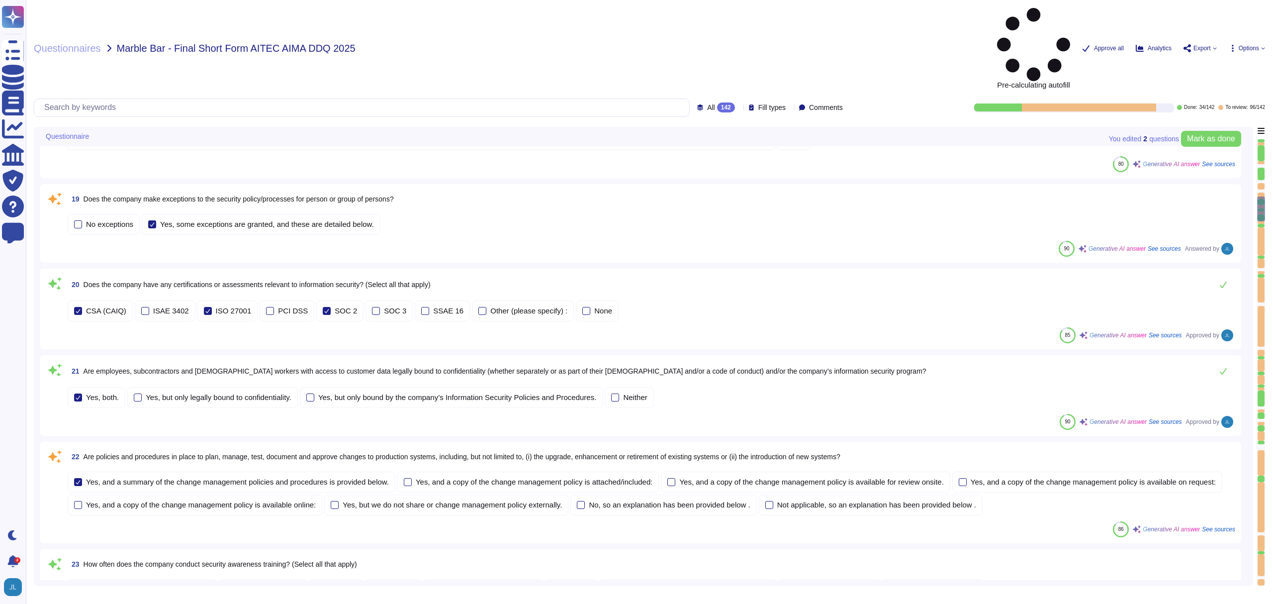
scroll to position [1490, 0]
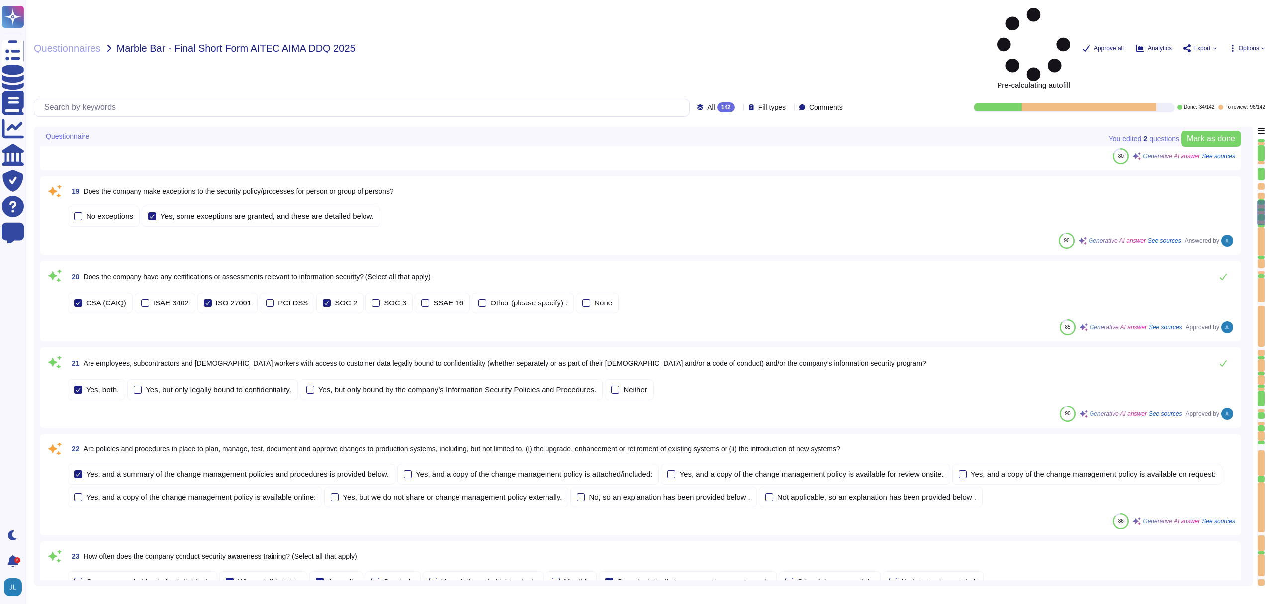
type textarea "The company refers to the relevant product and/or service as "FundApps Sharehol…"
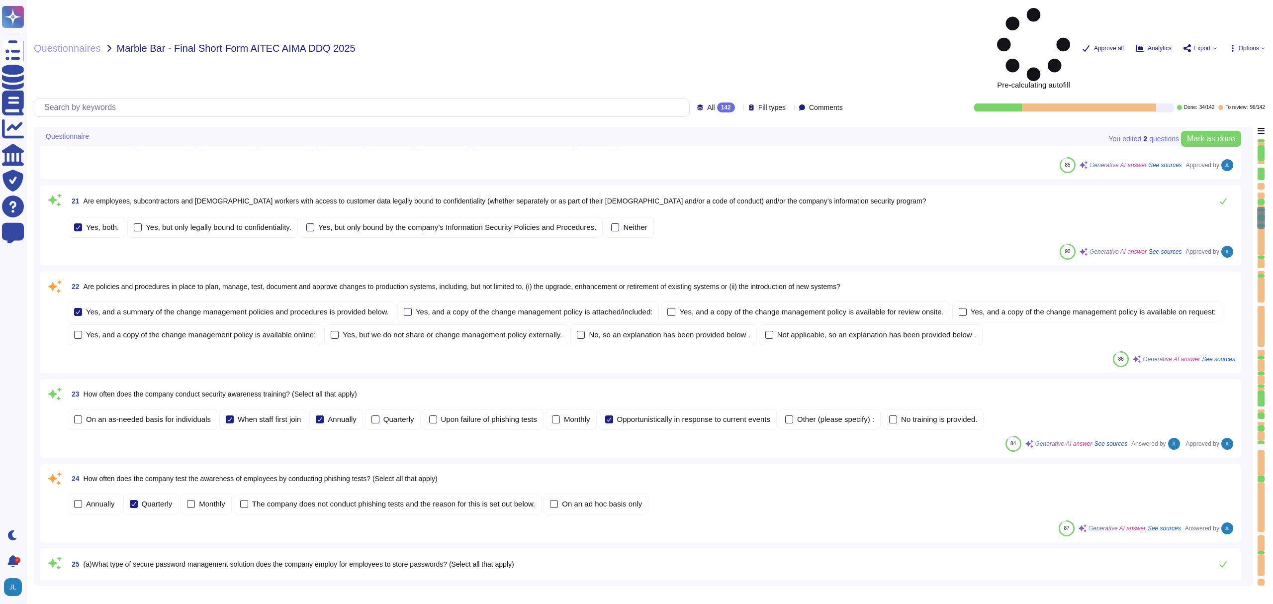
type textarea "Shareholding Disclosure: This service monitors disclosure requirements for majo…"
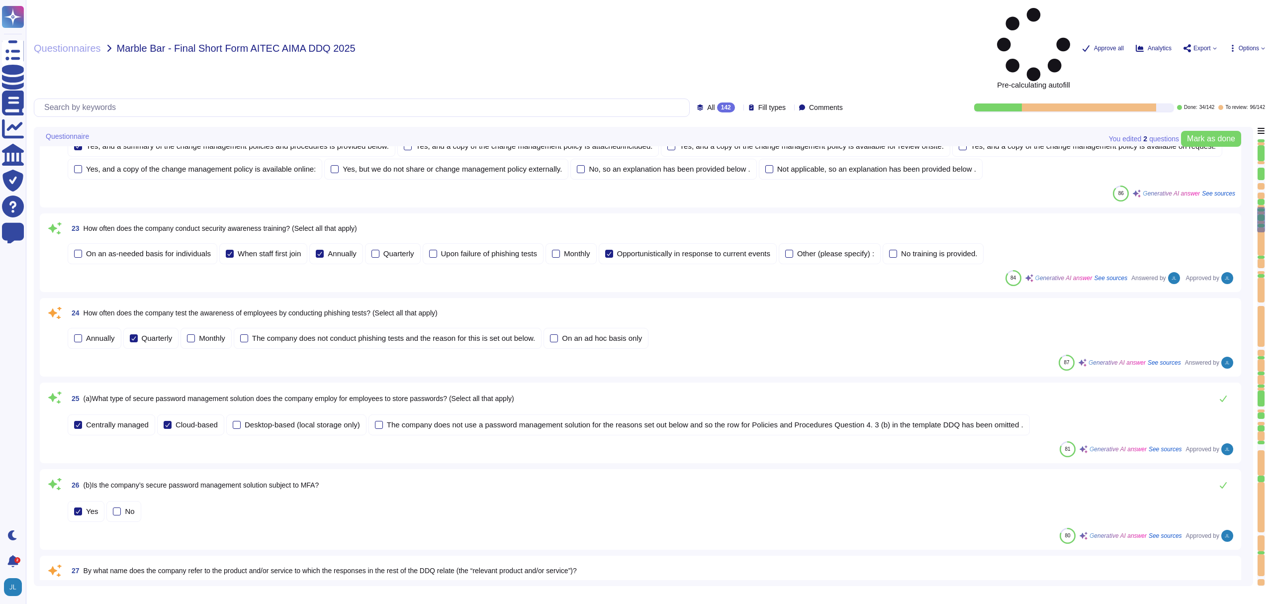
scroll to position [1816, 0]
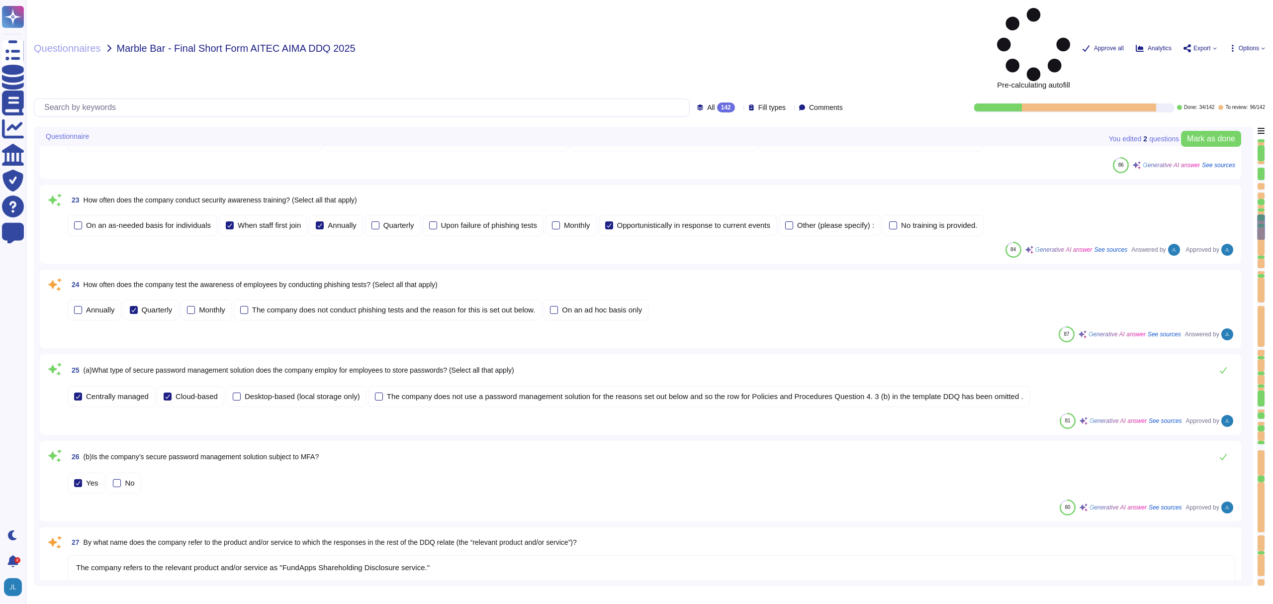
click at [217, 280] on span "How often does the company test the awareness of employees by conducting phishi…" at bounding box center [261, 284] width 354 height 8
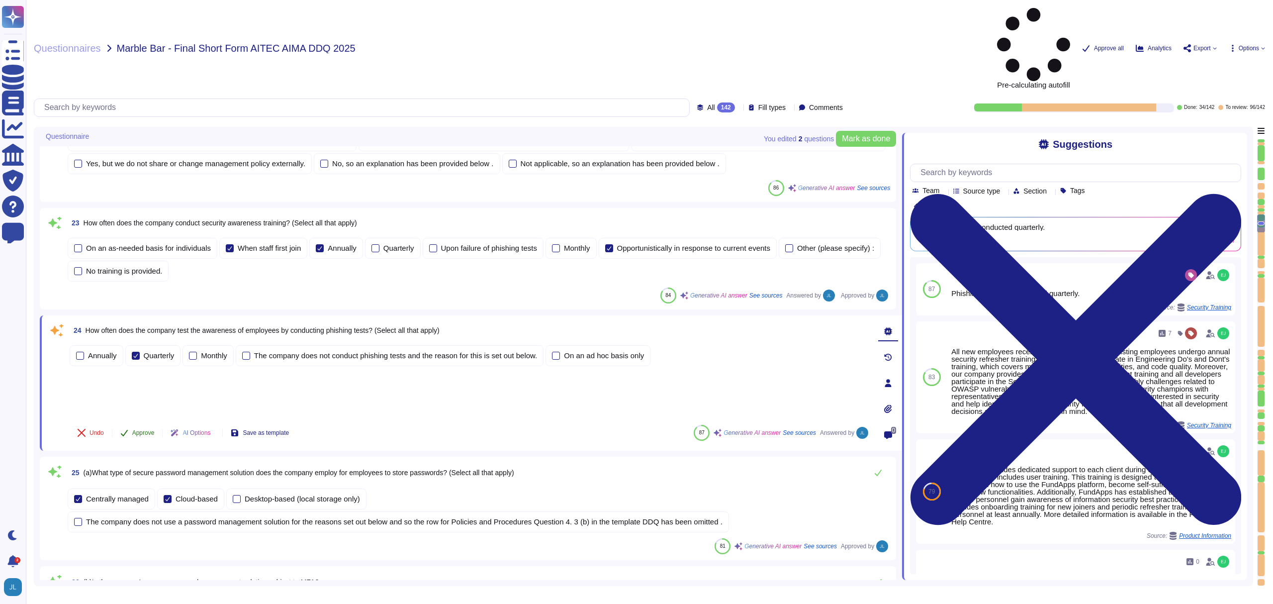
click at [142, 430] on span "Approve" at bounding box center [143, 433] width 22 height 6
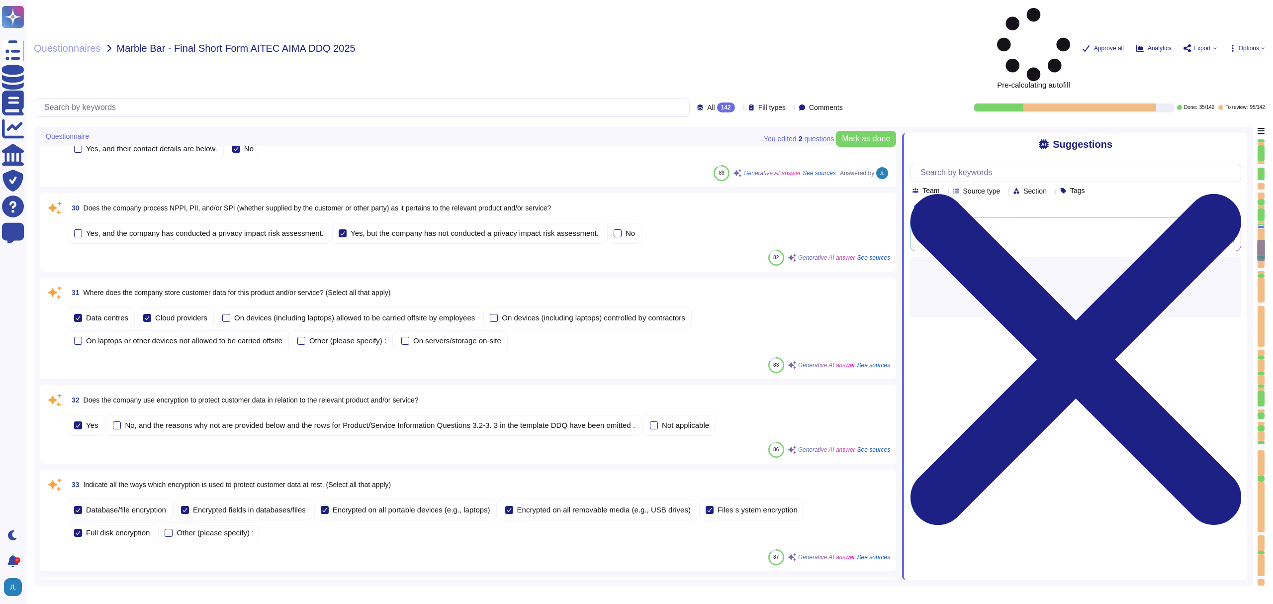
scroll to position [2518, 0]
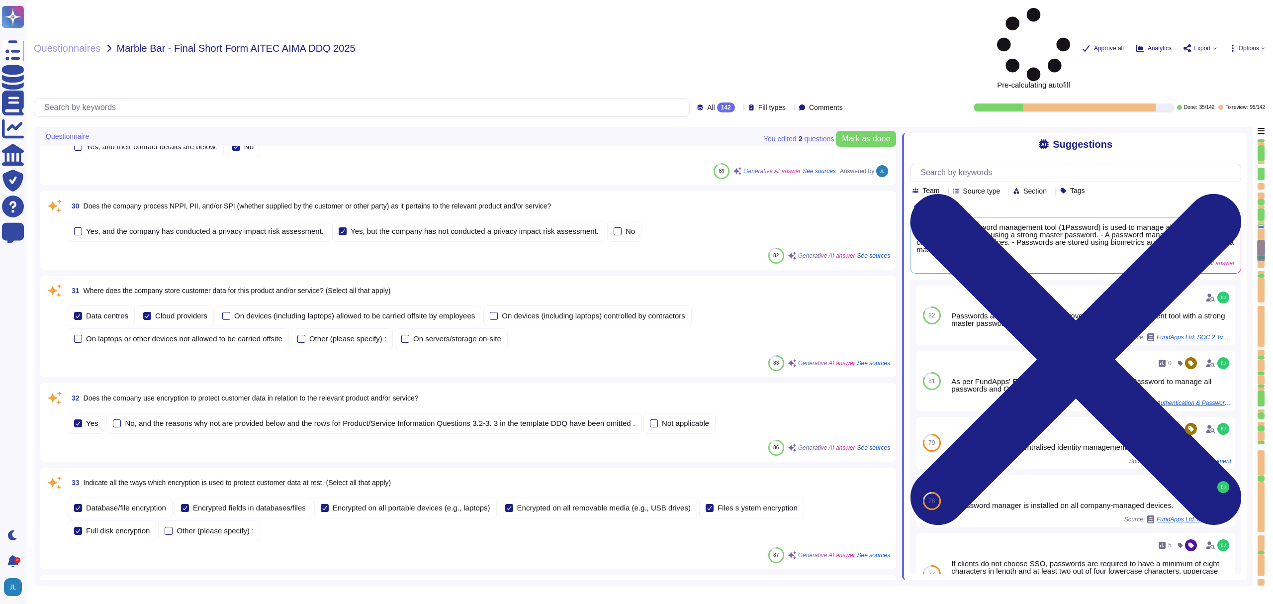
click at [353, 394] on span "Does the company use encryption to protect customer data in relation to the rel…" at bounding box center [251, 398] width 335 height 8
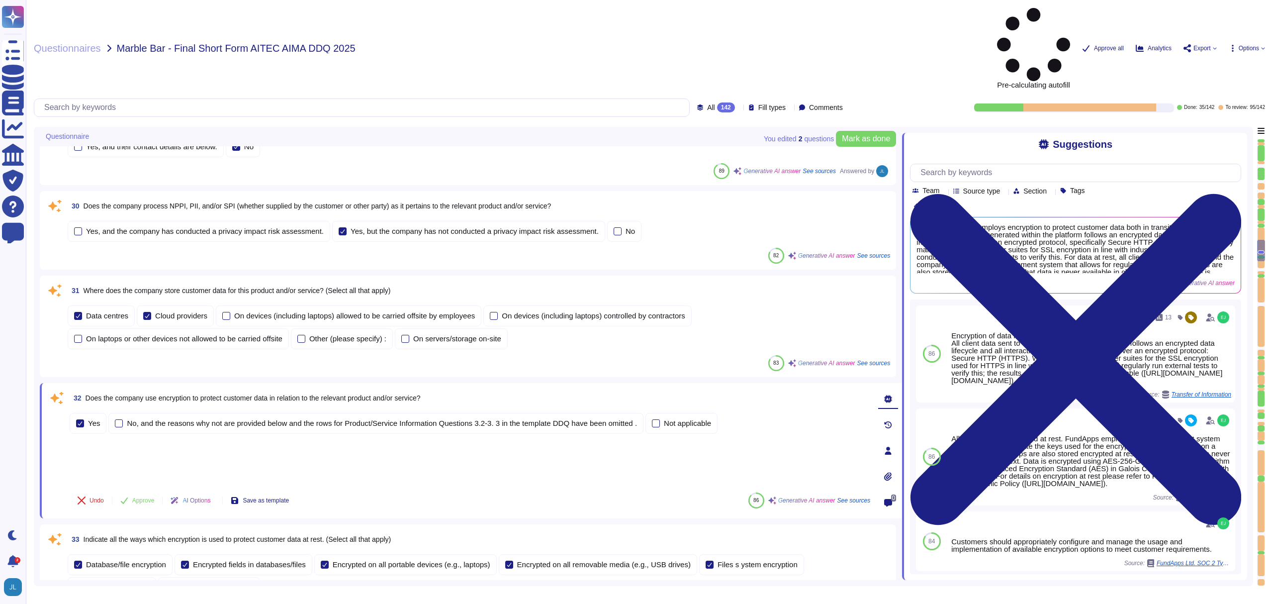
click at [347, 394] on span "Does the company use encryption to protect customer data in relation to the rel…" at bounding box center [253, 398] width 335 height 8
click at [140, 497] on span "Approve" at bounding box center [143, 500] width 22 height 6
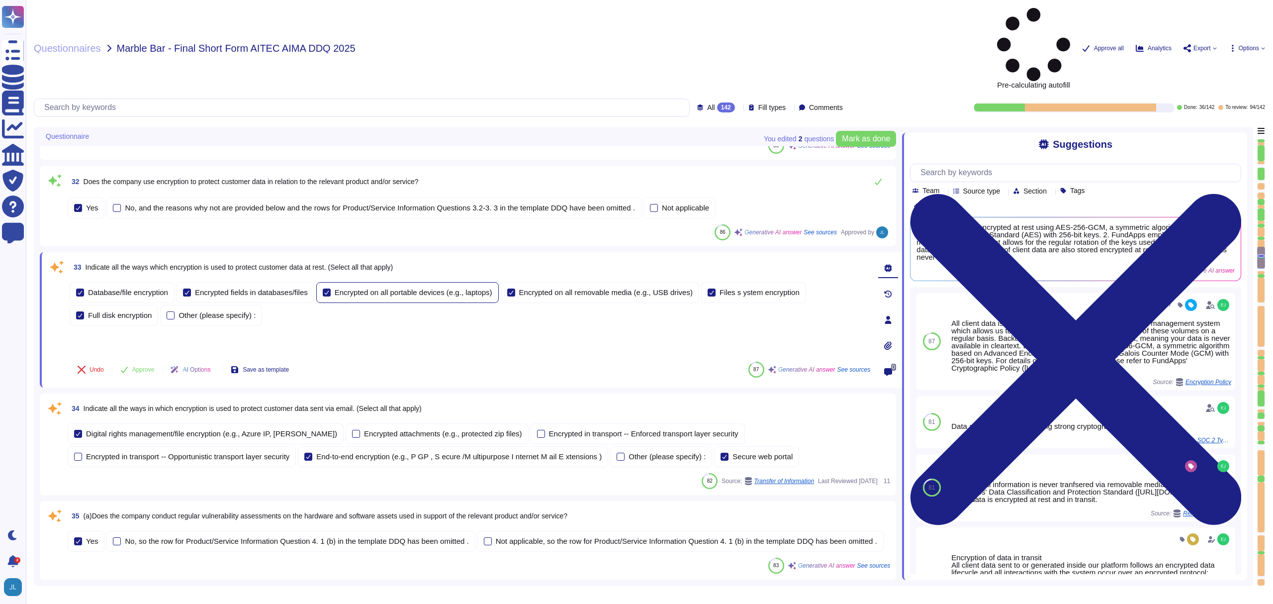
scroll to position [2715, 0]
click at [356, 266] on span "Indicate all the ways which encryption is used to protect customer data at rest…" at bounding box center [240, 270] width 308 height 8
click at [563, 291] on div "Encrypted on all removable media (e.g., USB drives)" at bounding box center [606, 294] width 174 height 7
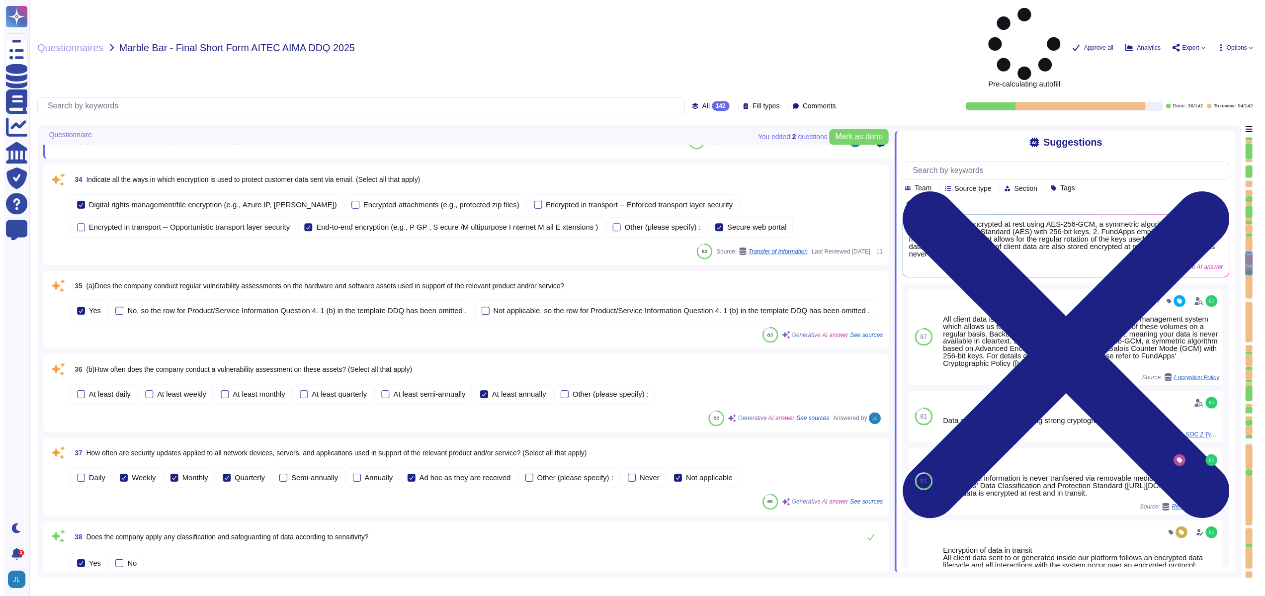
scroll to position [3008, 0]
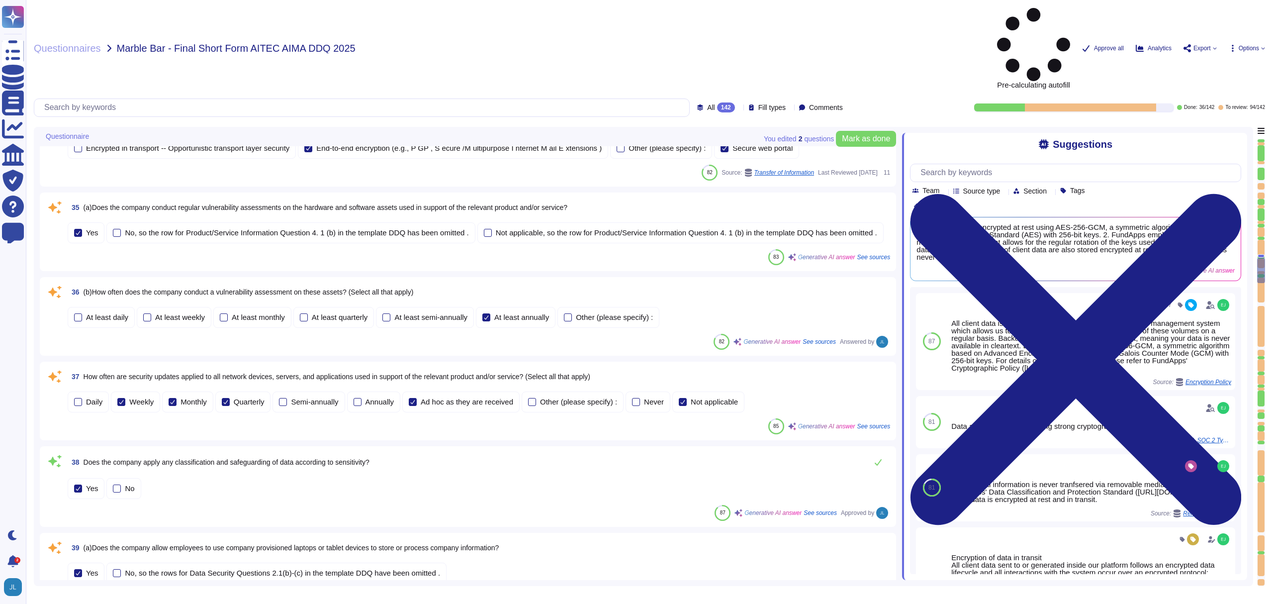
click at [304, 372] on span "How often are security updates applied to all network devices, servers, and app…" at bounding box center [337, 376] width 507 height 8
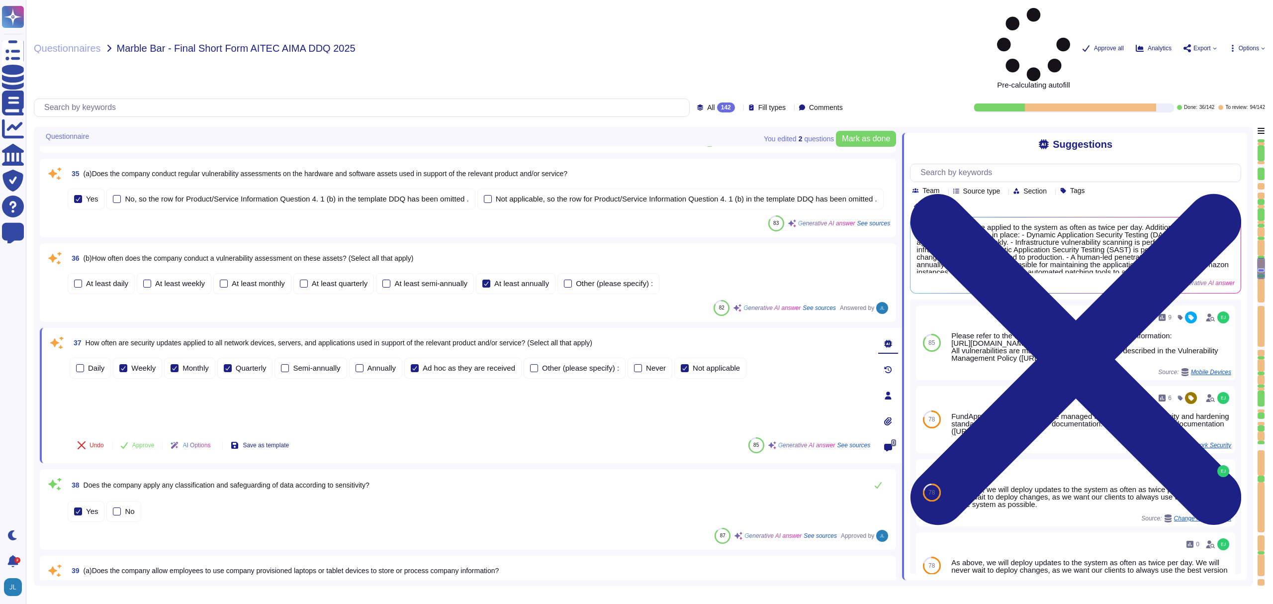
click at [1227, 133] on div "Suggestions Team Source type Section Tags Clear filters Security updates are ap…" at bounding box center [1074, 356] width 345 height 447
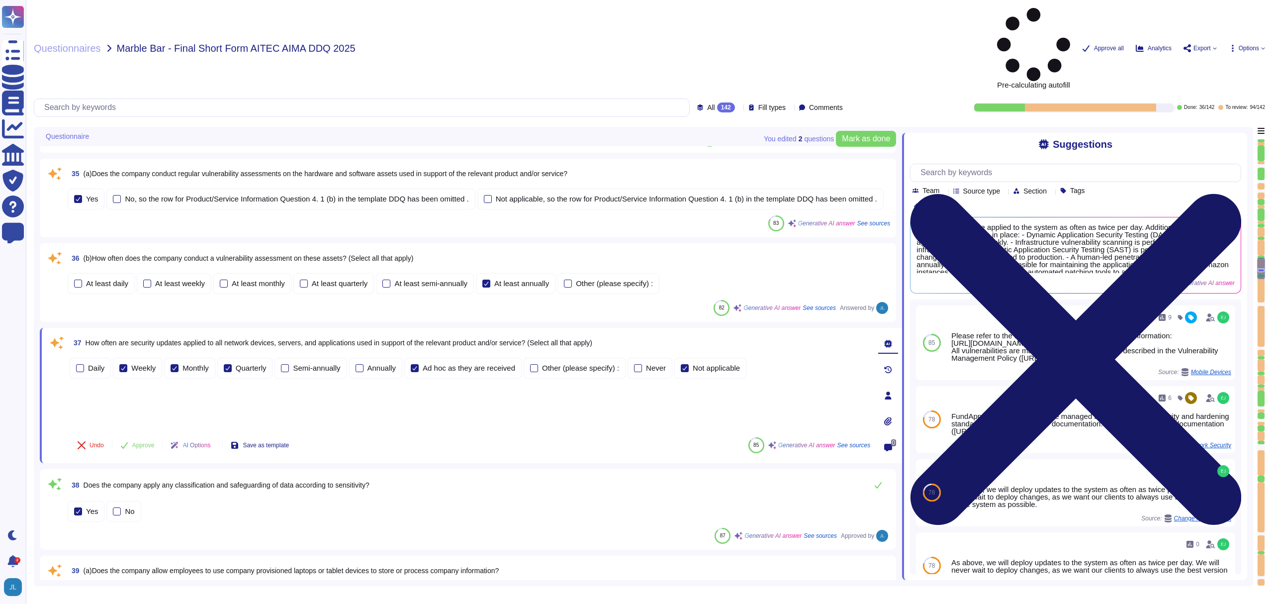
click at [1232, 139] on icon at bounding box center [1075, 360] width 331 height 442
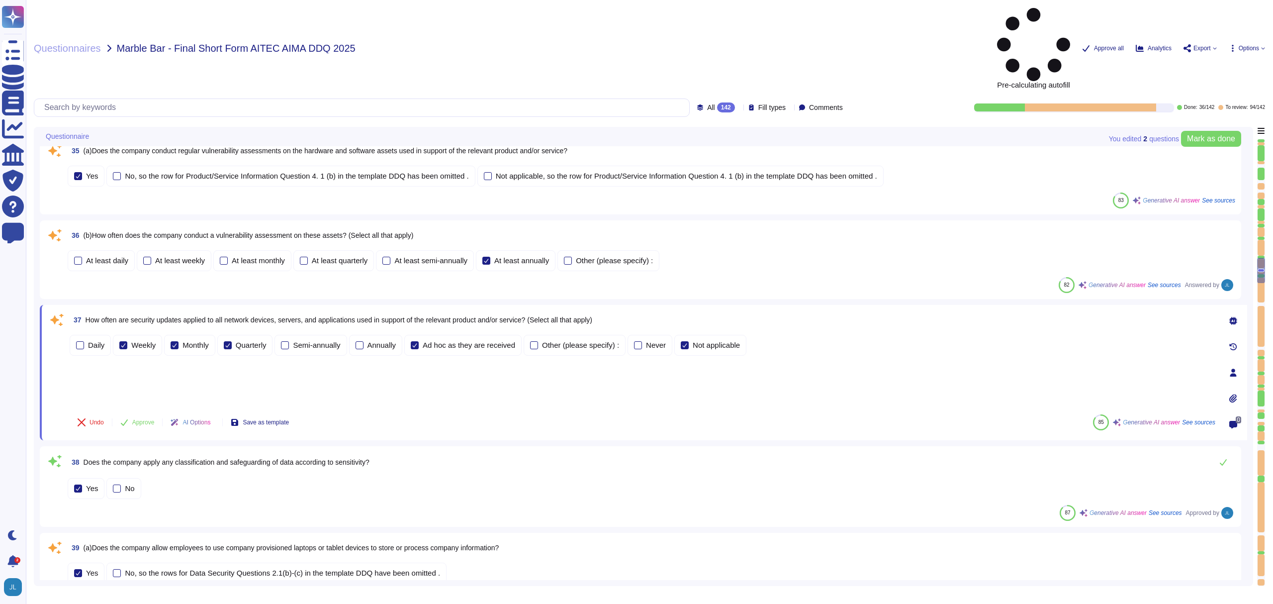
click at [881, 250] on div "At least daily At least weekly At least monthly At least quarterly At least sem…" at bounding box center [651, 260] width 1167 height 21
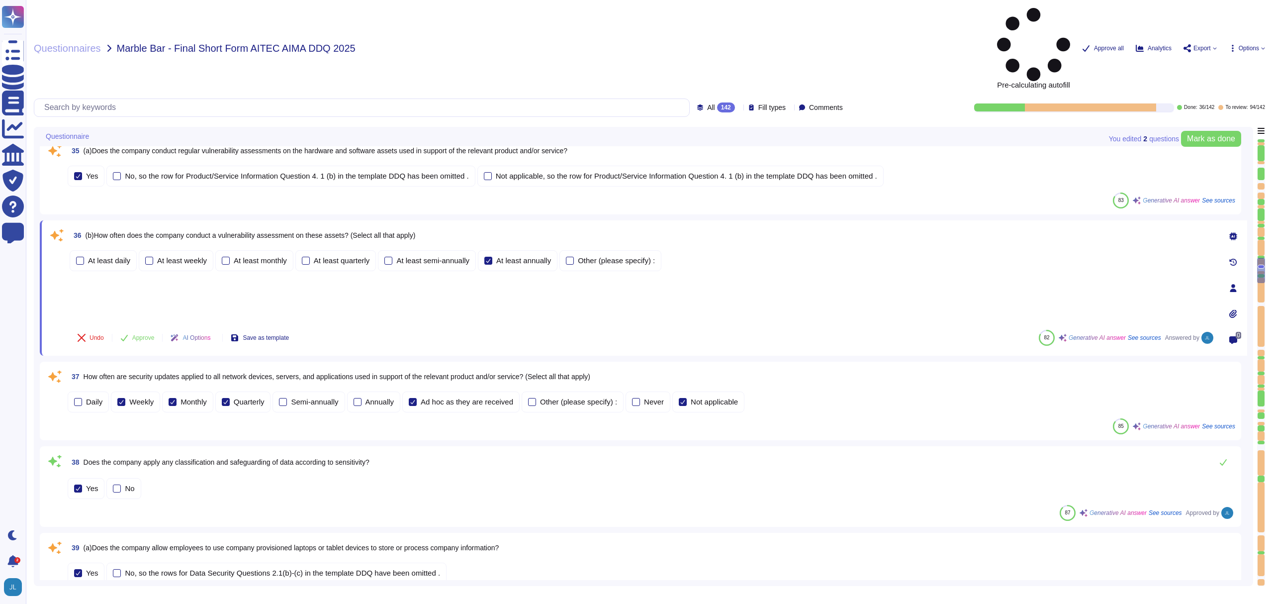
click at [1246, 44] on span "Options" at bounding box center [1247, 48] width 36 height 8
click at [1223, 96] on p "Set Format" at bounding box center [1236, 105] width 39 height 18
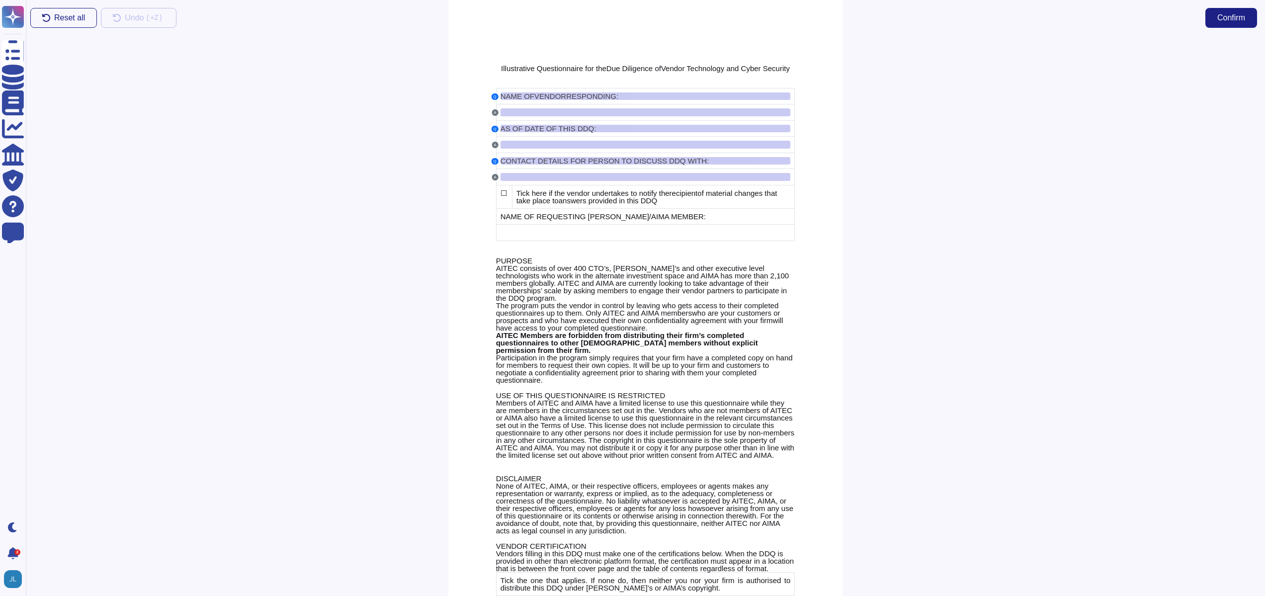
scroll to position [3965, 0]
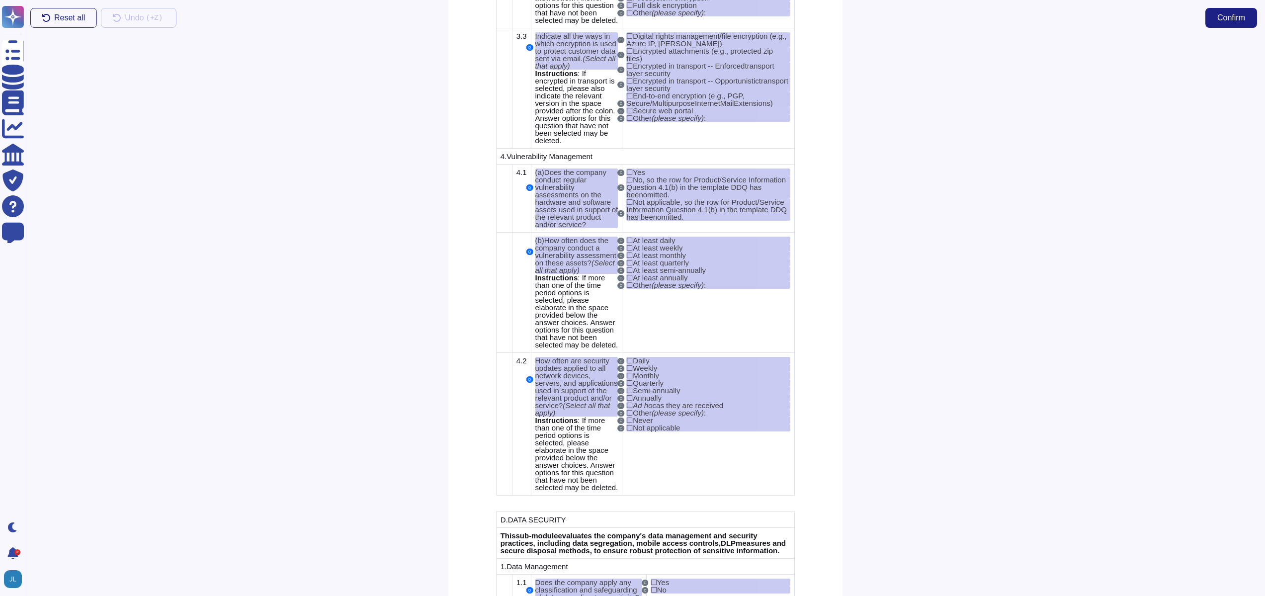
click at [973, 184] on div at bounding box center [1054, 316] width 423 height 560
click at [605, 267] on span "How often does the company conduct a vulnerability assessment on these assets?" at bounding box center [575, 251] width 81 height 31
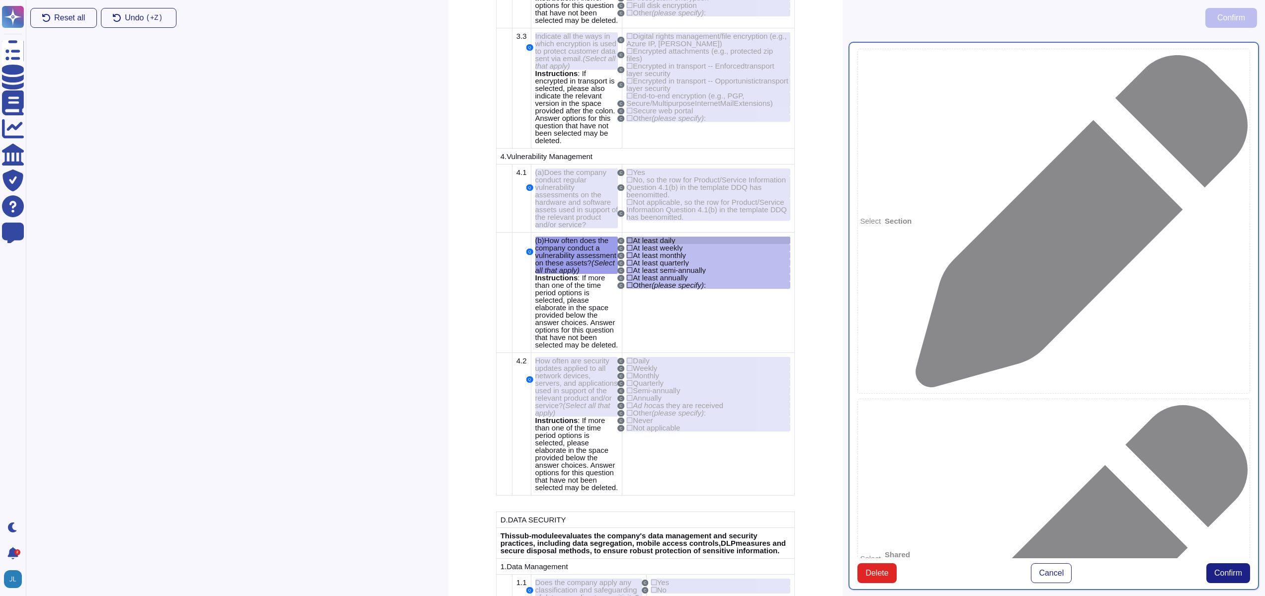
type textarea "(b)How often does the company conduct a vulnerability assessment on these asset…"
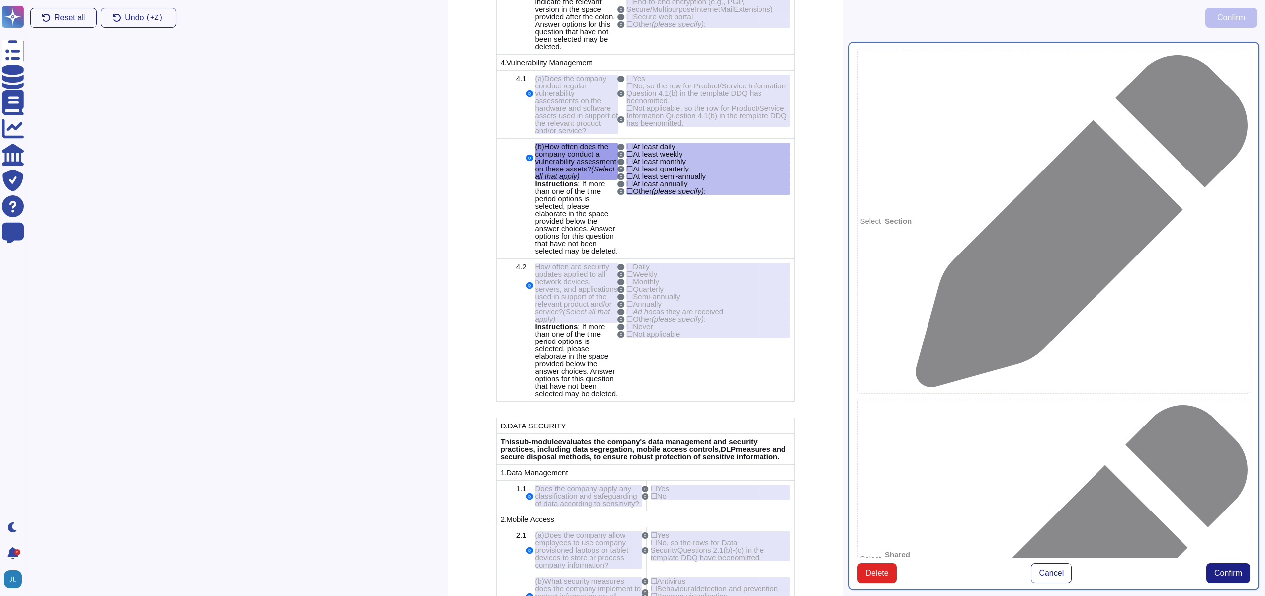
scroll to position [4061, 0]
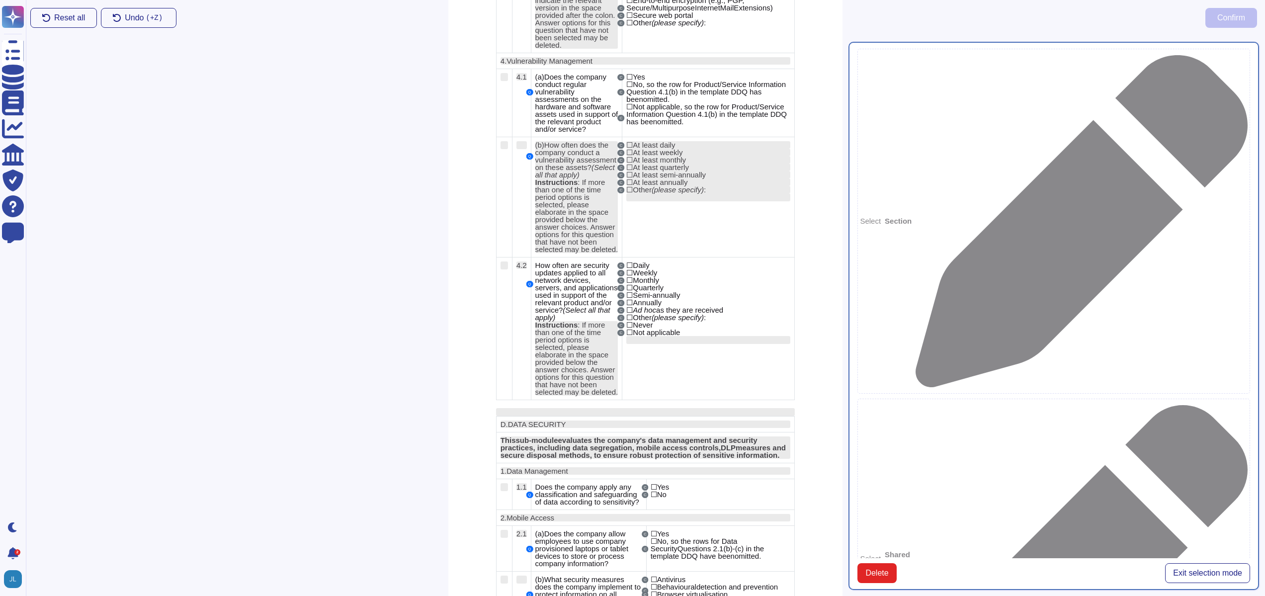
click at [715, 201] on div at bounding box center [708, 197] width 164 height 8
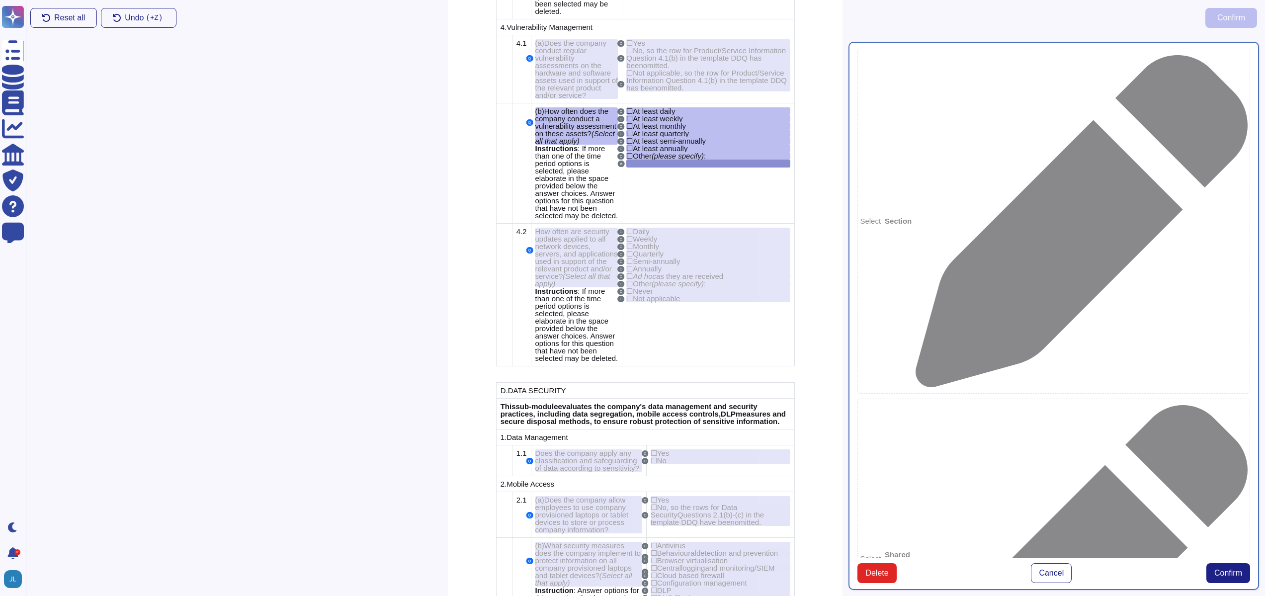
scroll to position [4102, 0]
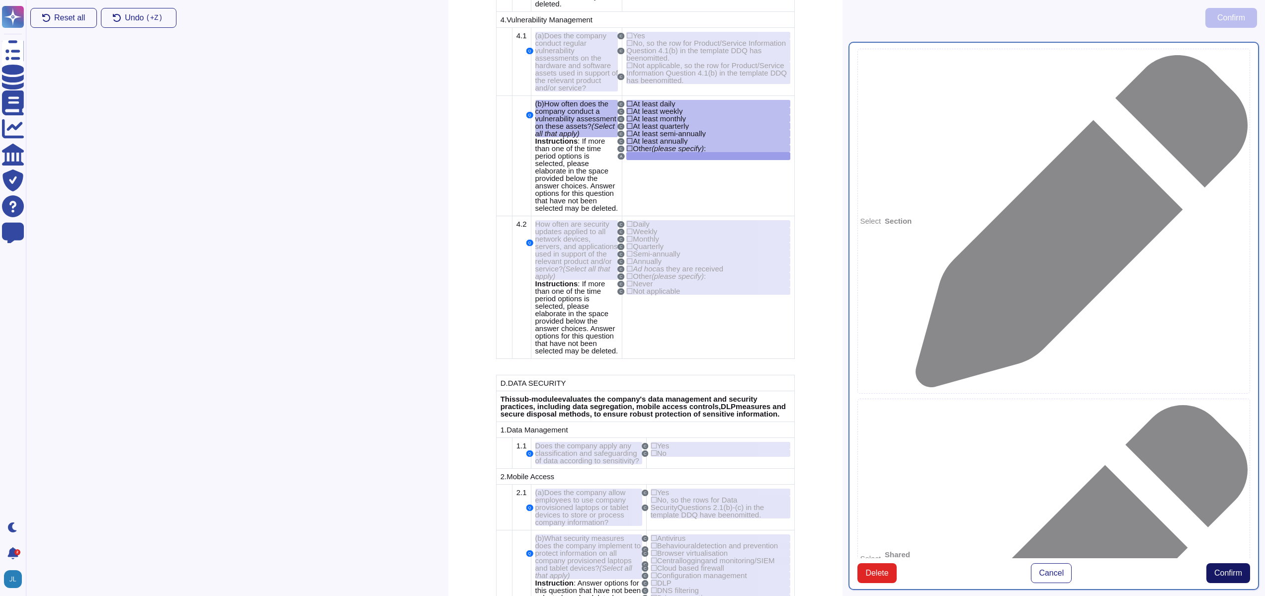
click at [1228, 570] on span "Confirm" at bounding box center [1229, 573] width 28 height 8
click at [1038, 570] on button "Cancel" at bounding box center [1051, 573] width 41 height 20
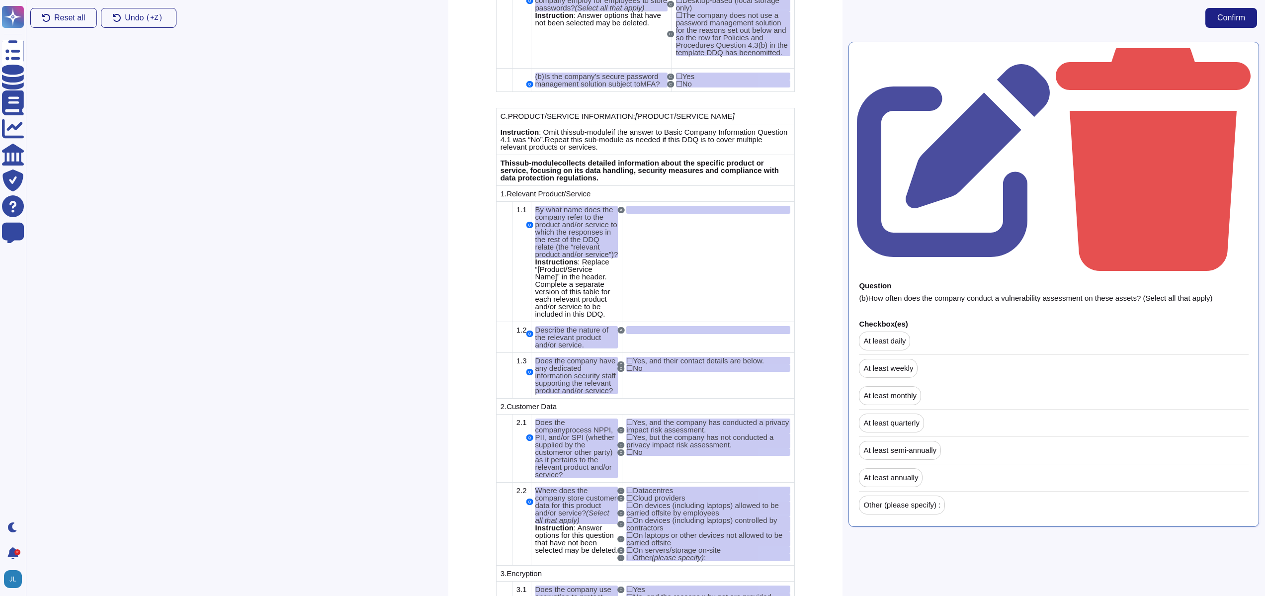
scroll to position [2439, 0]
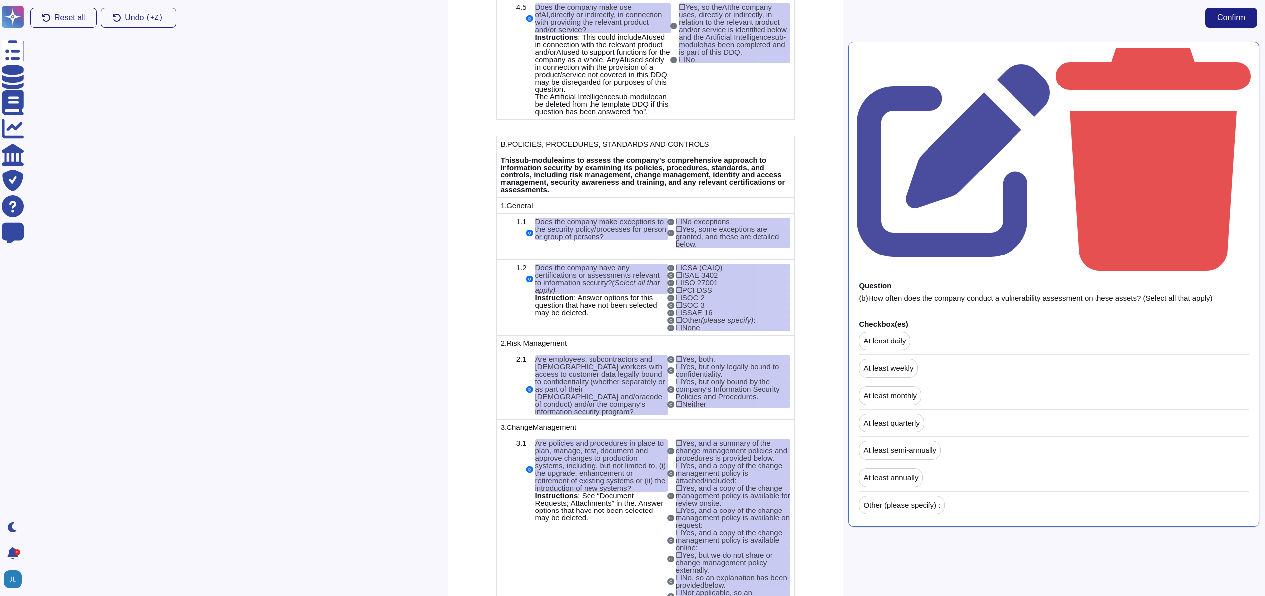
click at [1115, 22] on div "Reset all Undo ( +Z) Confirm" at bounding box center [643, 18] width 1243 height 36
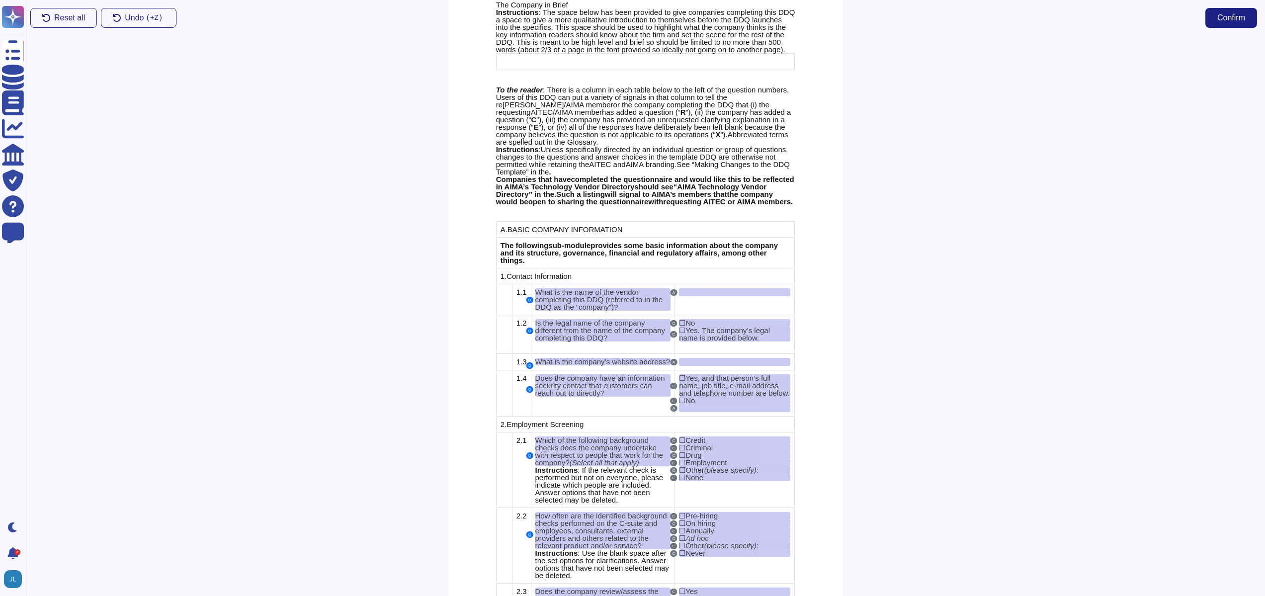
scroll to position [603, 0]
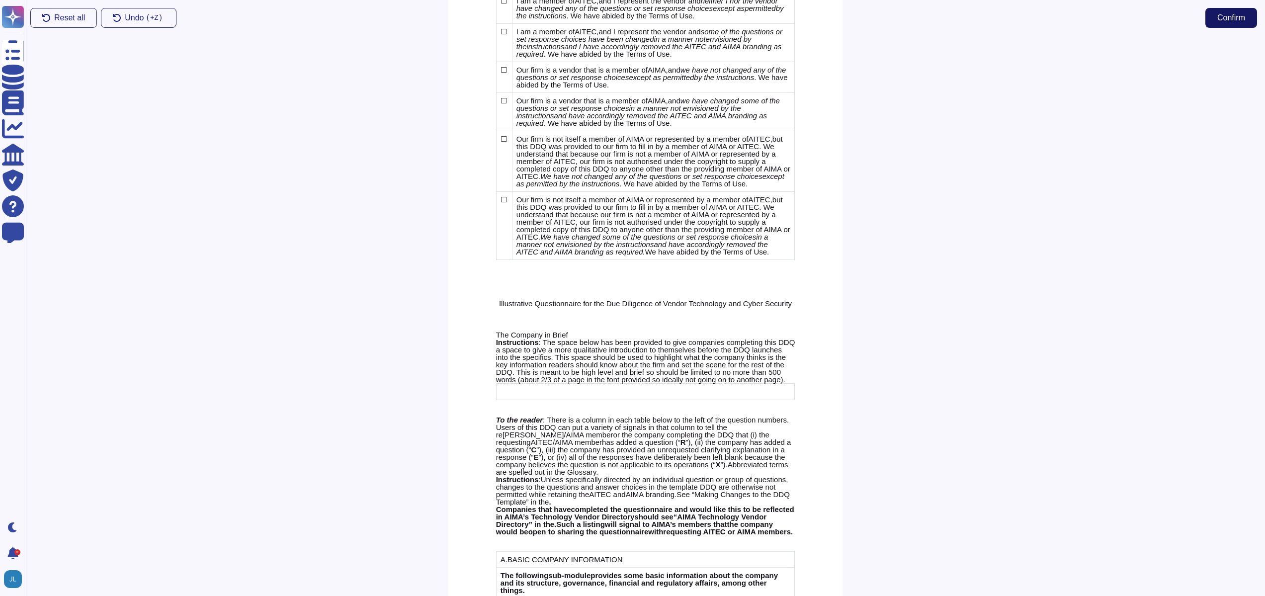
click at [1227, 19] on span "Confirm" at bounding box center [1232, 18] width 28 height 8
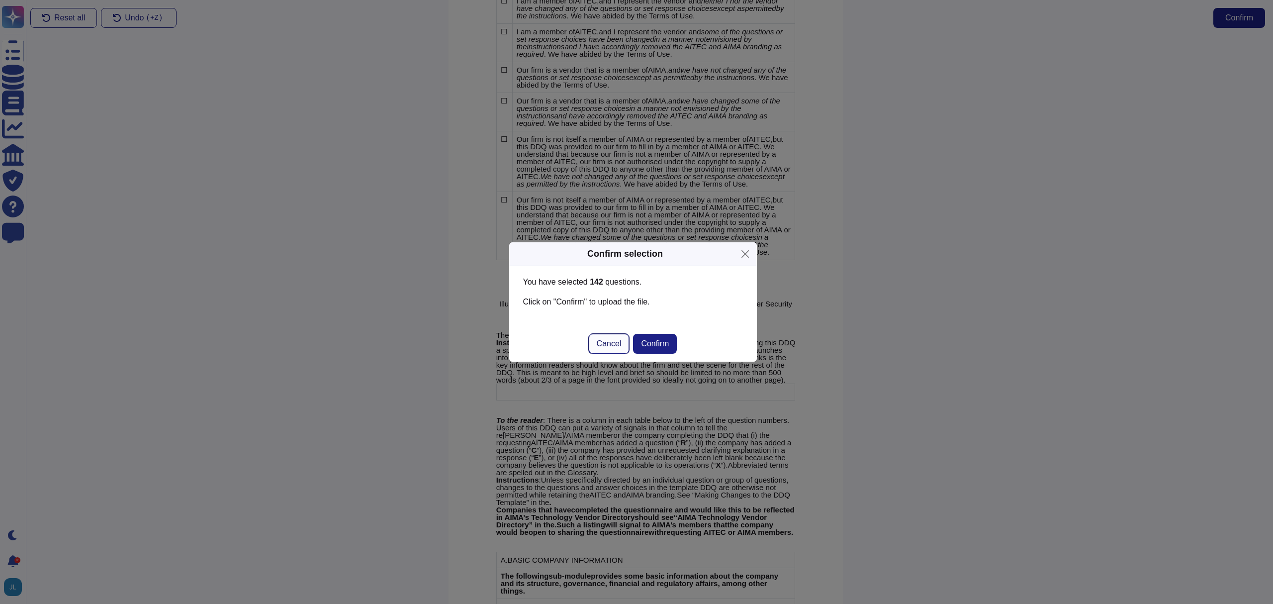
click at [619, 337] on button "Cancel" at bounding box center [609, 344] width 41 height 20
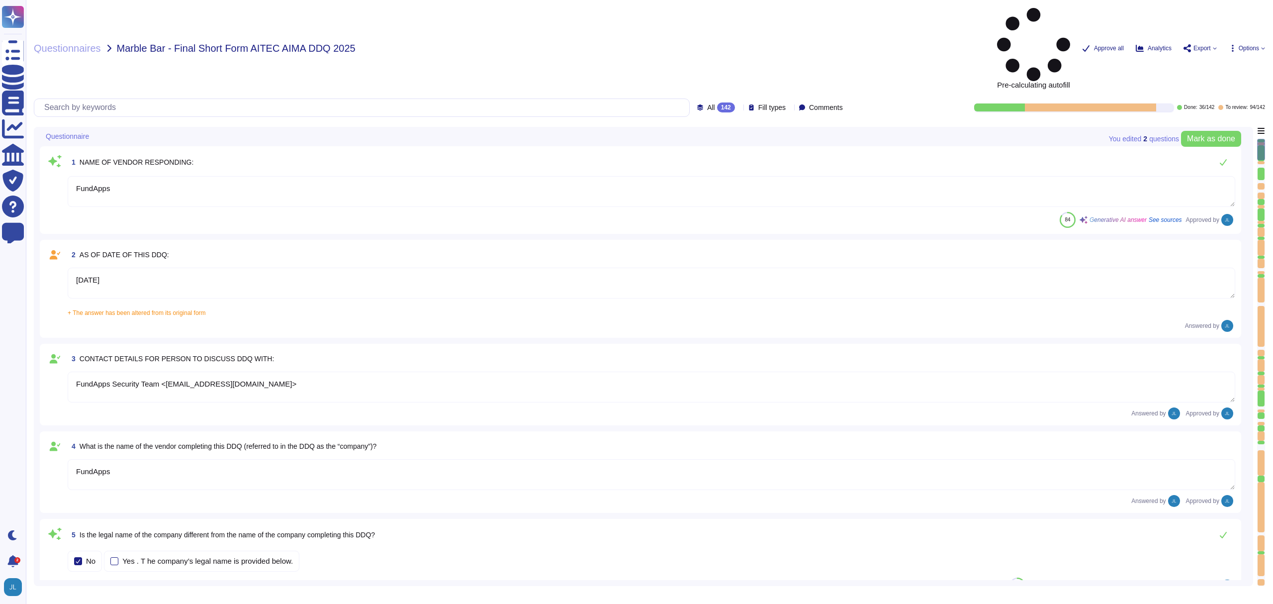
type textarea "FundApps"
type textarea "[DATE]"
type textarea "FundApps Security Team <[EMAIL_ADDRESS][DOMAIN_NAME]>"
type textarea "FundApps"
type textarea "[DOMAIN_NAME]"
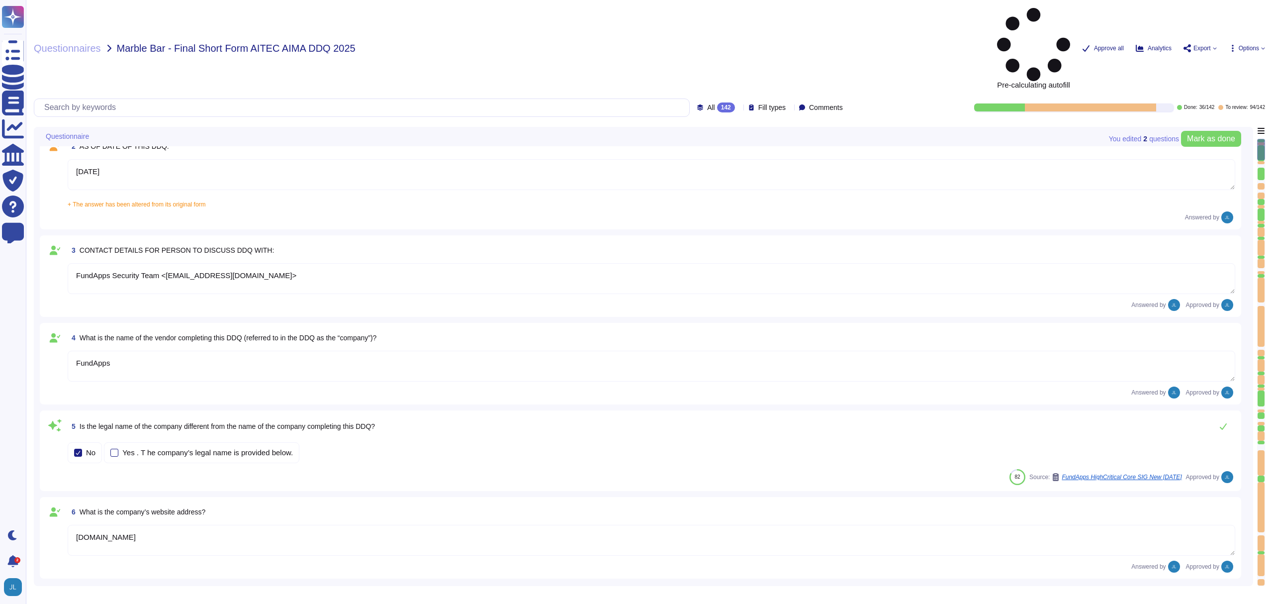
scroll to position [212, 0]
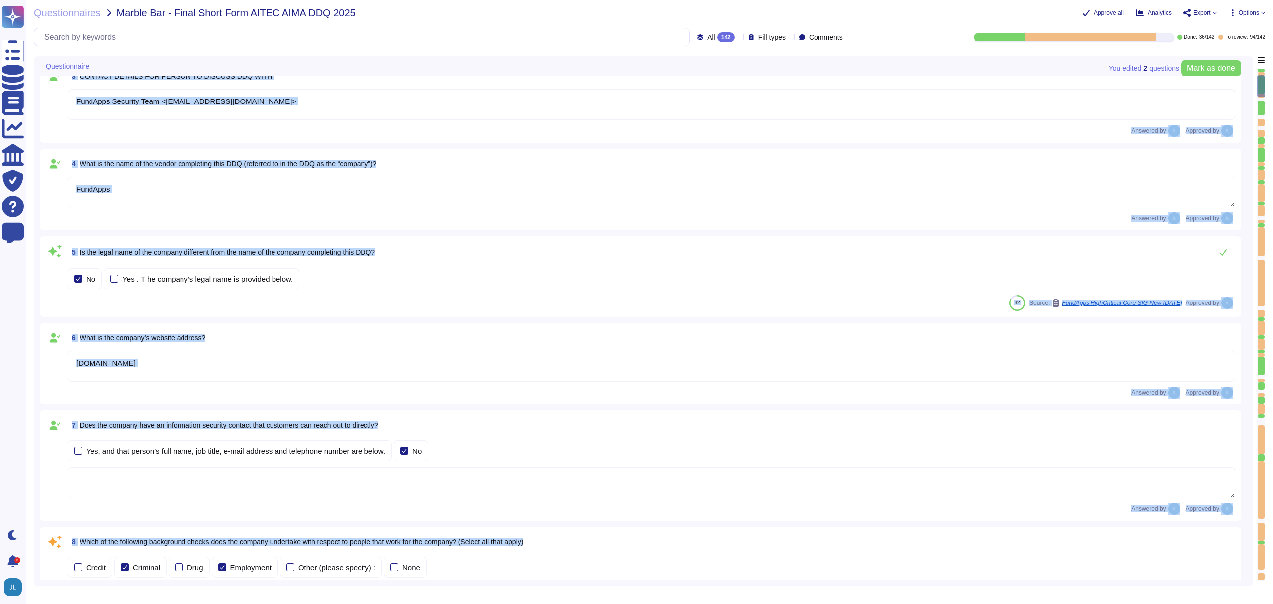
drag, startPoint x: 1260, startPoint y: 86, endPoint x: 1256, endPoint y: 302, distance: 216.3
click at [1255, 300] on div "You edited 2 question s [PERSON_NAME] as done Questionnaire 1 NAME OF VENDOR RE…" at bounding box center [649, 321] width 1231 height 530
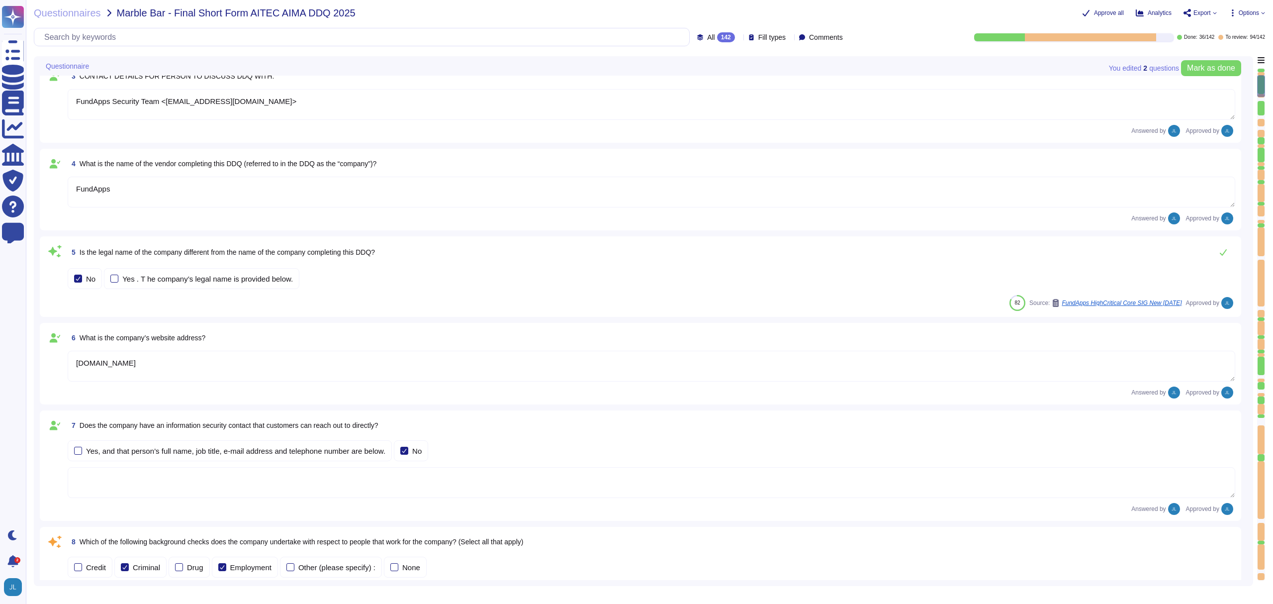
click at [1259, 351] on div at bounding box center [1260, 351] width 7 height 3
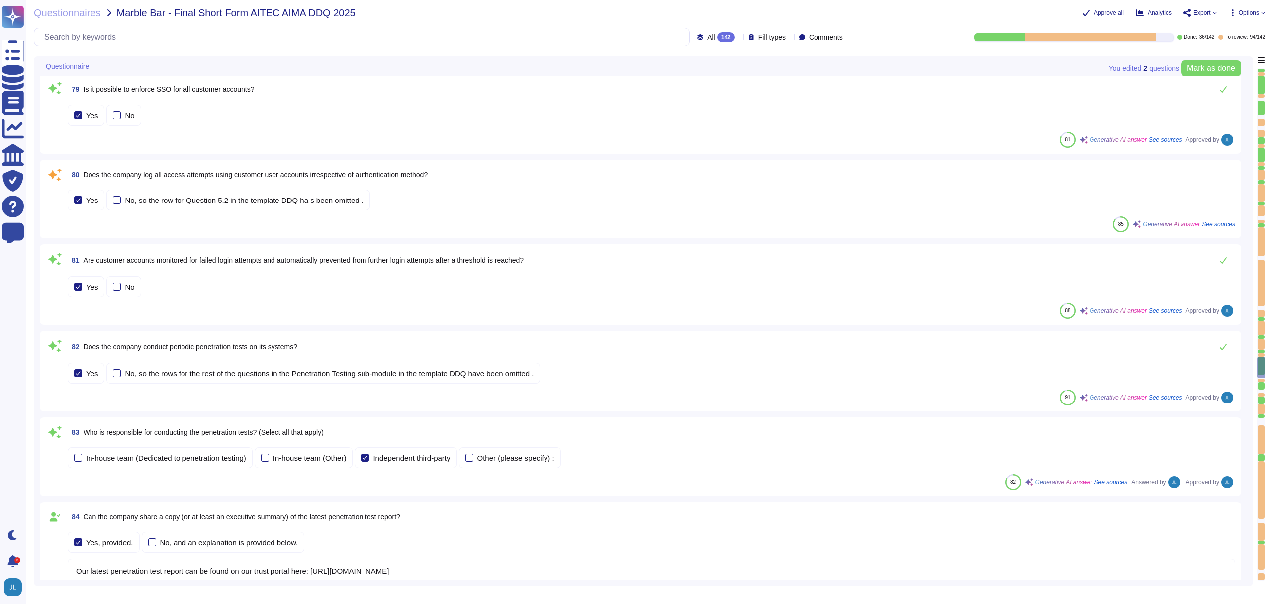
type textarea "Our latest penetration test report can be found on our trust portal here: [URL]…"
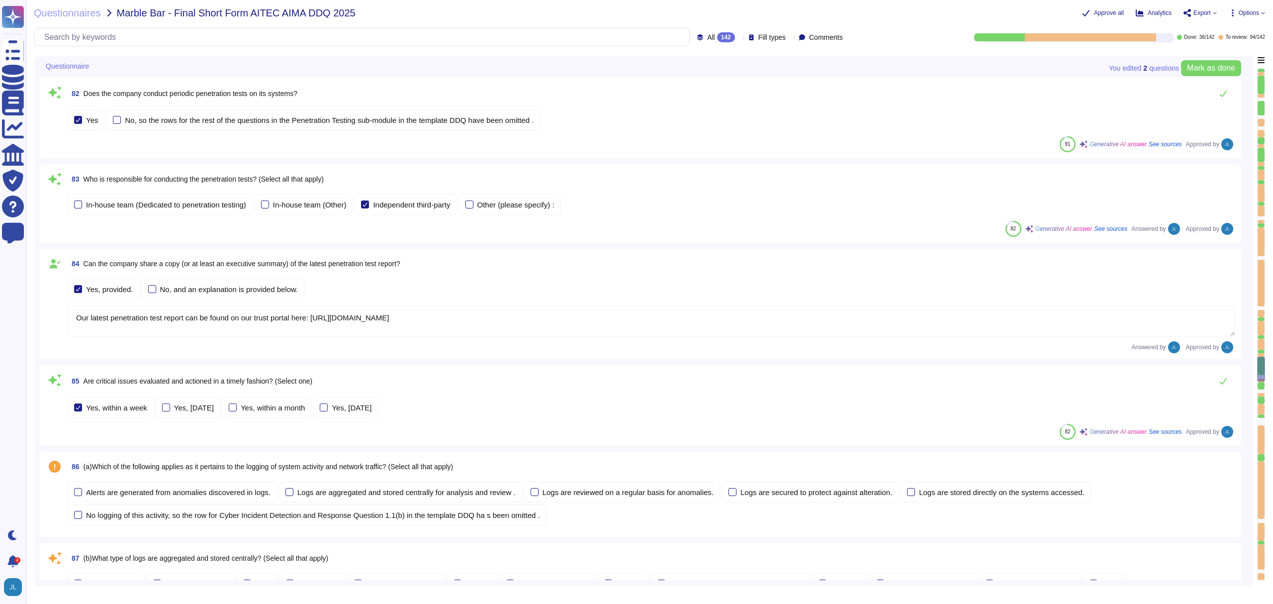
click at [1259, 355] on div at bounding box center [1261, 324] width 8 height 512
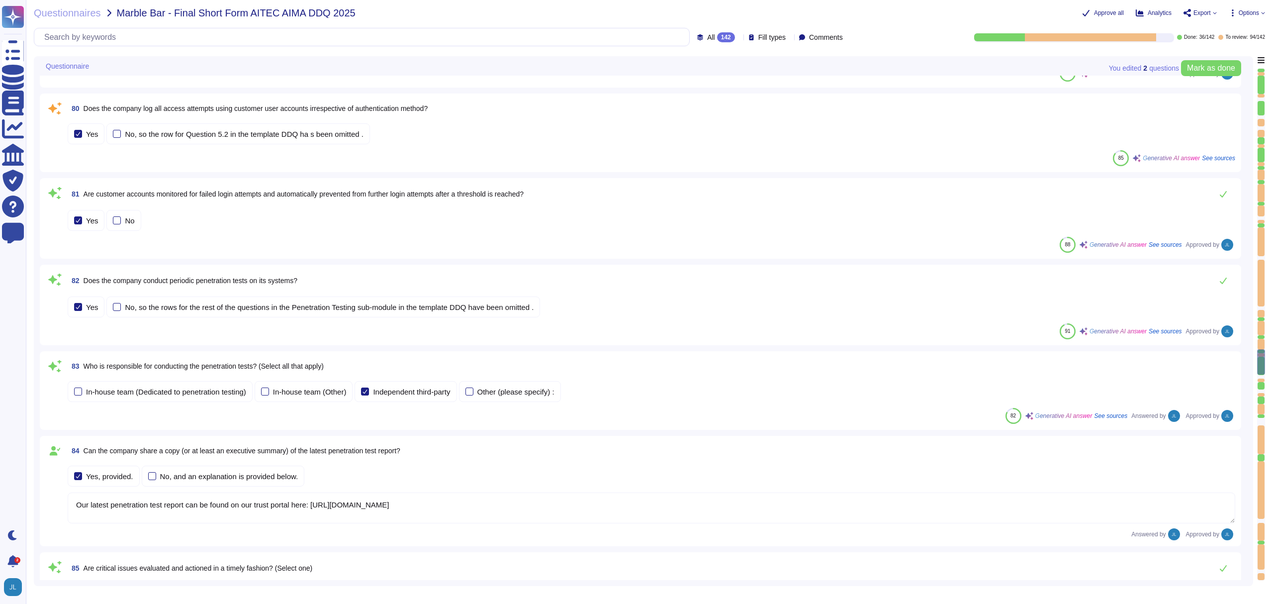
drag, startPoint x: 1260, startPoint y: 357, endPoint x: 1260, endPoint y: 351, distance: 6.5
click at [1260, 351] on div at bounding box center [1261, 361] width 8 height 25
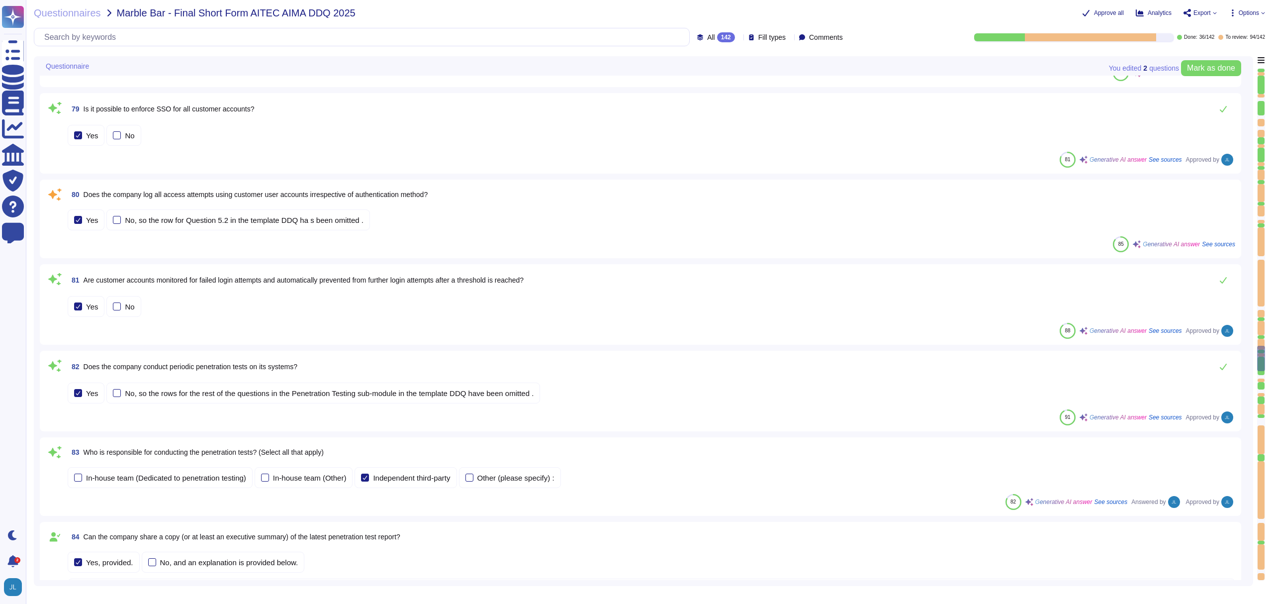
scroll to position [6452, 0]
click at [157, 194] on span "Does the company log all access attempts using customer user accounts irrespect…" at bounding box center [256, 195] width 345 height 8
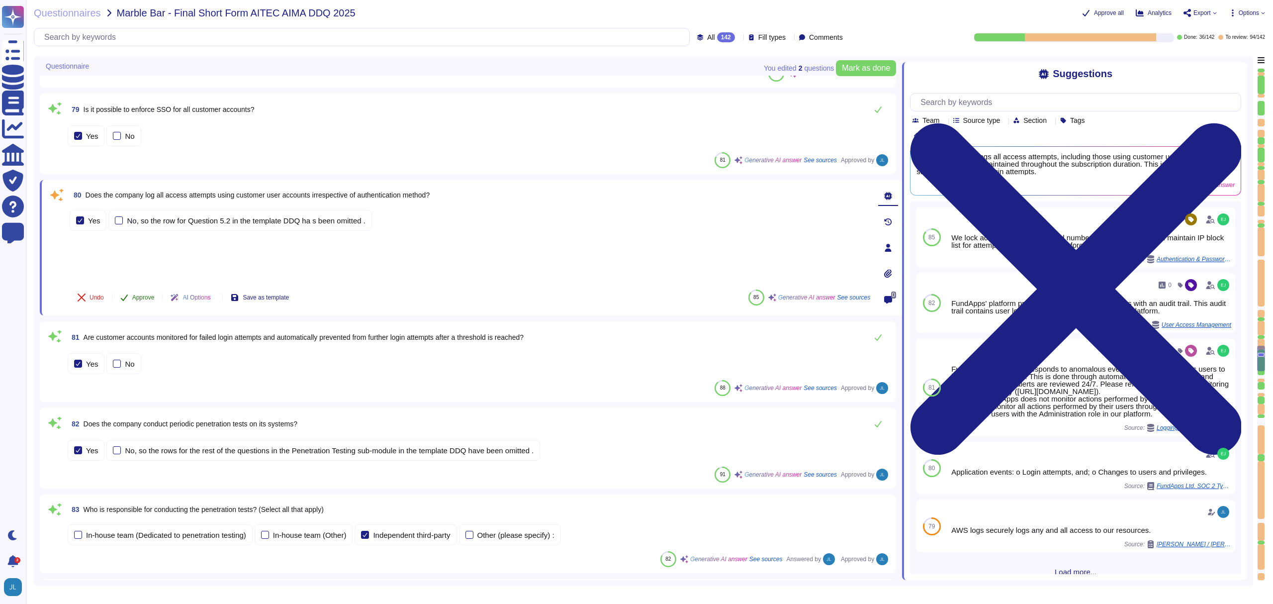
click at [146, 300] on span "Approve" at bounding box center [143, 297] width 22 height 6
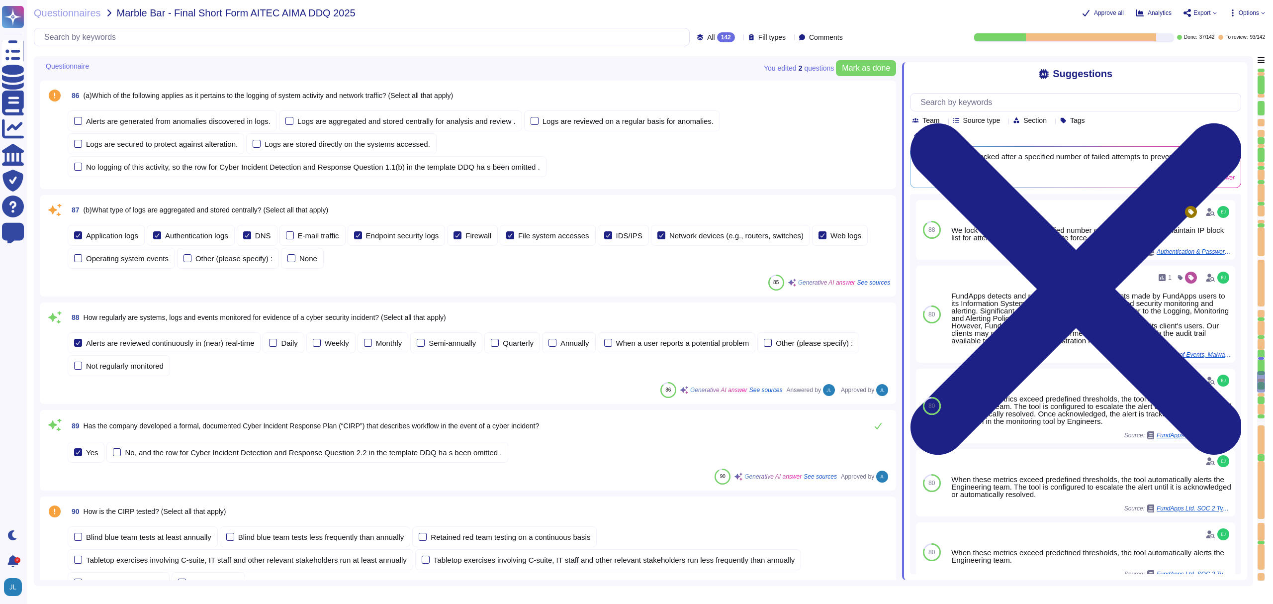
scroll to position [7100, 0]
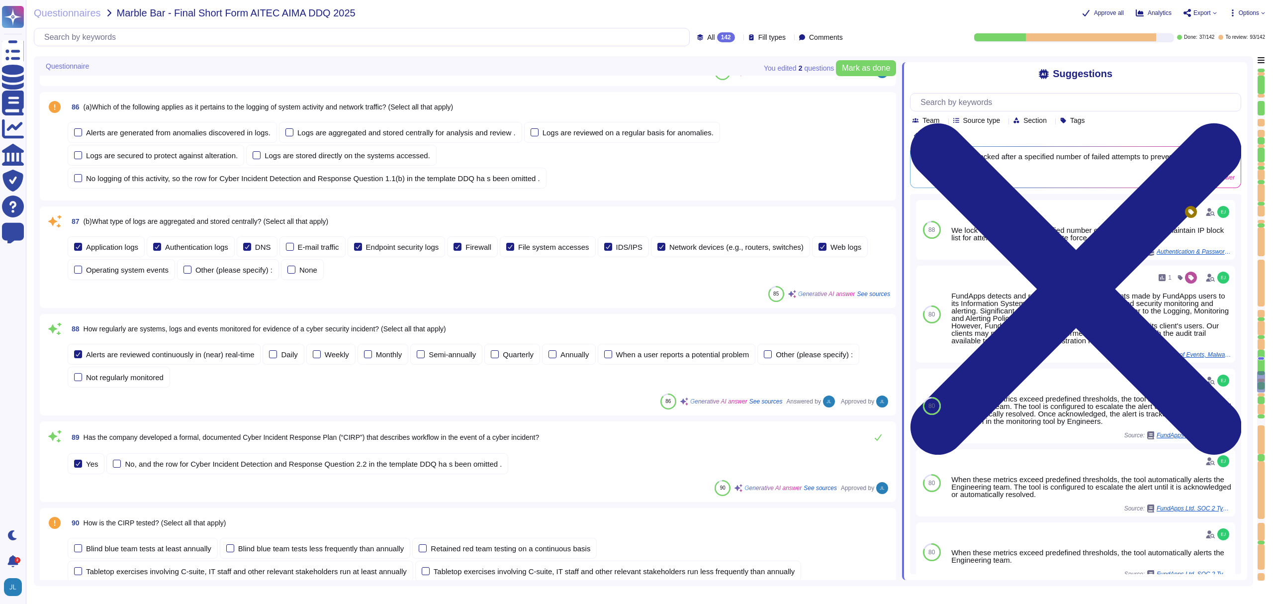
click at [235, 223] on span "(b)What type of logs are aggregated and stored centrally? (Select all that appl…" at bounding box center [206, 221] width 245 height 8
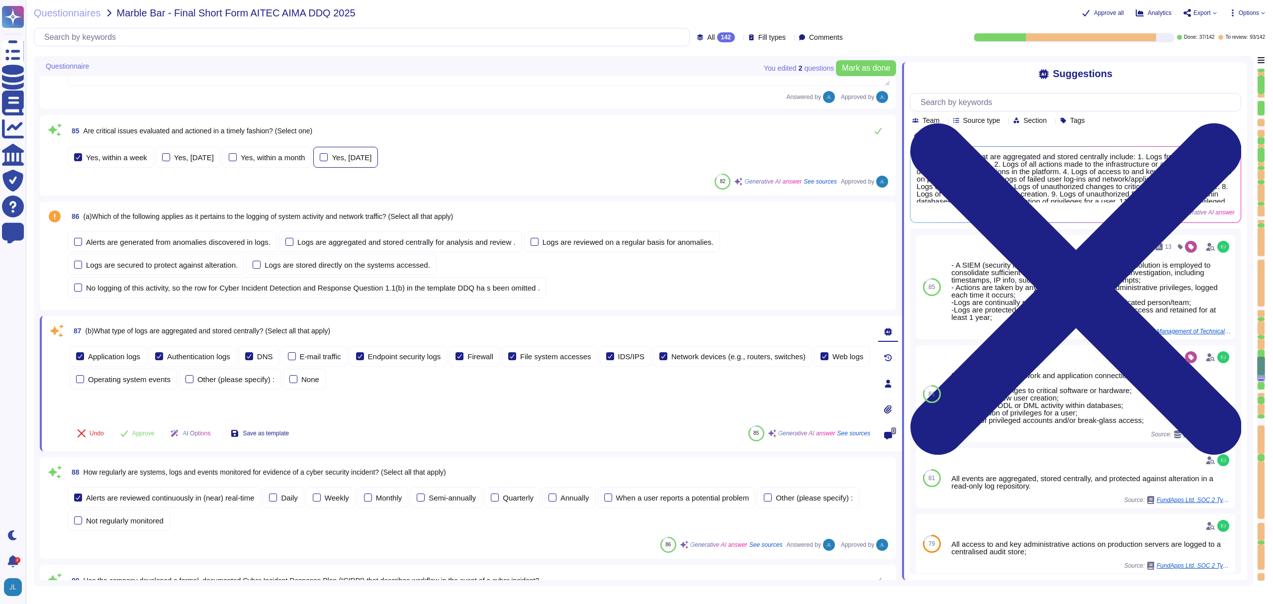
type textarea "Our latest penetration test report can be found on our trust portal here: [URL]…"
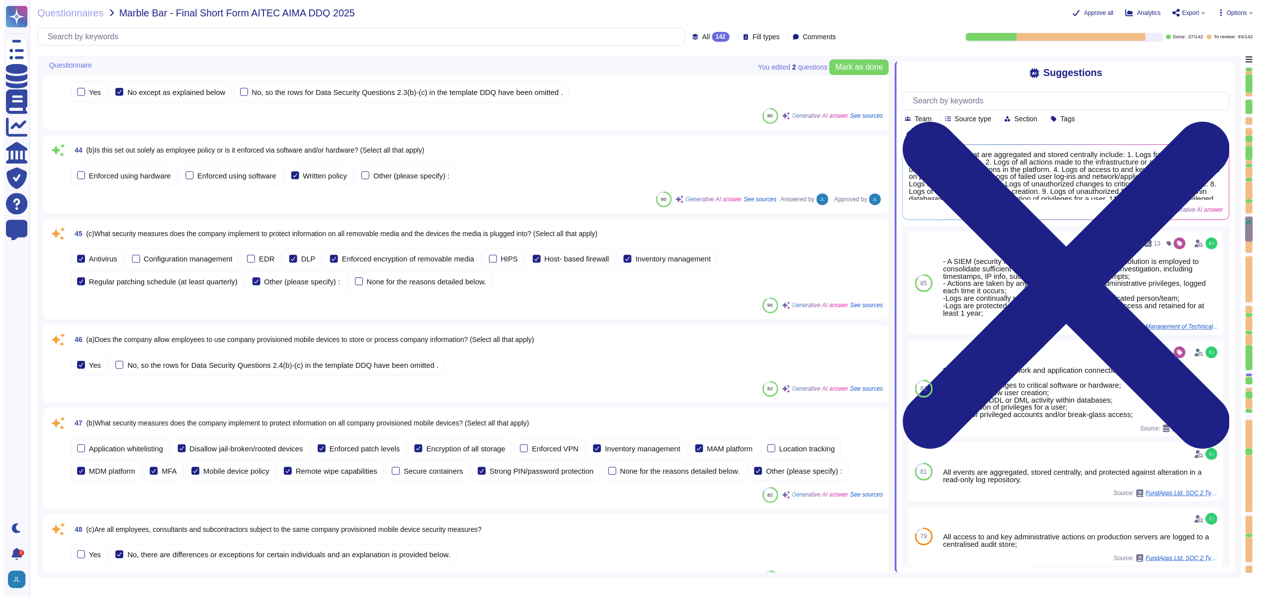
scroll to position [3069, 0]
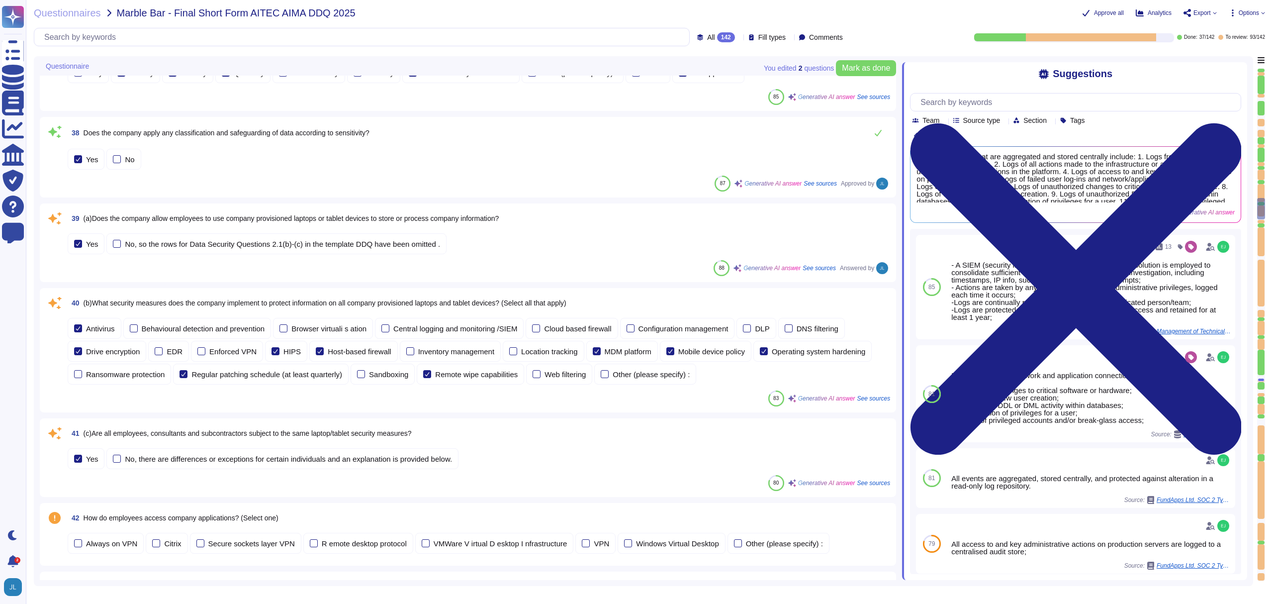
click at [483, 222] on span "(a)Does the company allow employees to use company provisioned laptops or table…" at bounding box center [292, 218] width 416 height 8
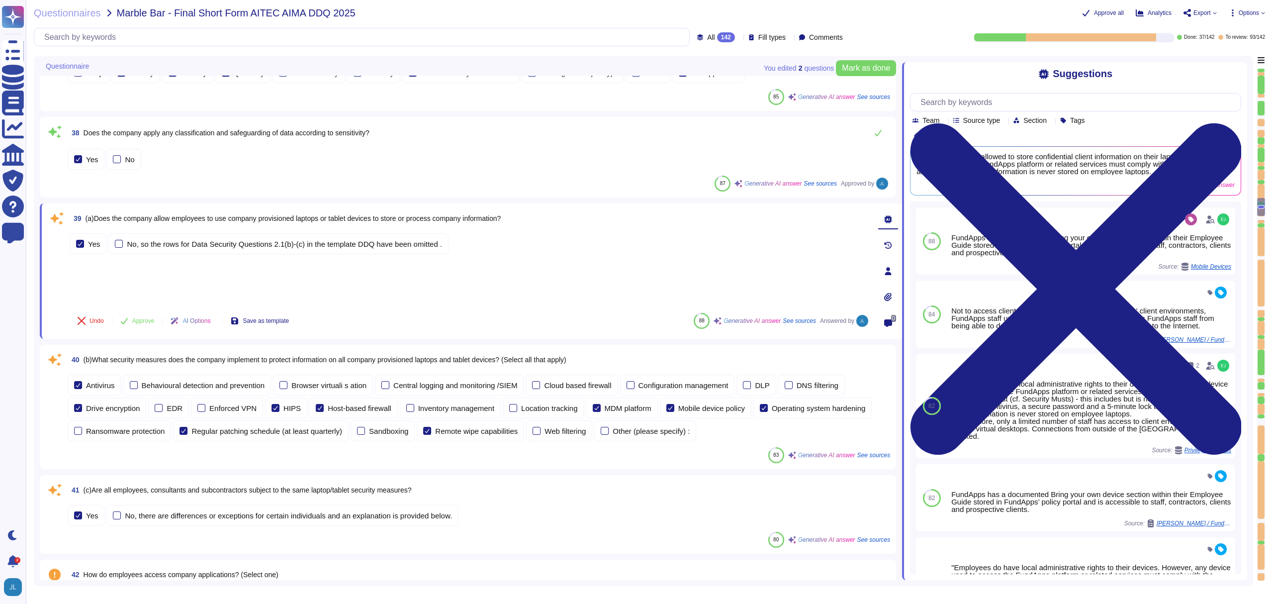
click at [891, 322] on span "0" at bounding box center [893, 318] width 5 height 7
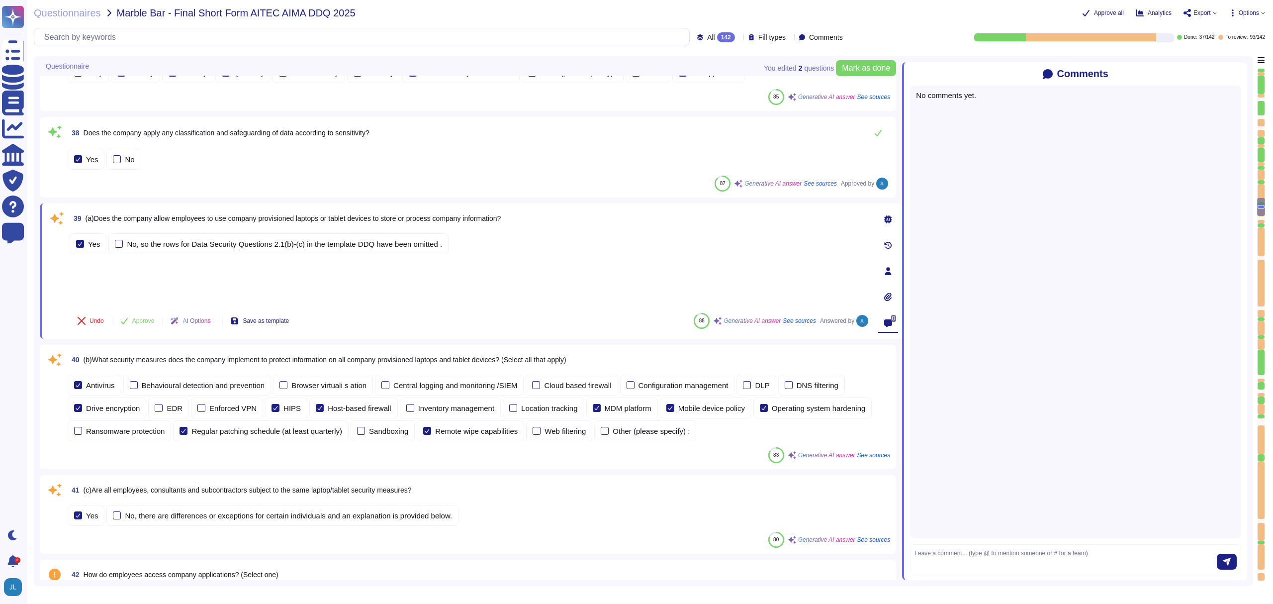
click at [892, 229] on div at bounding box center [888, 219] width 20 height 20
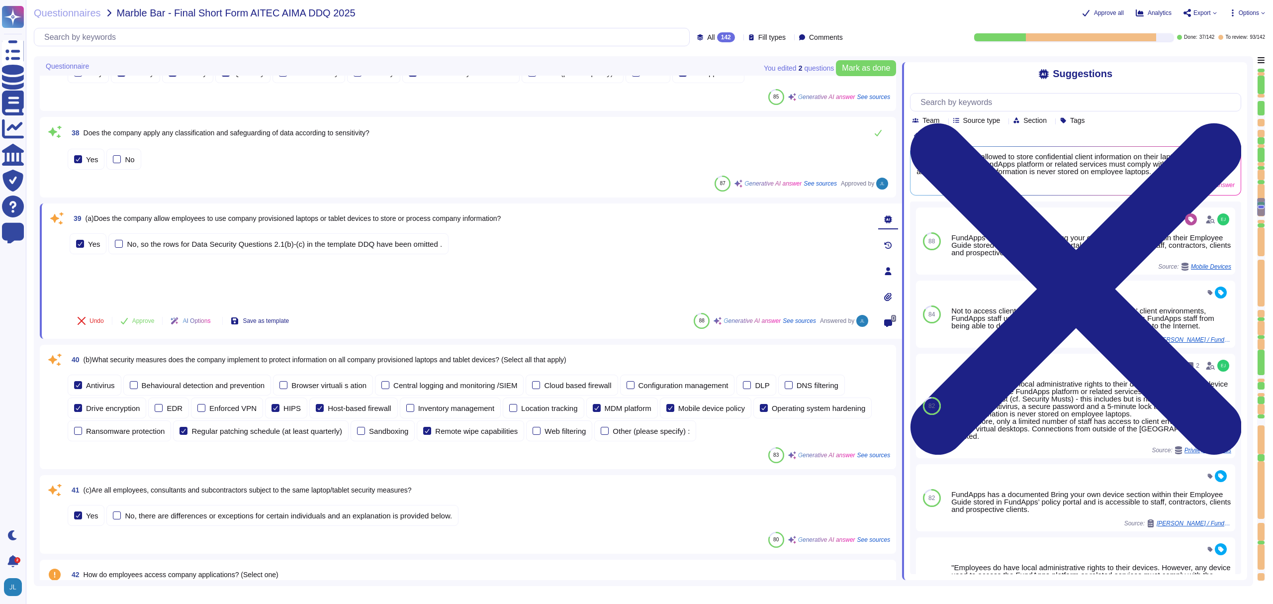
click at [890, 275] on icon at bounding box center [888, 271] width 6 height 8
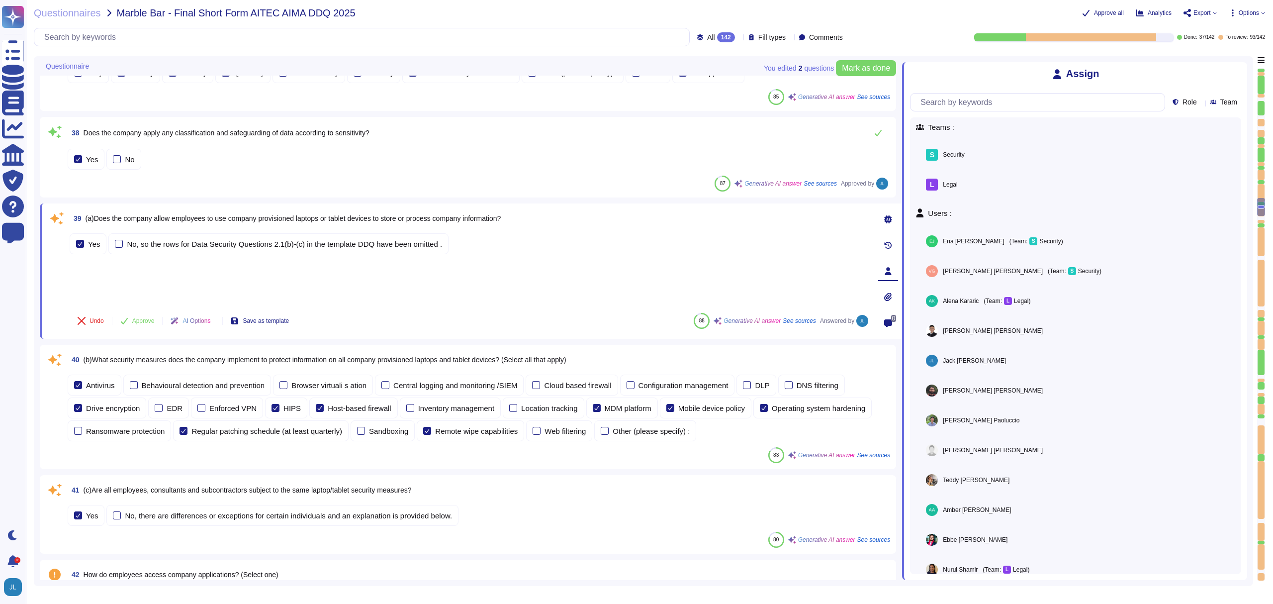
click at [890, 301] on icon at bounding box center [887, 296] width 7 height 8
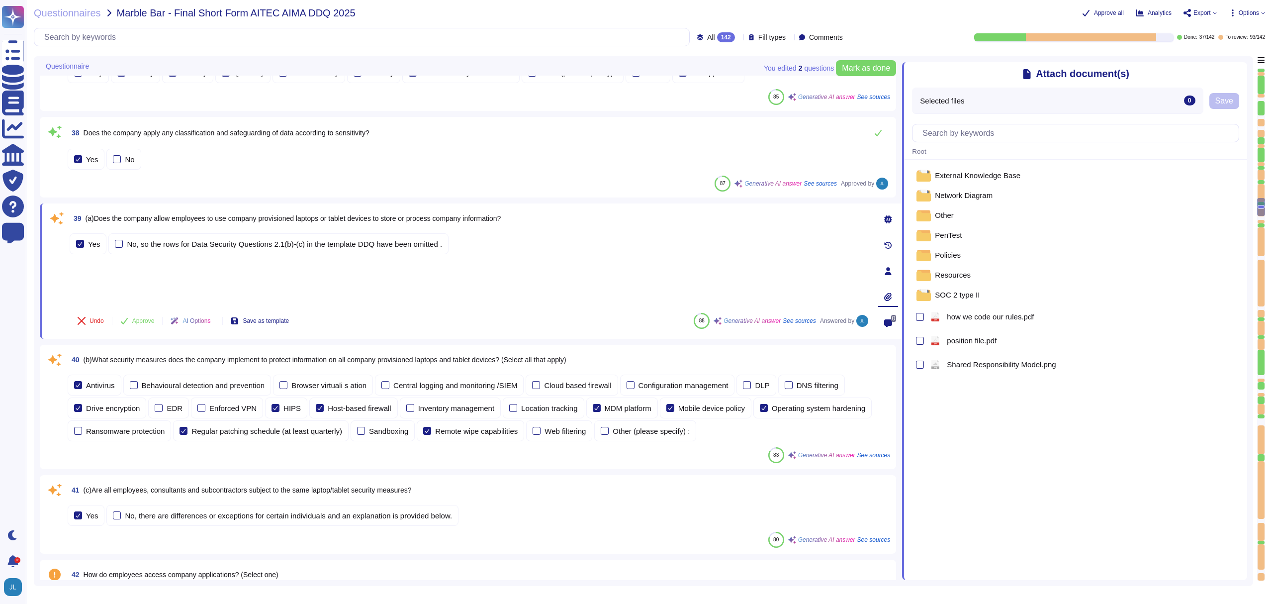
click at [890, 327] on icon at bounding box center [888, 323] width 8 height 8
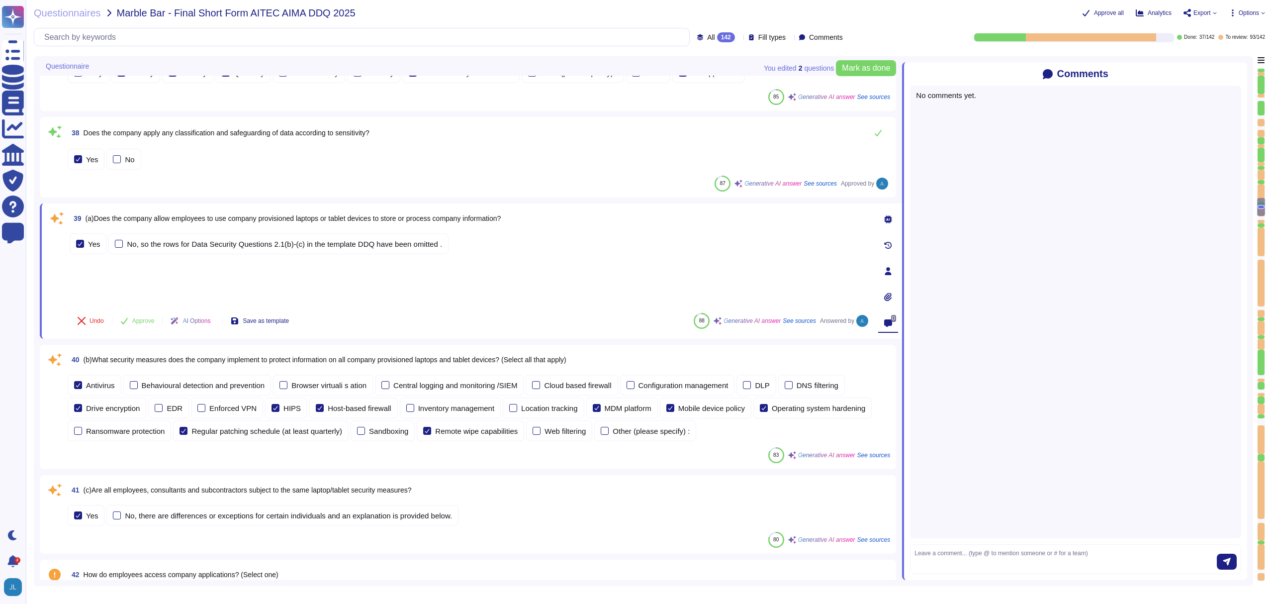
click at [749, 252] on div "39 (a)Does the company allow employees to use company provisioned laptops or ta…" at bounding box center [459, 270] width 822 height 123
click at [1236, 10] on span "Options" at bounding box center [1247, 13] width 36 height 8
click at [1228, 61] on p "Set Format" at bounding box center [1236, 70] width 39 height 18
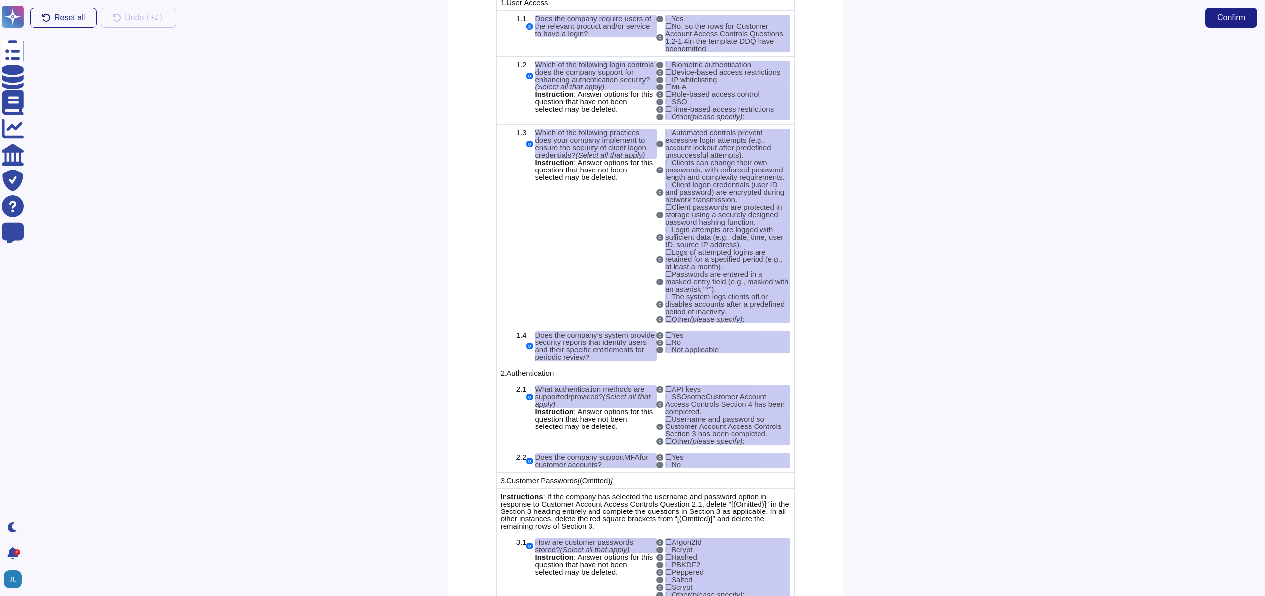
scroll to position [3965, 0]
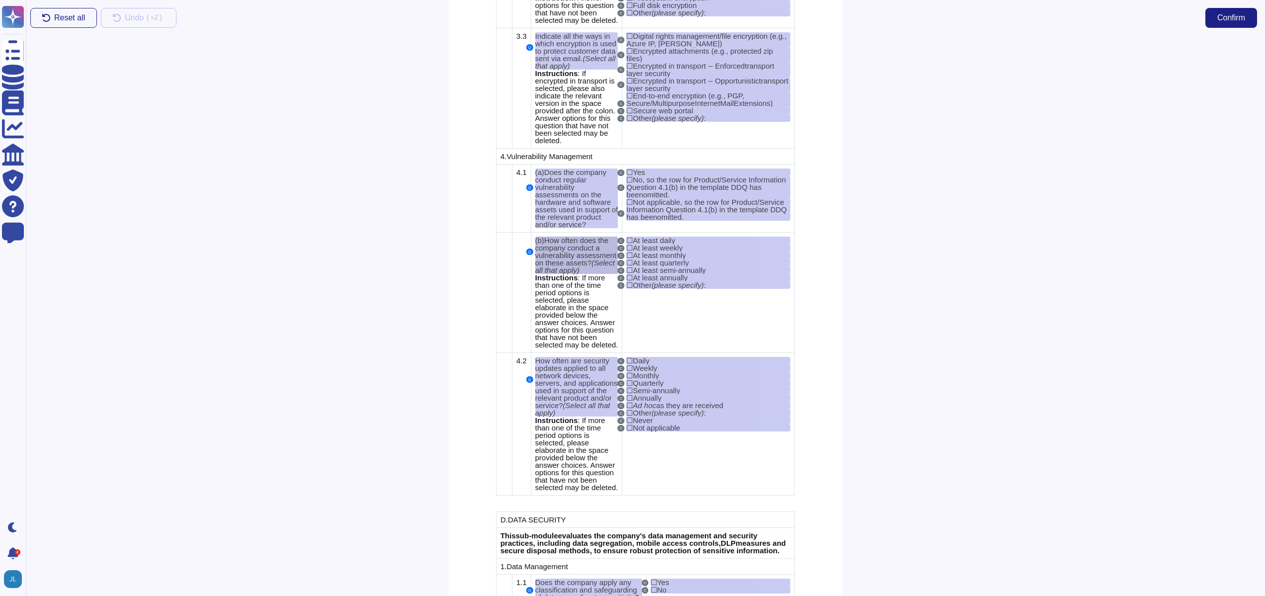
click at [617, 267] on span "How often does the company conduct a vulnerability assessment on these assets?" at bounding box center [575, 251] width 81 height 31
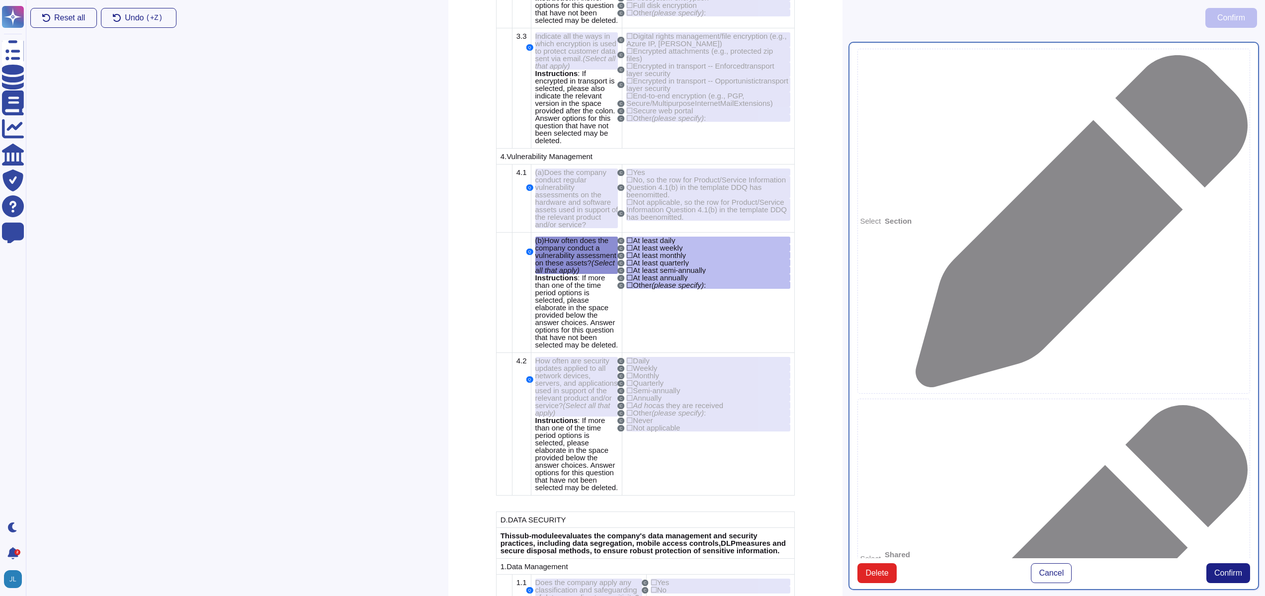
type textarea "(b)How often does the company conduct a vulnerability assessment on these asset…"
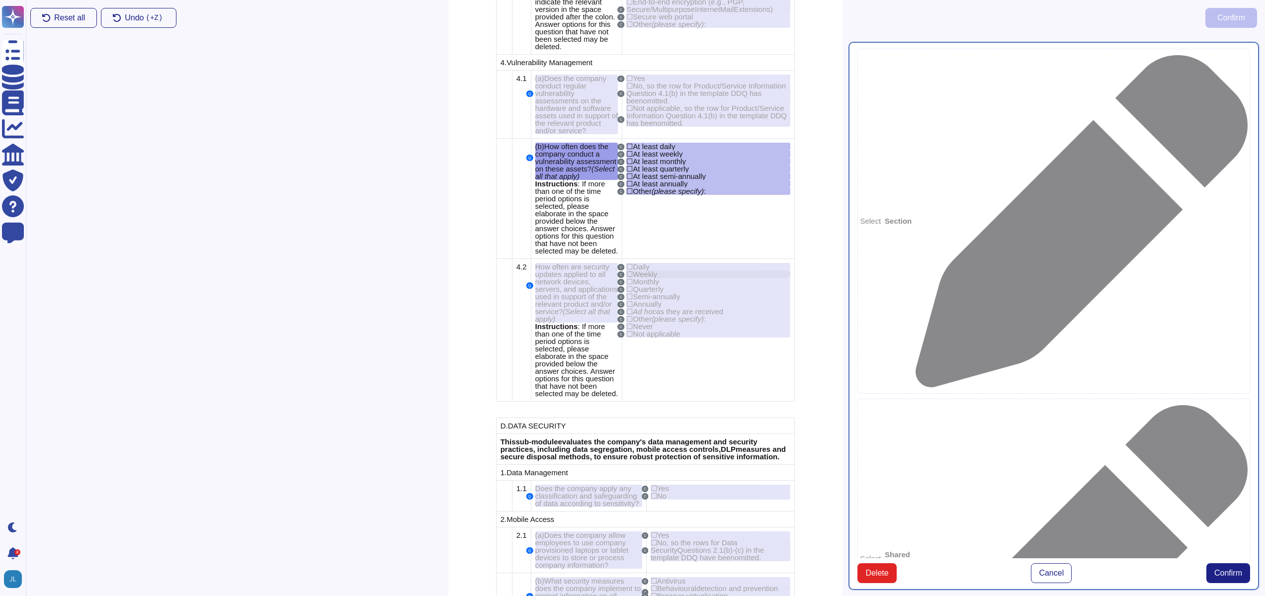
scroll to position [4061, 0]
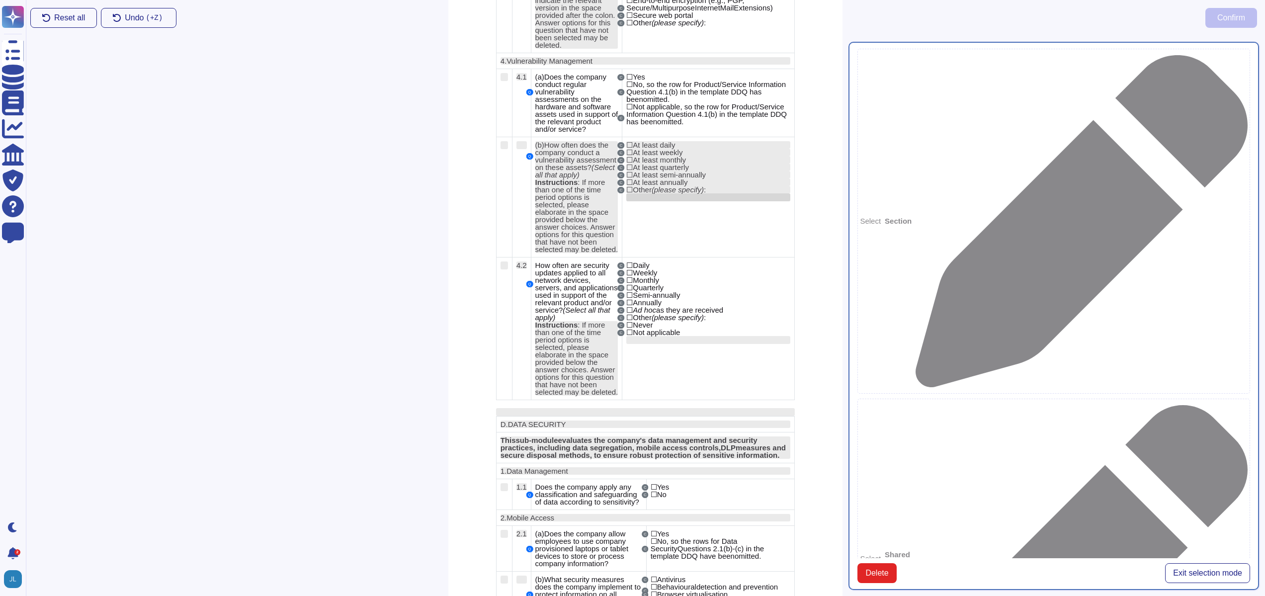
click at [689, 201] on div at bounding box center [708, 197] width 164 height 8
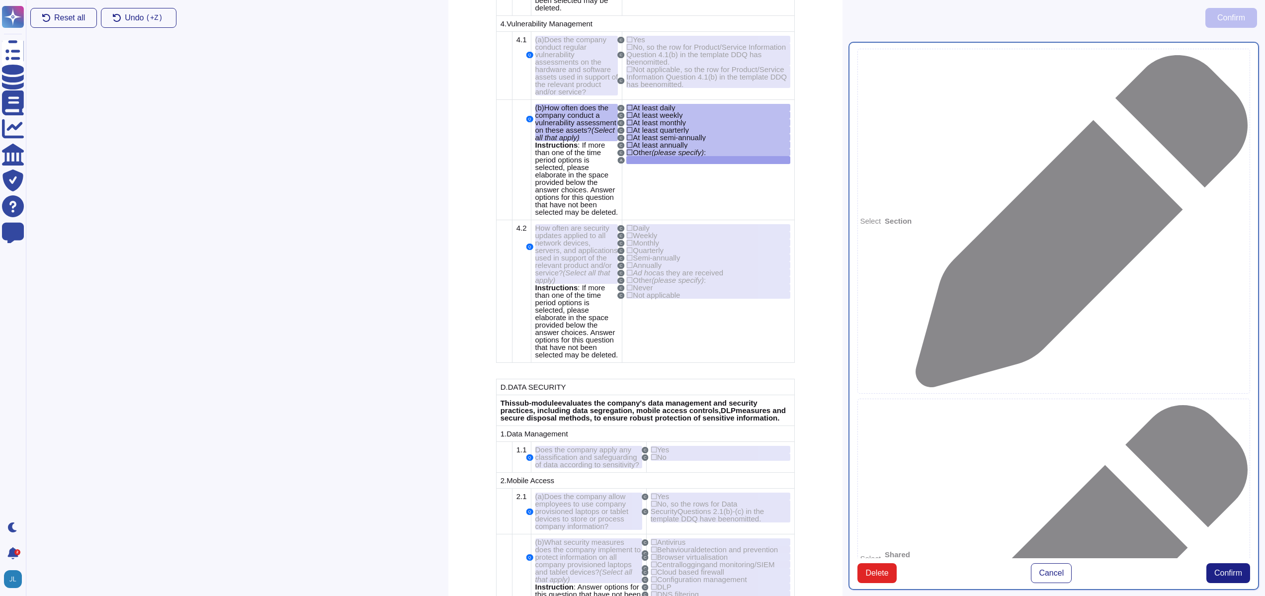
scroll to position [4102, 0]
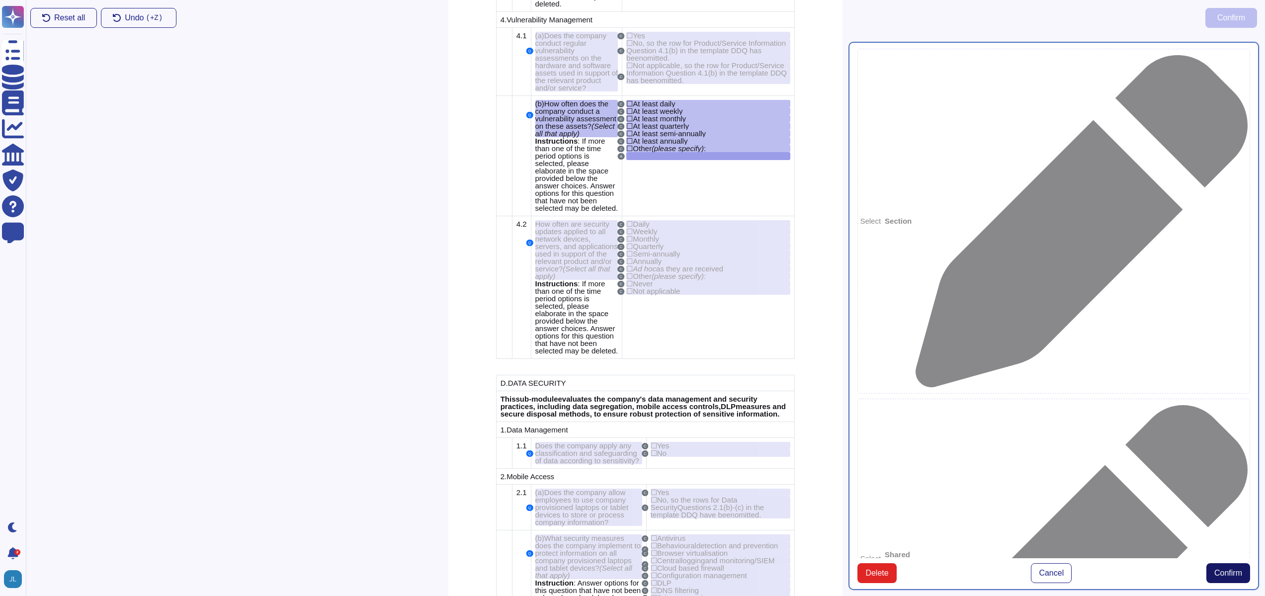
click at [1235, 576] on span "Confirm" at bounding box center [1229, 573] width 28 height 8
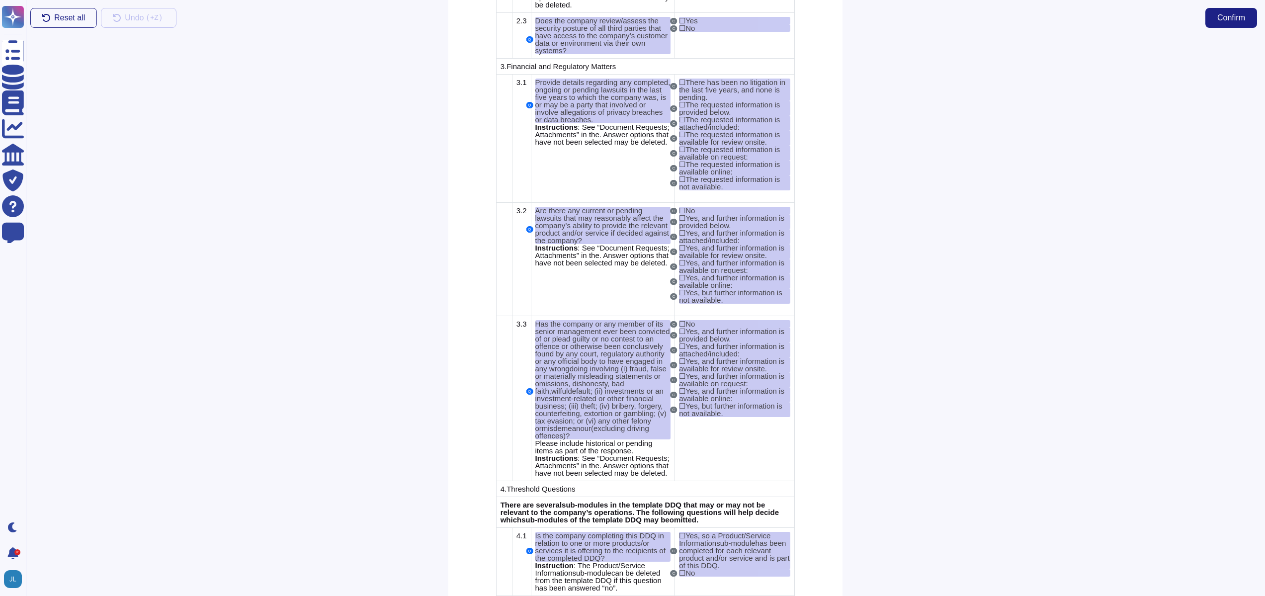
scroll to position [3965, 0]
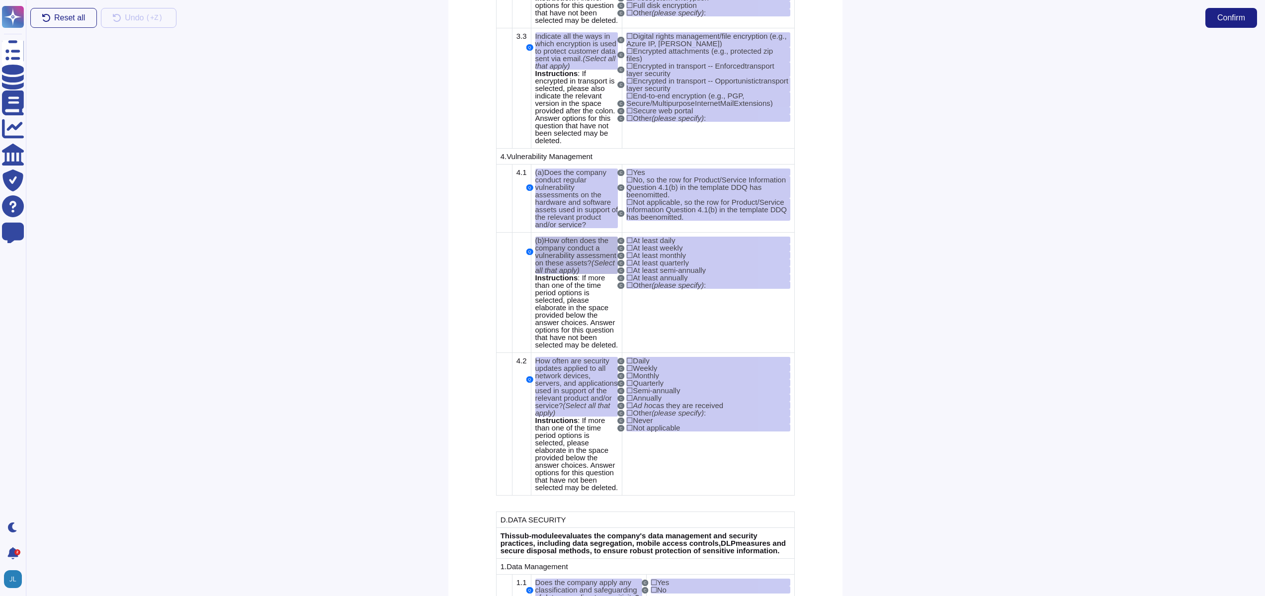
click at [604, 267] on span "How often does the company conduct a vulnerability assessment on these assets?" at bounding box center [575, 251] width 81 height 31
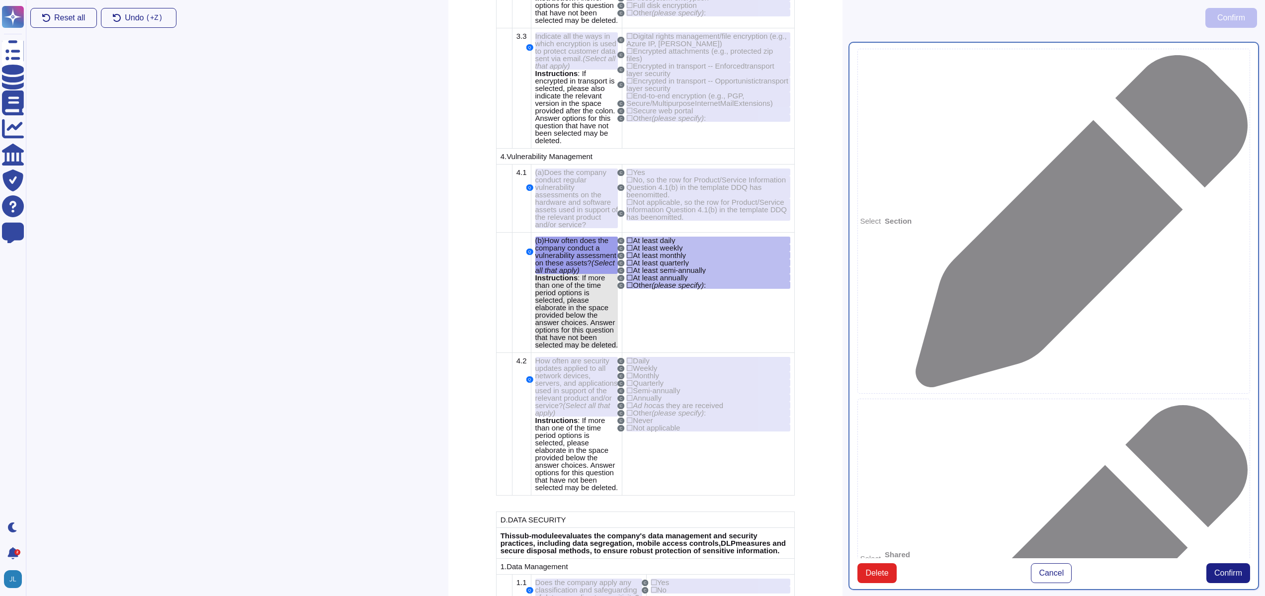
type textarea "(b)How often does the company conduct a vulnerability assessment on these asset…"
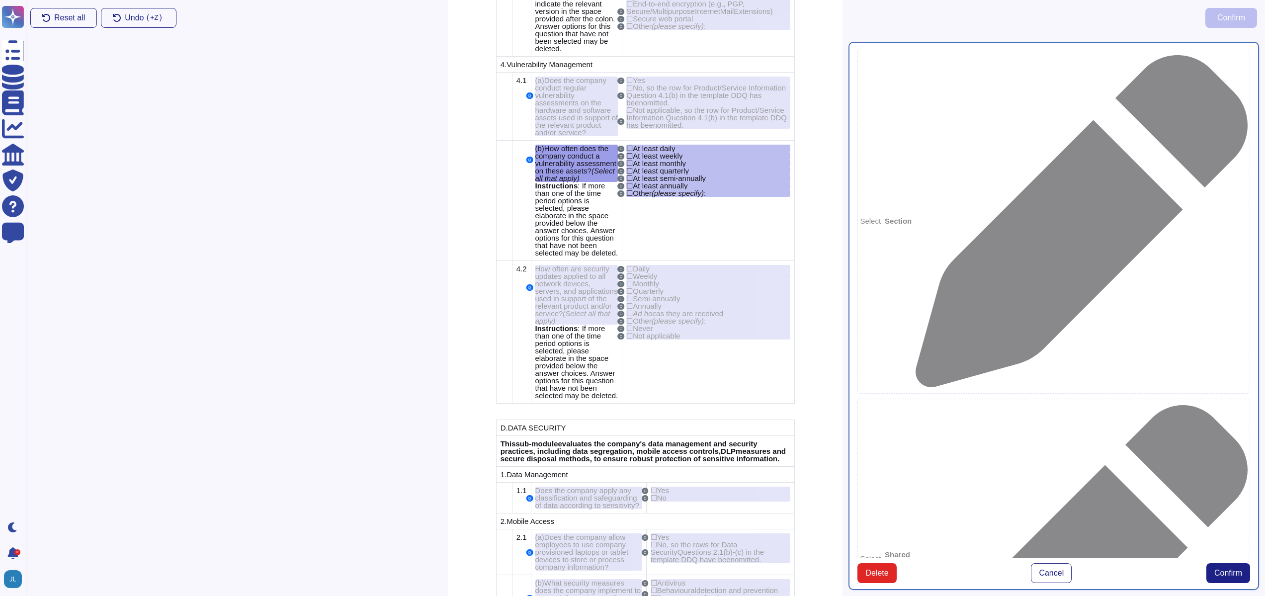
scroll to position [4061, 0]
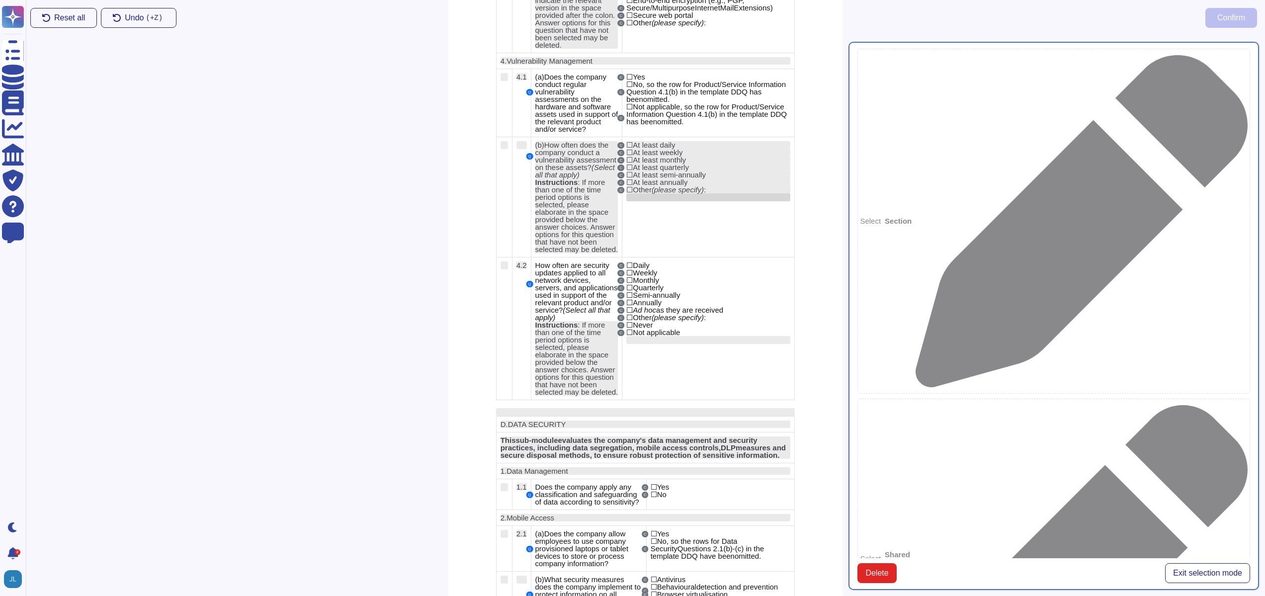
click at [696, 201] on div at bounding box center [708, 197] width 164 height 8
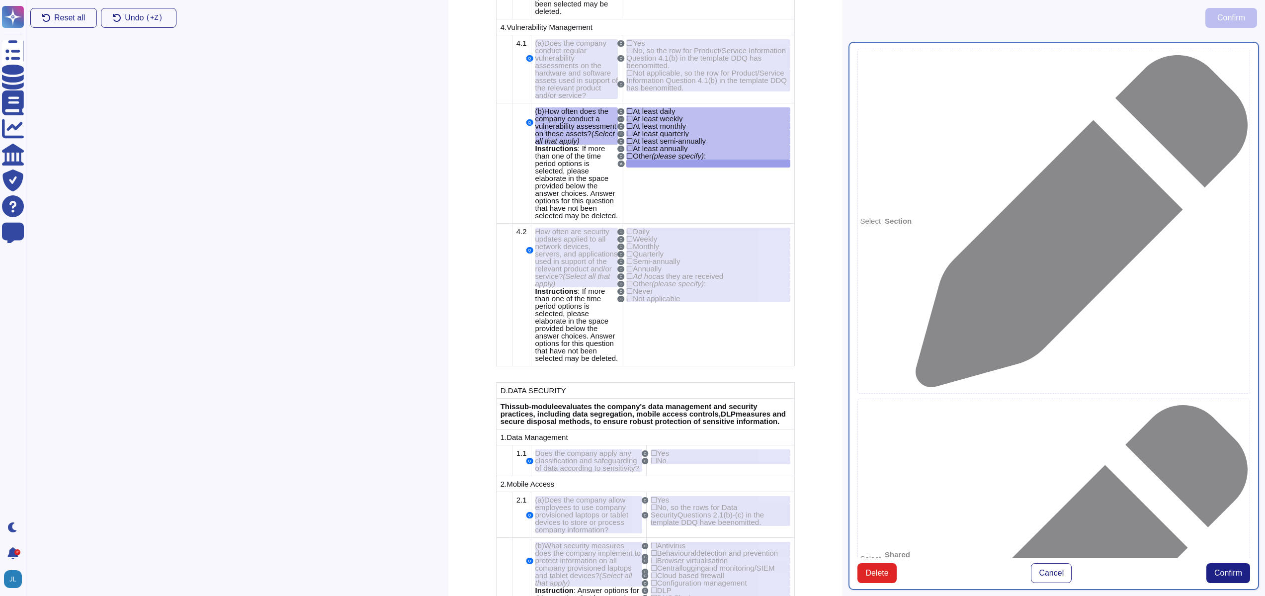
scroll to position [4102, 0]
